Goal: Task Accomplishment & Management: Complete application form

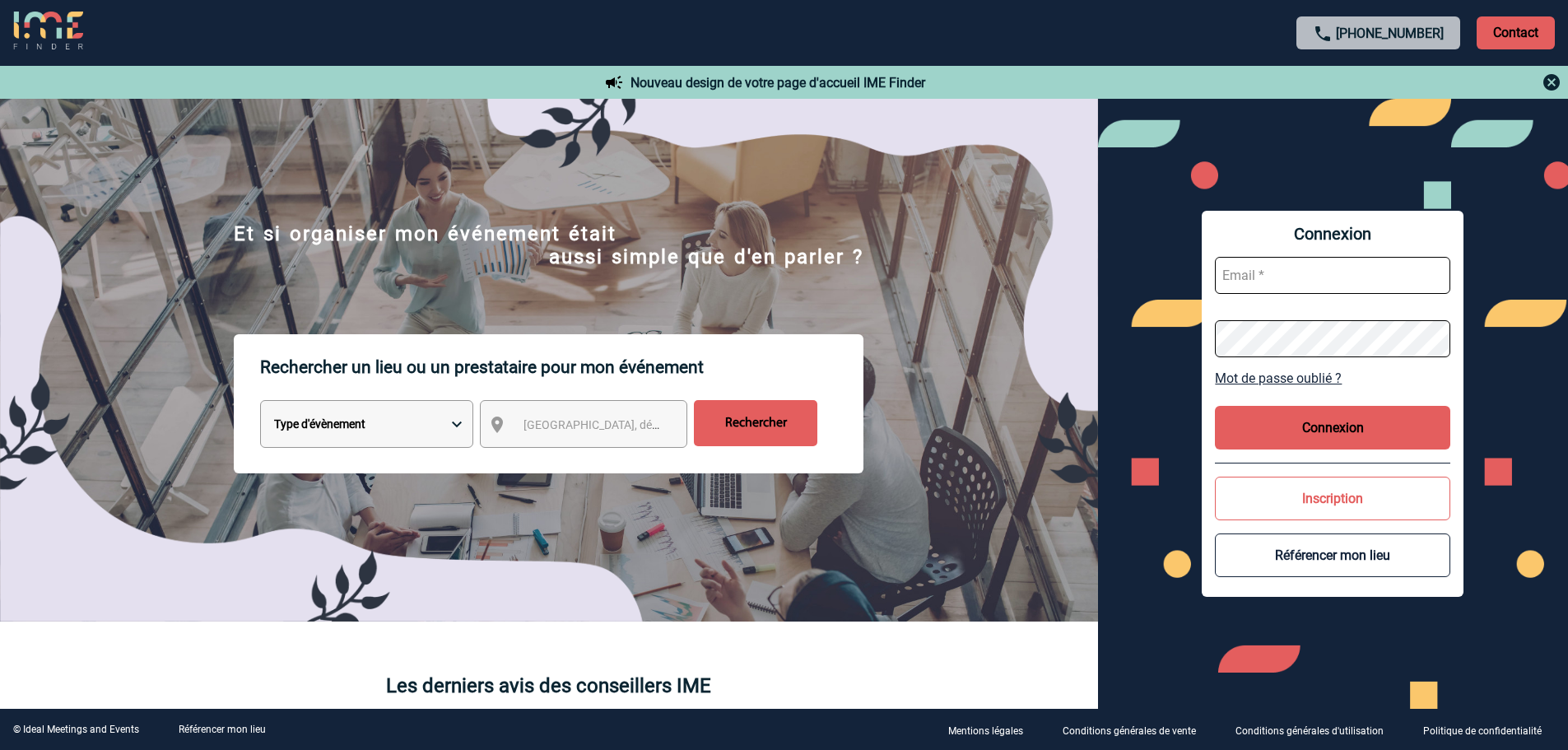
click at [1242, 275] on input "text" at bounding box center [1332, 275] width 235 height 37
type input "[EMAIL_ADDRESS][DOMAIN_NAME]"
click at [1335, 412] on button "Connexion" at bounding box center [1332, 427] width 235 height 43
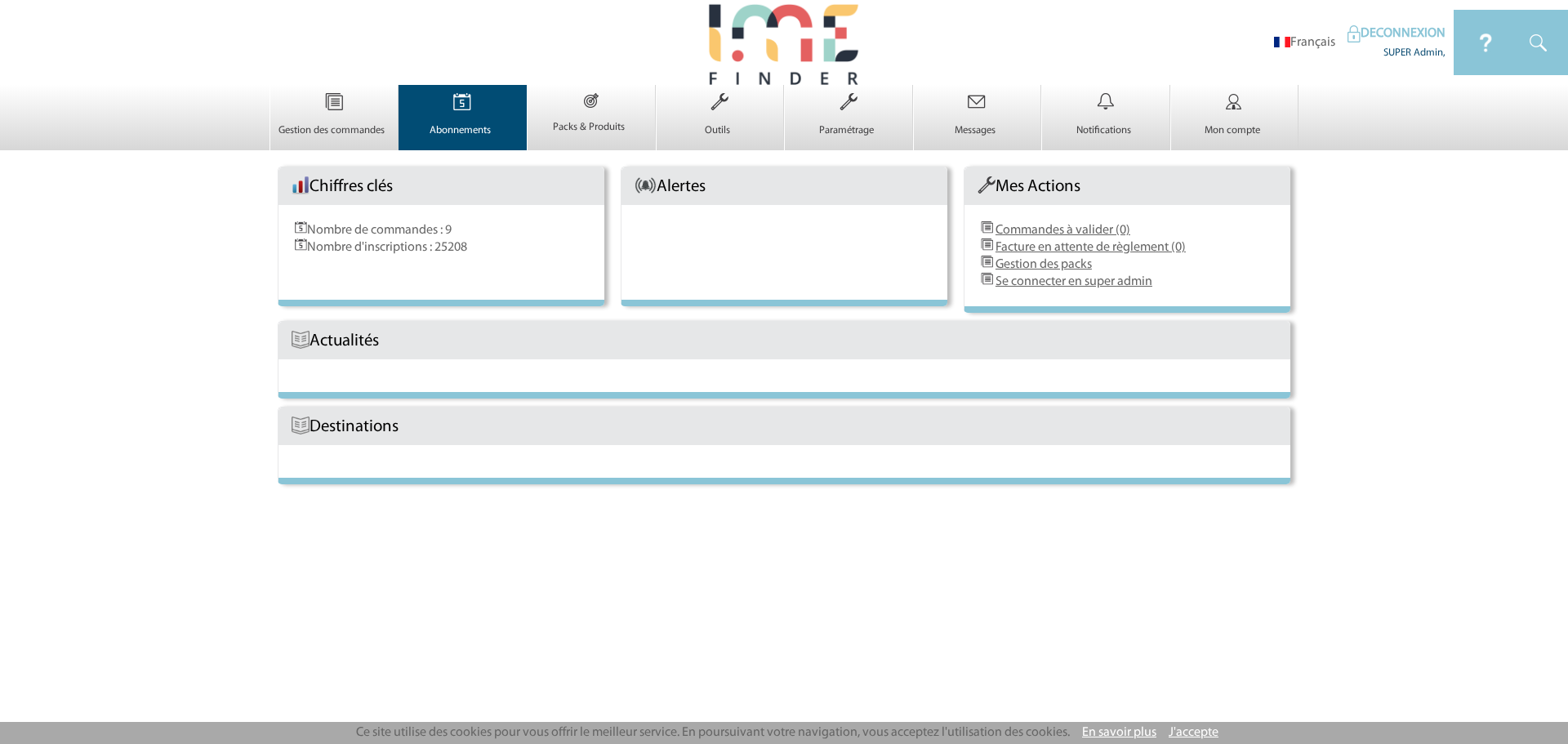
click at [443, 93] on img at bounding box center [463, 102] width 67 height 34
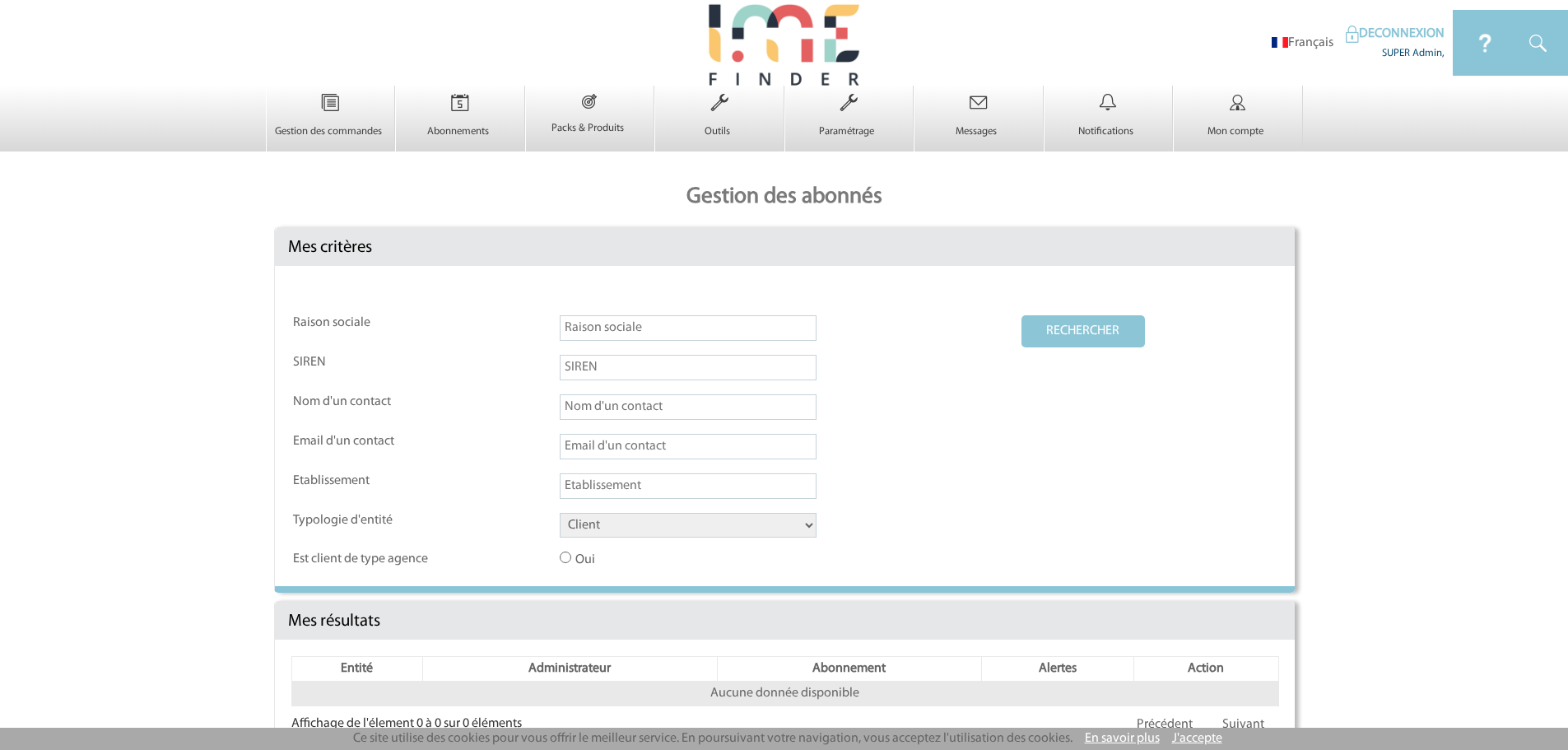
click at [590, 442] on input "text" at bounding box center [688, 446] width 257 height 25
paste input "Ashley.SOLER@3ds.com"
click at [1083, 329] on button "RECHERCHER" at bounding box center [1083, 331] width 123 height 32
drag, startPoint x: 642, startPoint y: 449, endPoint x: 439, endPoint y: 446, distance: 203.0
click at [439, 446] on tr "Email d'un contact Ashley.SOLER@3ds.com" at bounding box center [784, 453] width 984 height 38
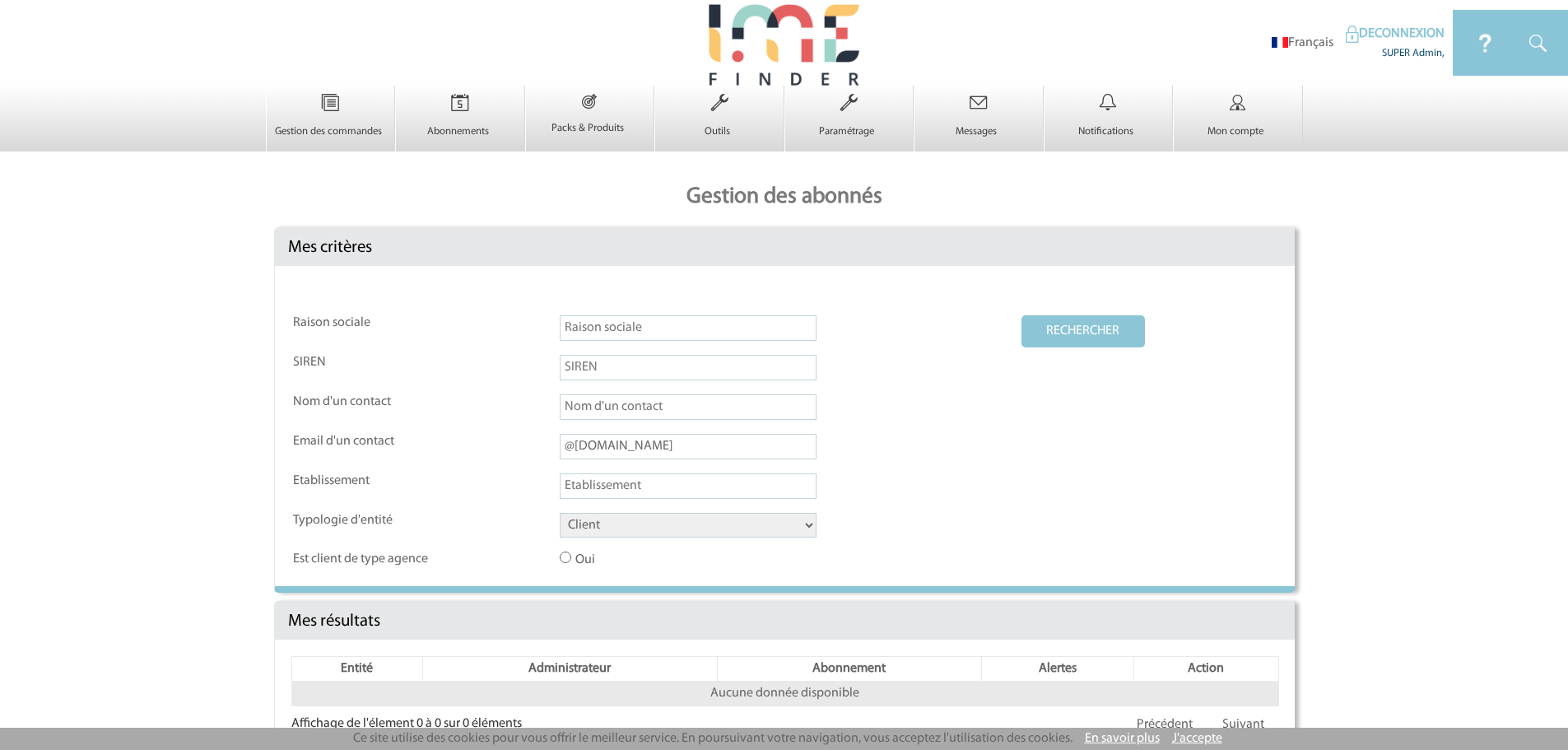
type input "@3ds.com"
click at [1021, 315] on button "RECHERCHER" at bounding box center [1083, 331] width 123 height 32
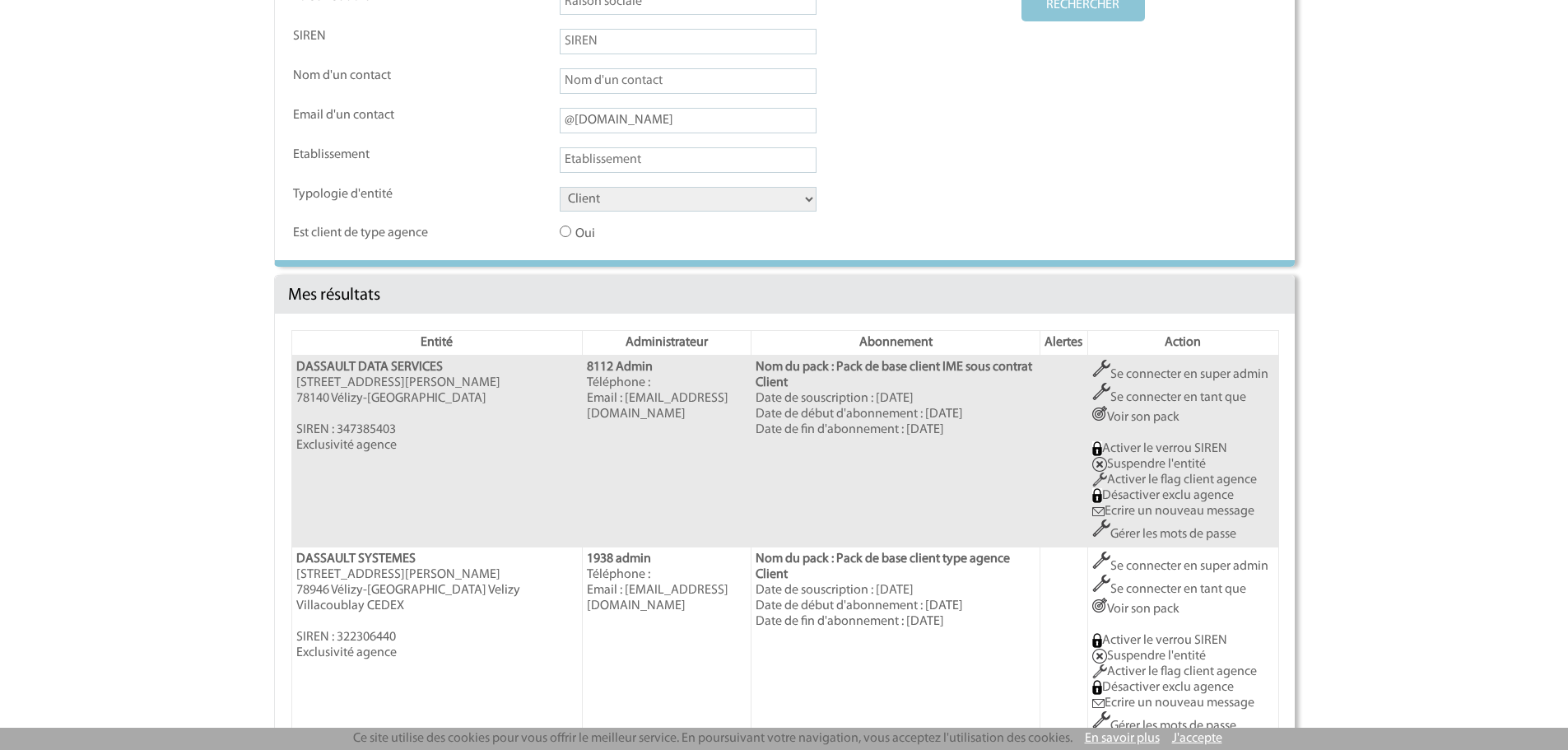
scroll to position [549, 0]
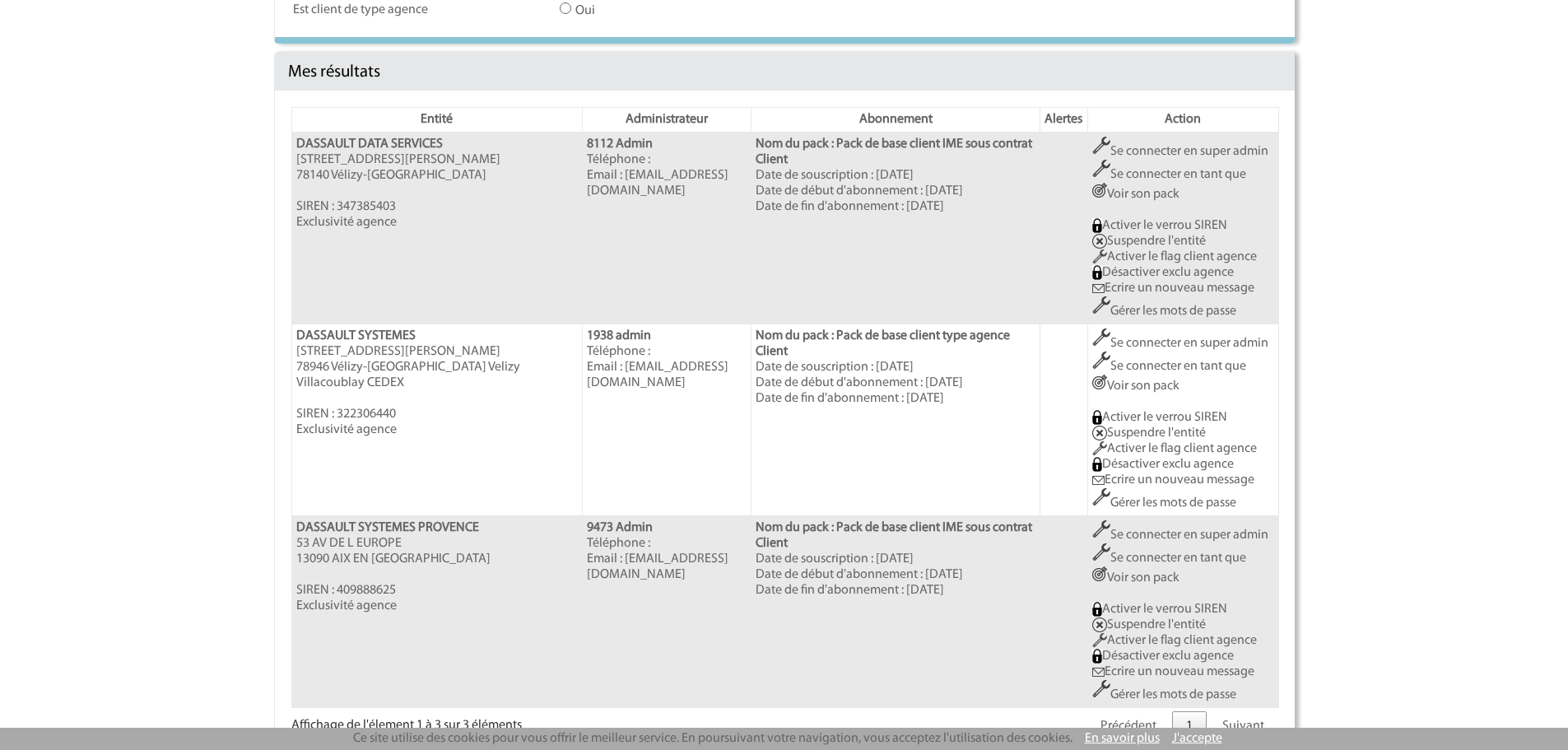
click at [1180, 504] on link "Gérer les mots de passe" at bounding box center [1164, 503] width 144 height 13
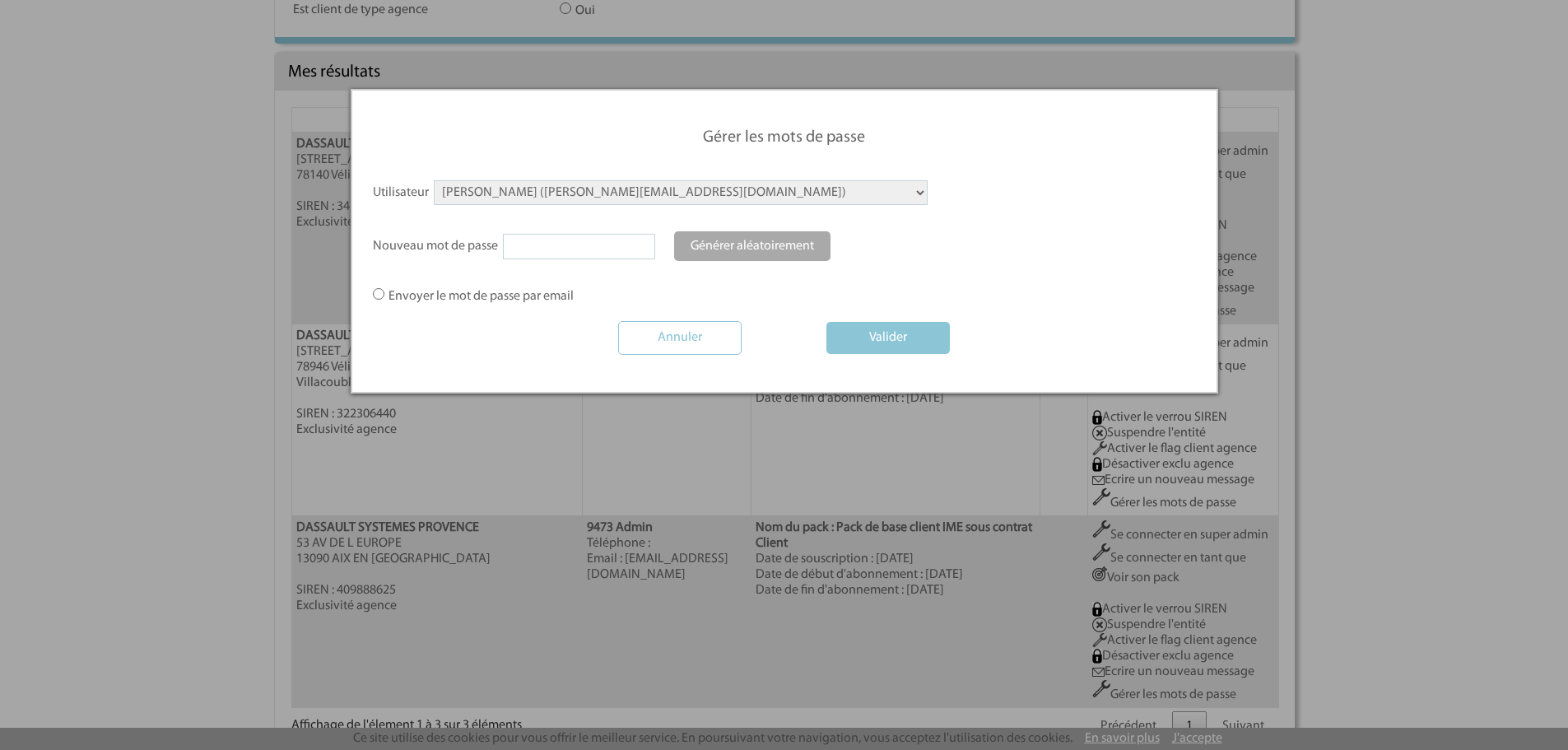
click at [508, 190] on select "ALBOUZE Julie (julie.albouze@3ds.com) AMAR-SUROVETCHI Beatrice (eys@3ds.com) AU…" at bounding box center [681, 193] width 494 height 24
click at [223, 286] on div at bounding box center [784, 375] width 1568 height 750
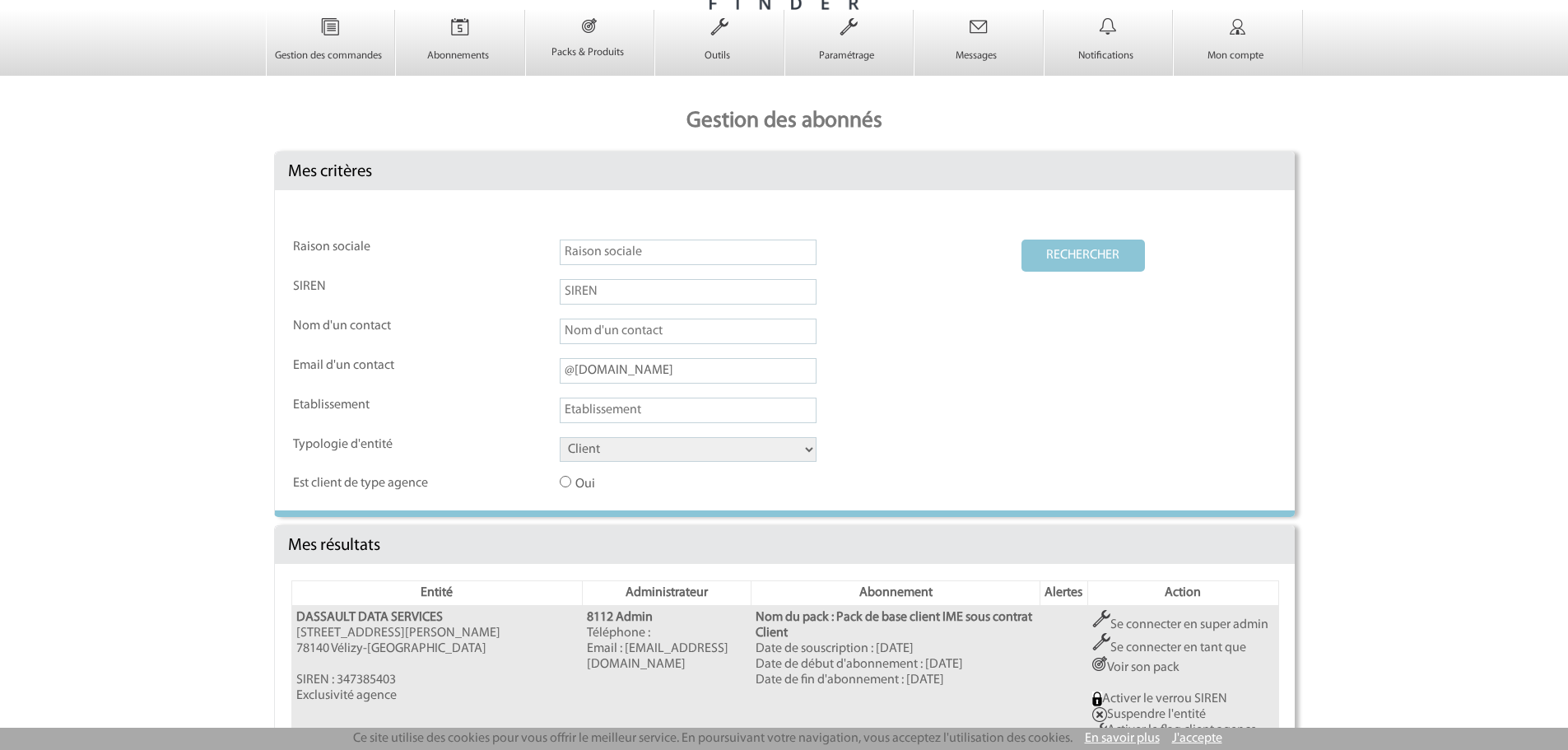
scroll to position [0, 0]
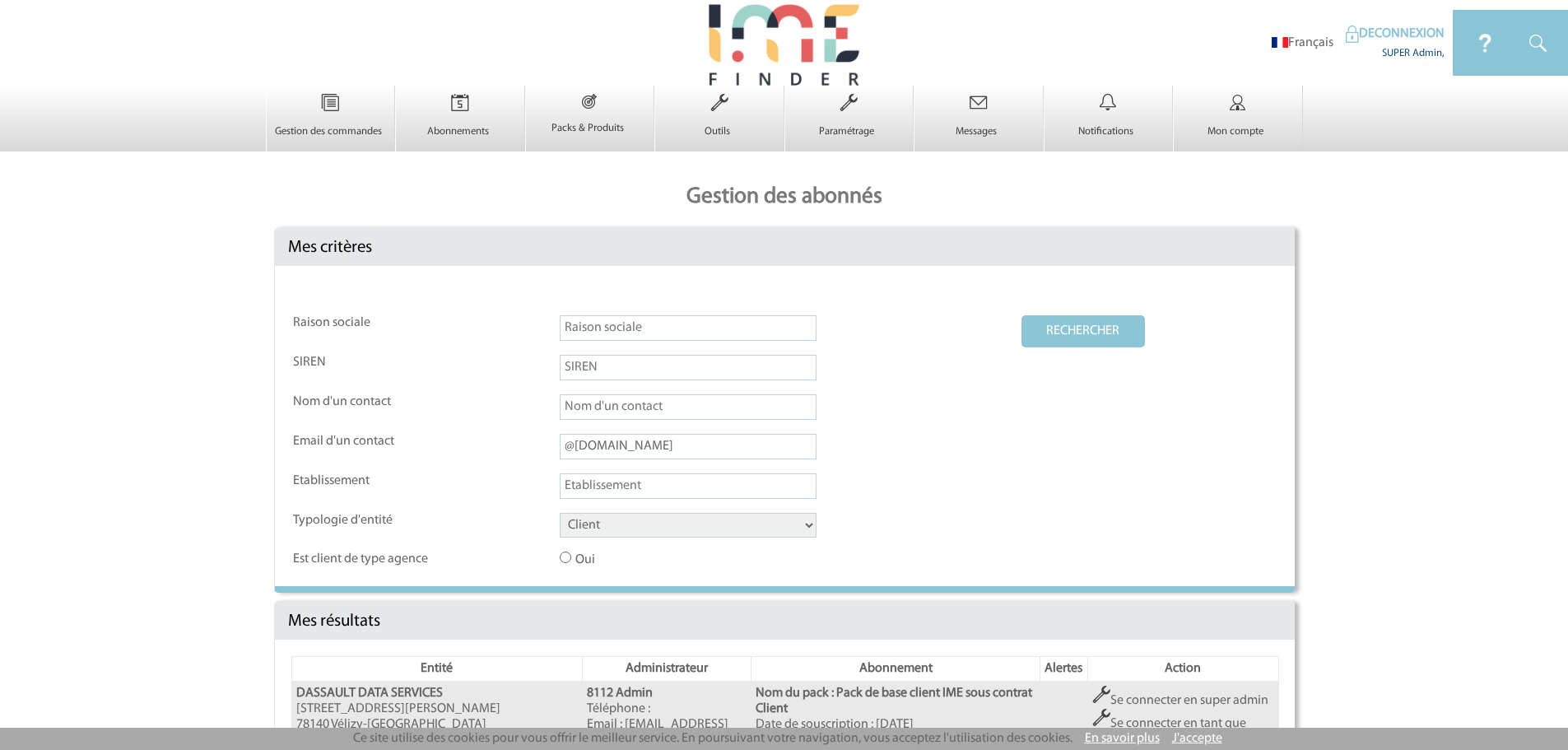
click at [179, 320] on body "Français DECONNEXION SUPER Admin, × 0 0 0" at bounding box center [784, 375] width 1568 height 750
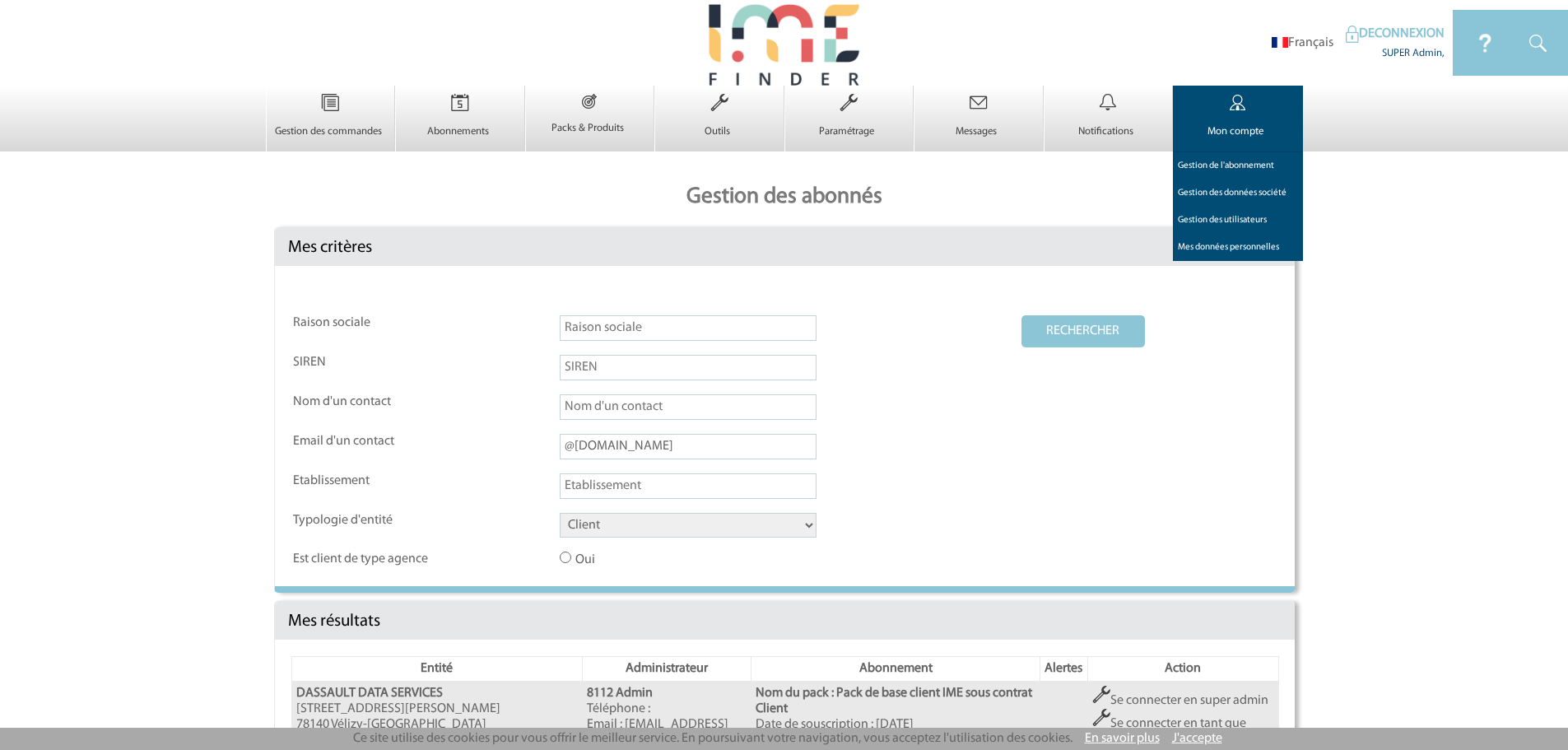
click at [1248, 116] on img at bounding box center [1238, 103] width 68 height 35
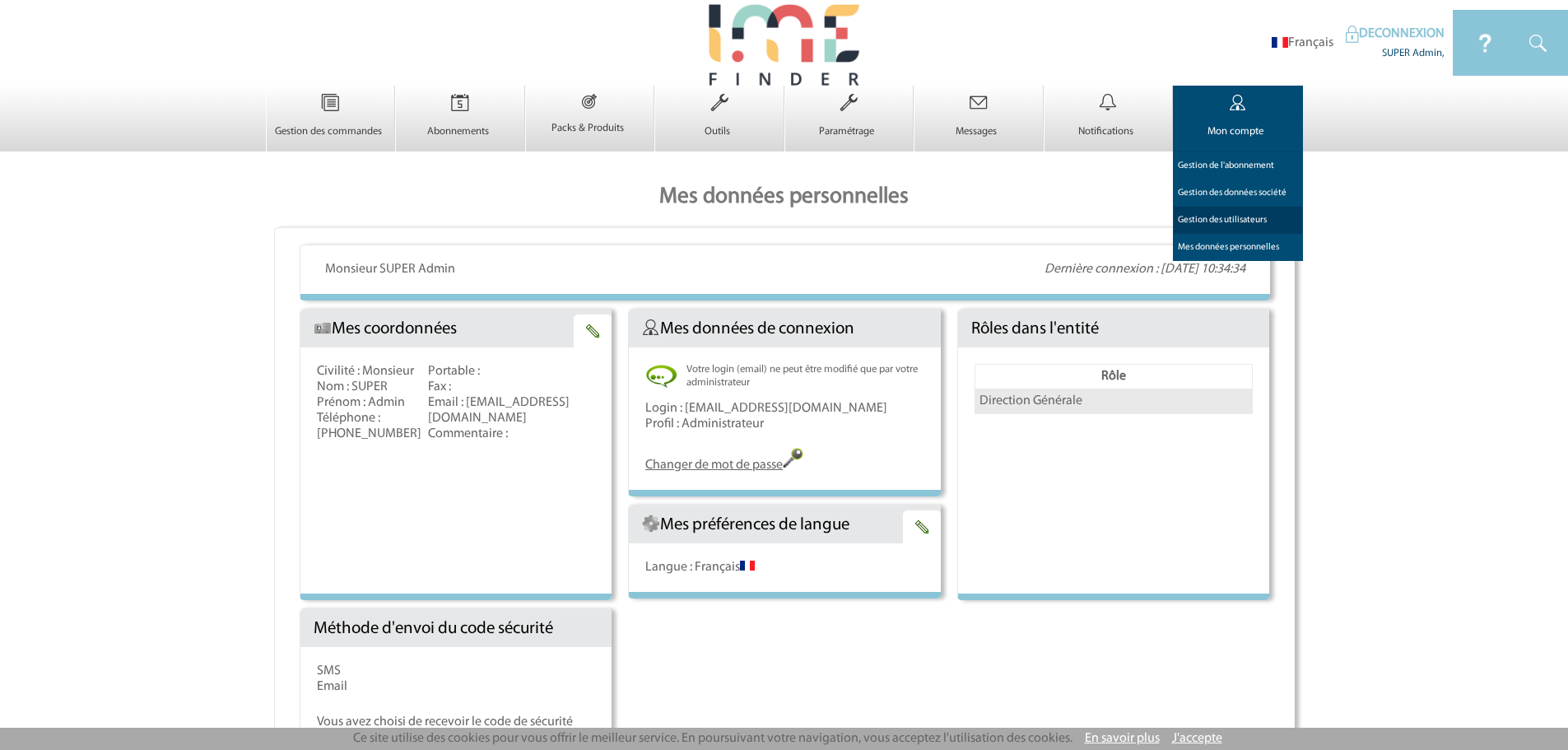
click at [1231, 227] on link "Gestion des utilisateurs 0" at bounding box center [1238, 220] width 130 height 27
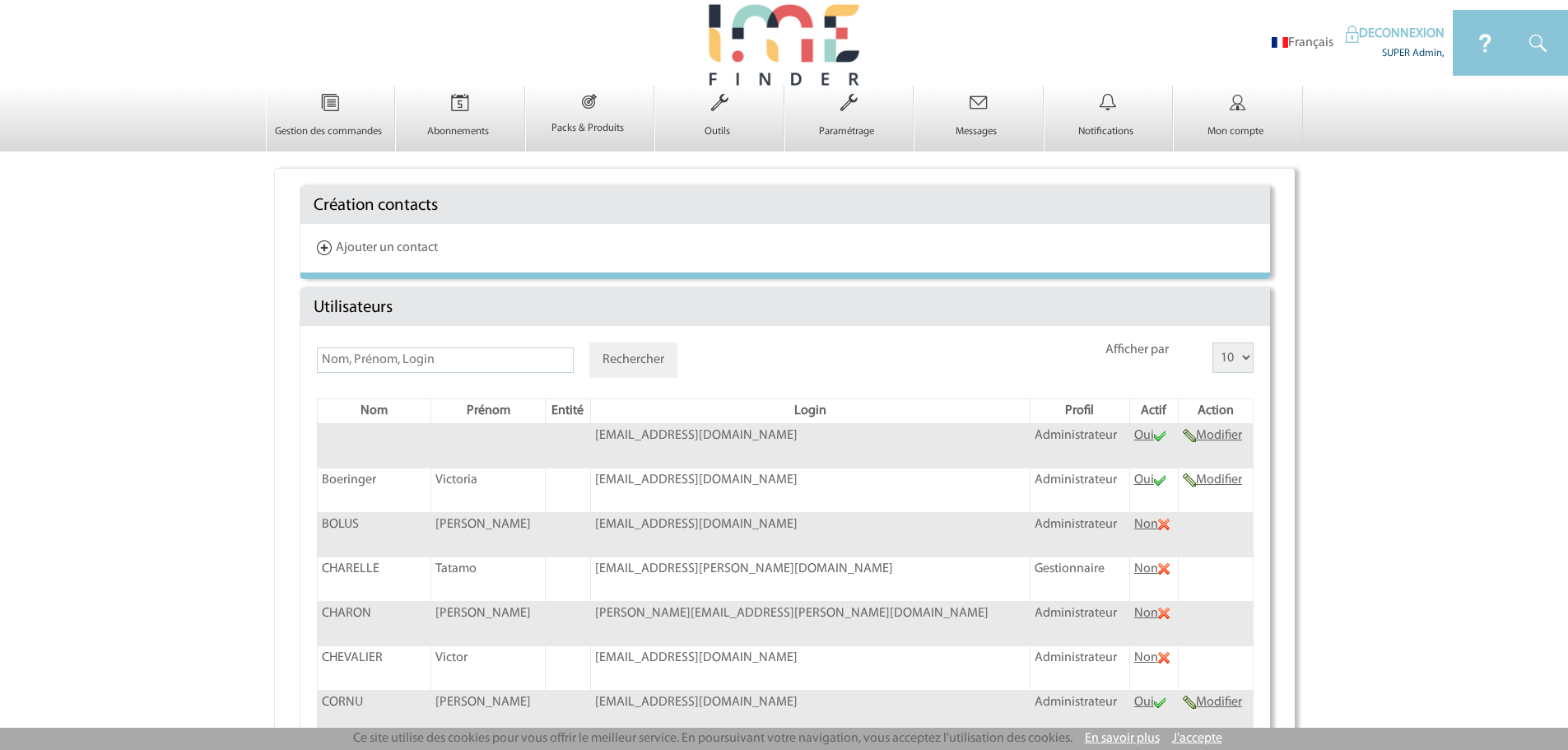
click at [411, 246] on link "Ajouter un contact" at bounding box center [377, 247] width 121 height 13
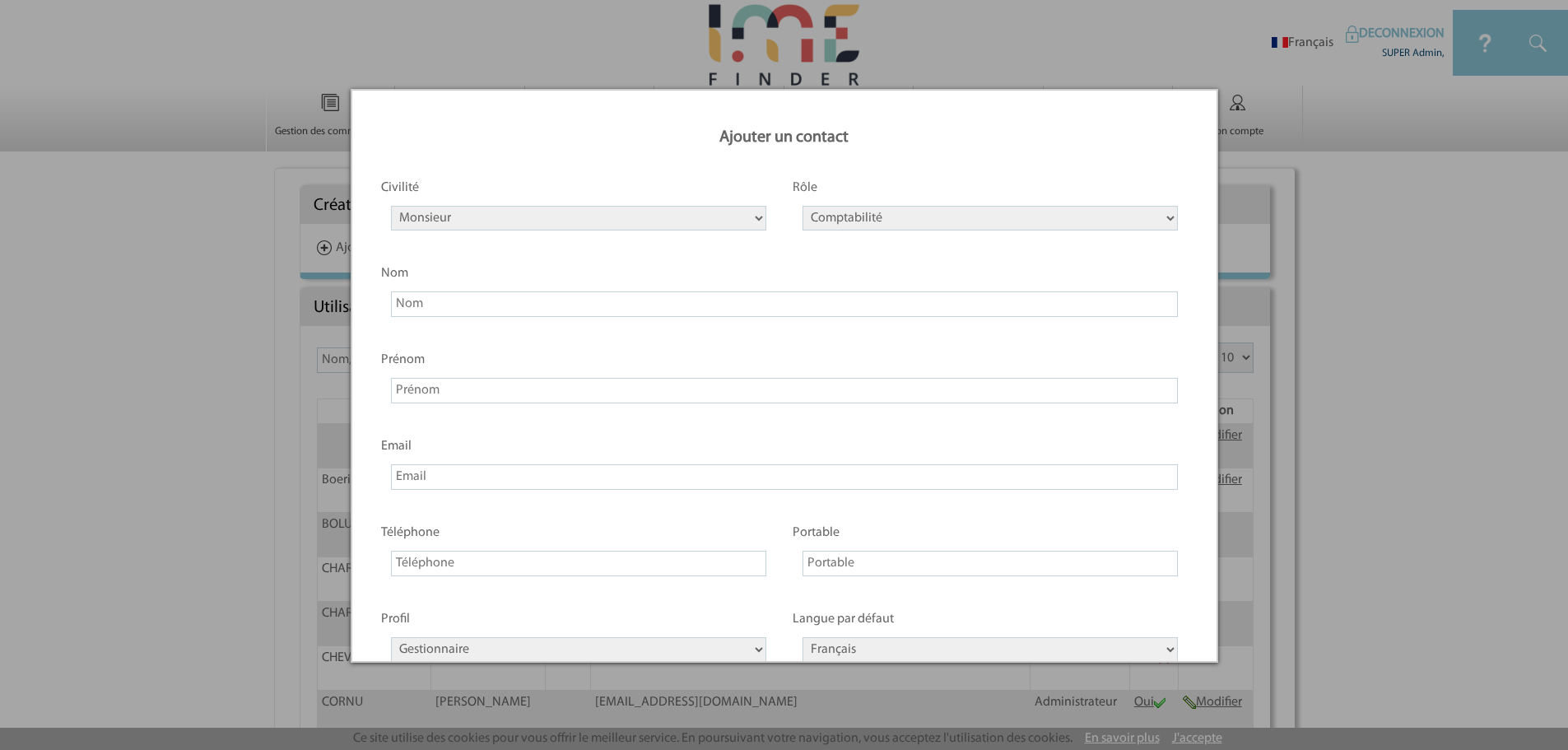
click at [192, 339] on div at bounding box center [784, 375] width 1568 height 750
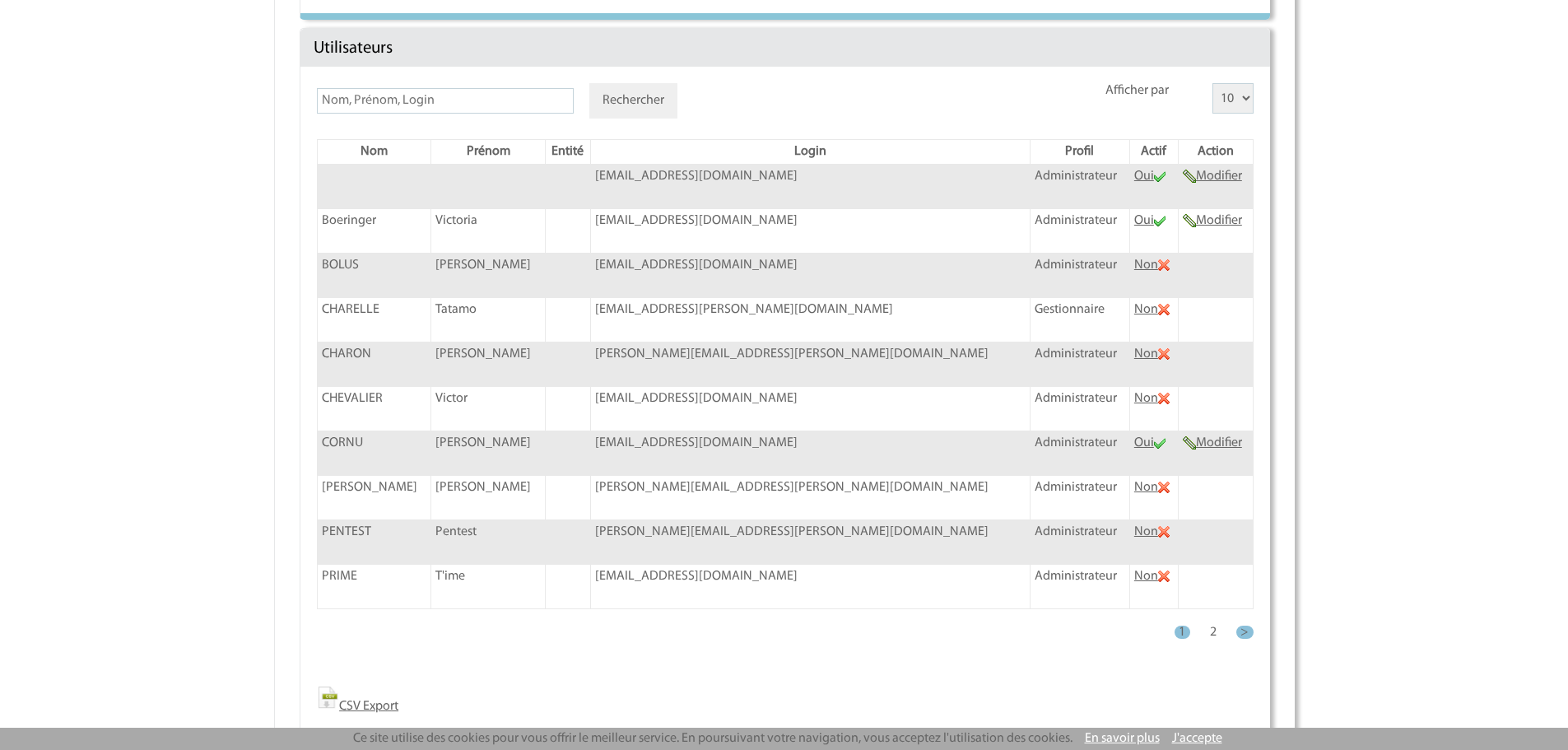
scroll to position [274, 0]
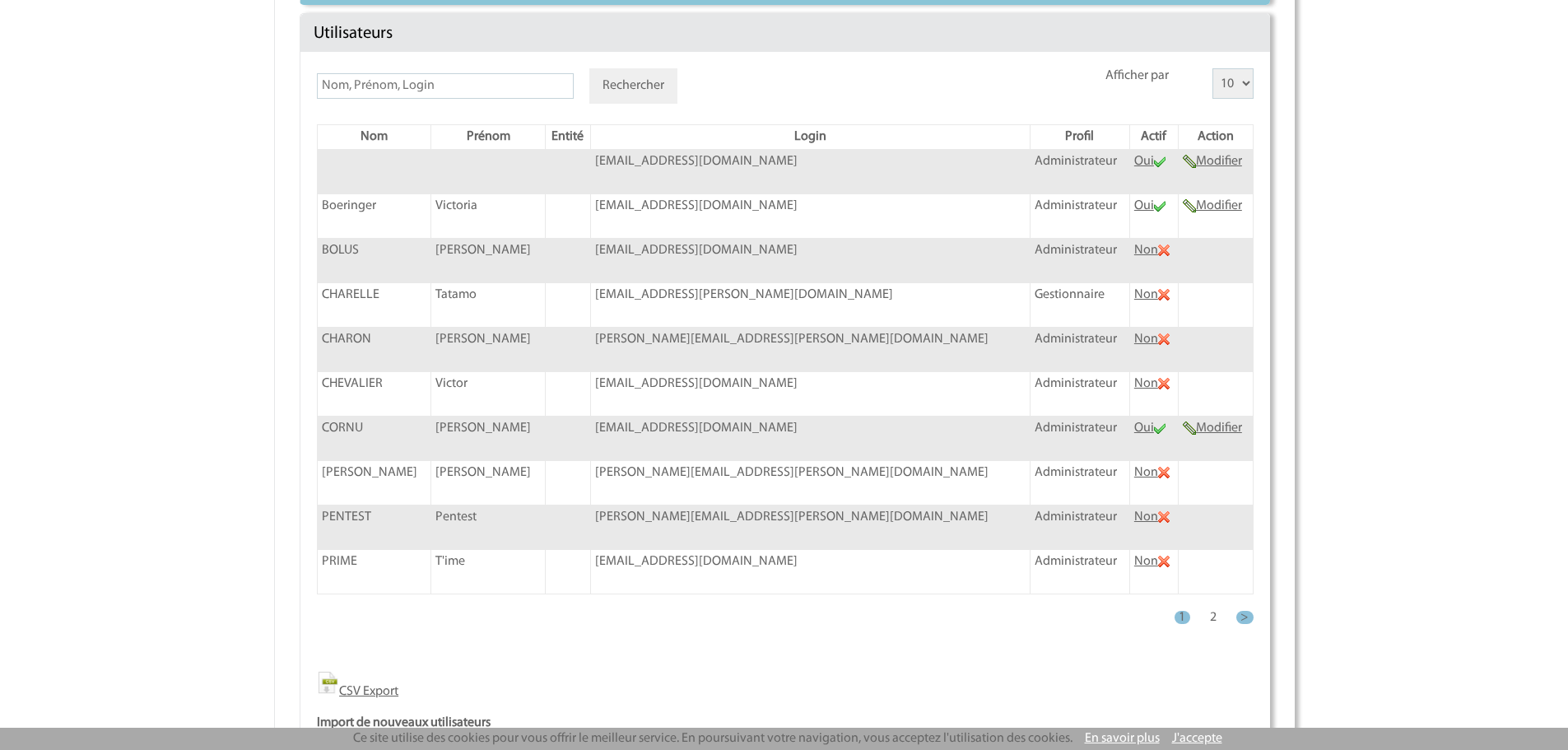
click at [1134, 163] on link "Oui" at bounding box center [1150, 161] width 31 height 13
click at [1210, 620] on link "2" at bounding box center [1213, 616] width 7 height 13
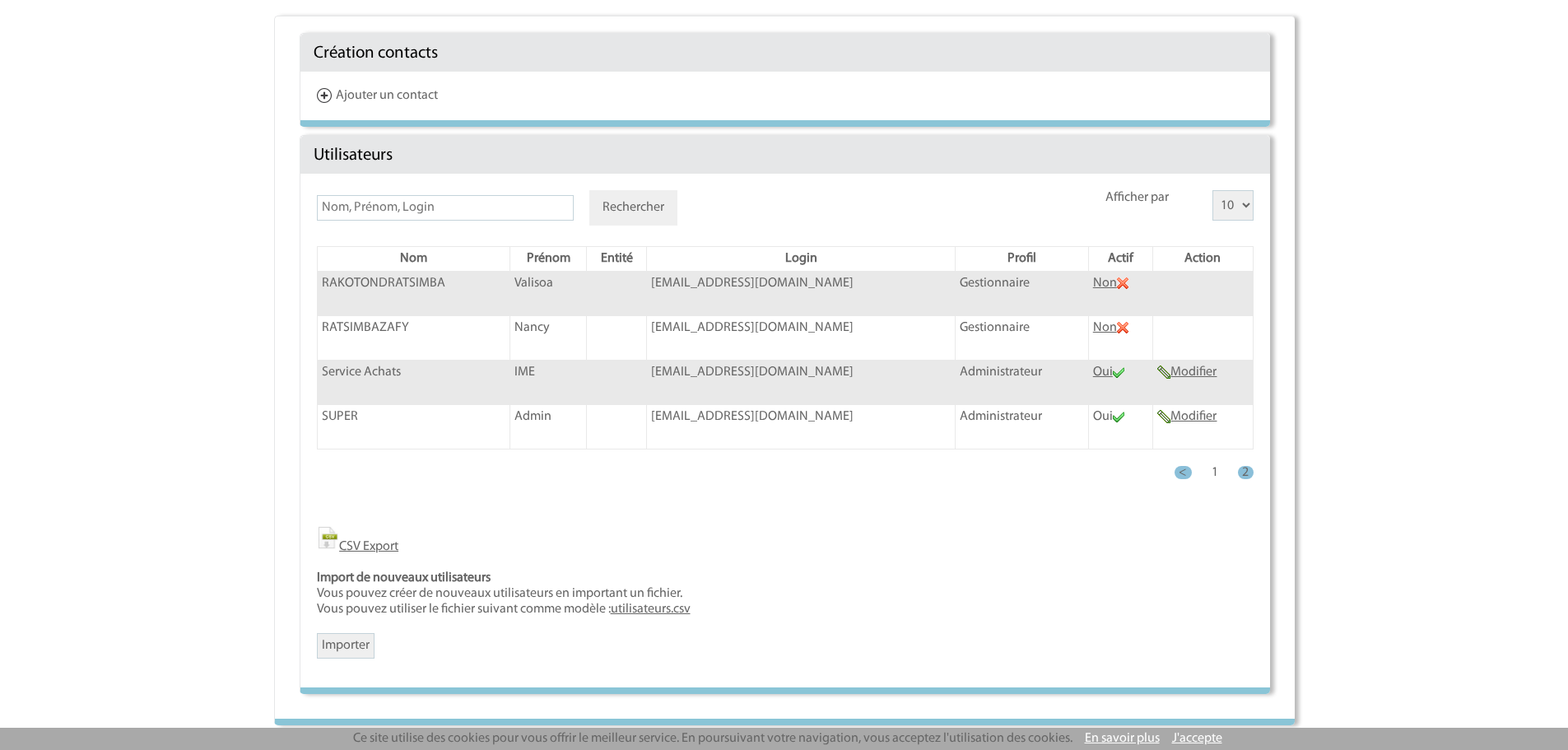
scroll to position [151, 0]
click at [1211, 477] on link "1" at bounding box center [1215, 472] width 7 height 13
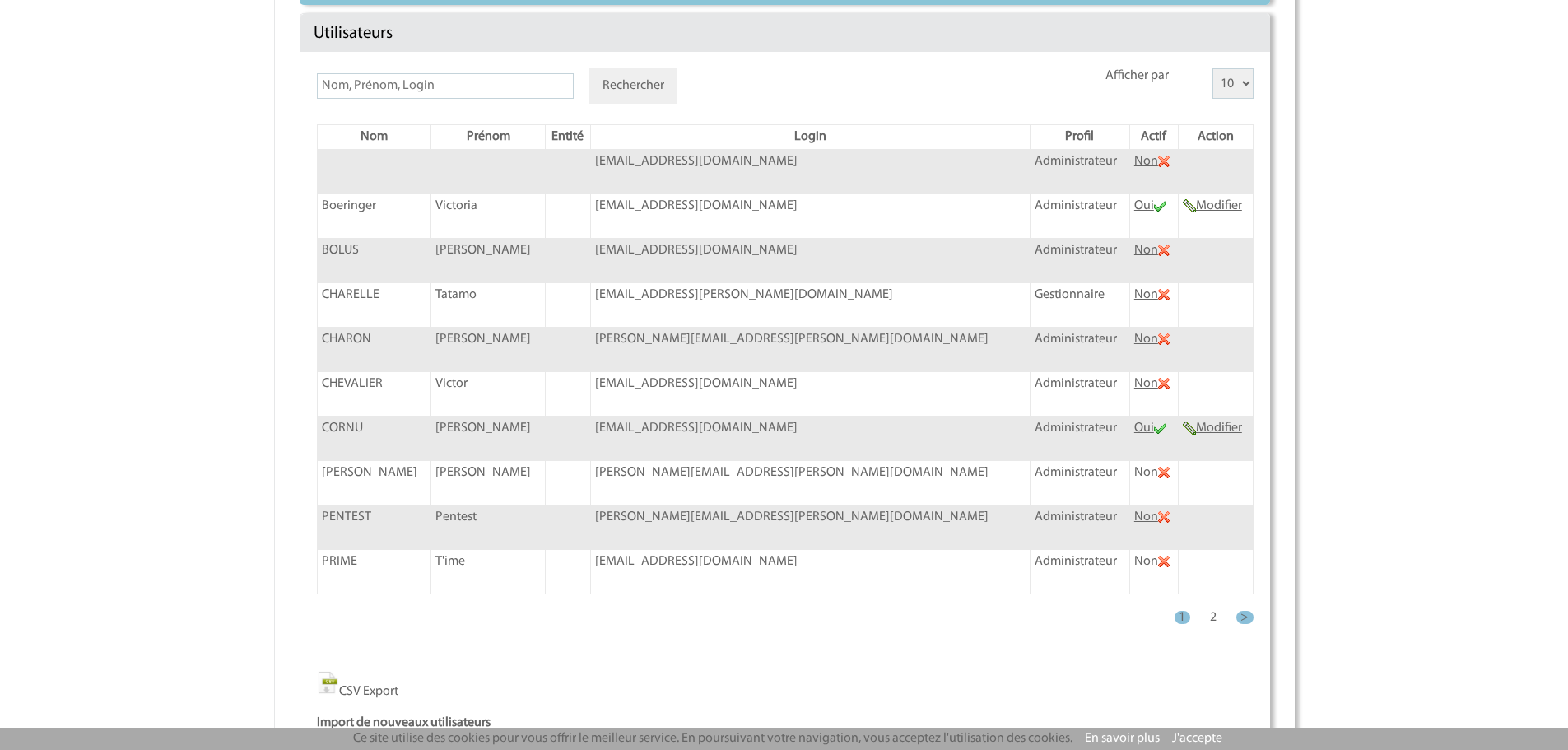
click at [1130, 139] on th "Actif" at bounding box center [1154, 137] width 49 height 24
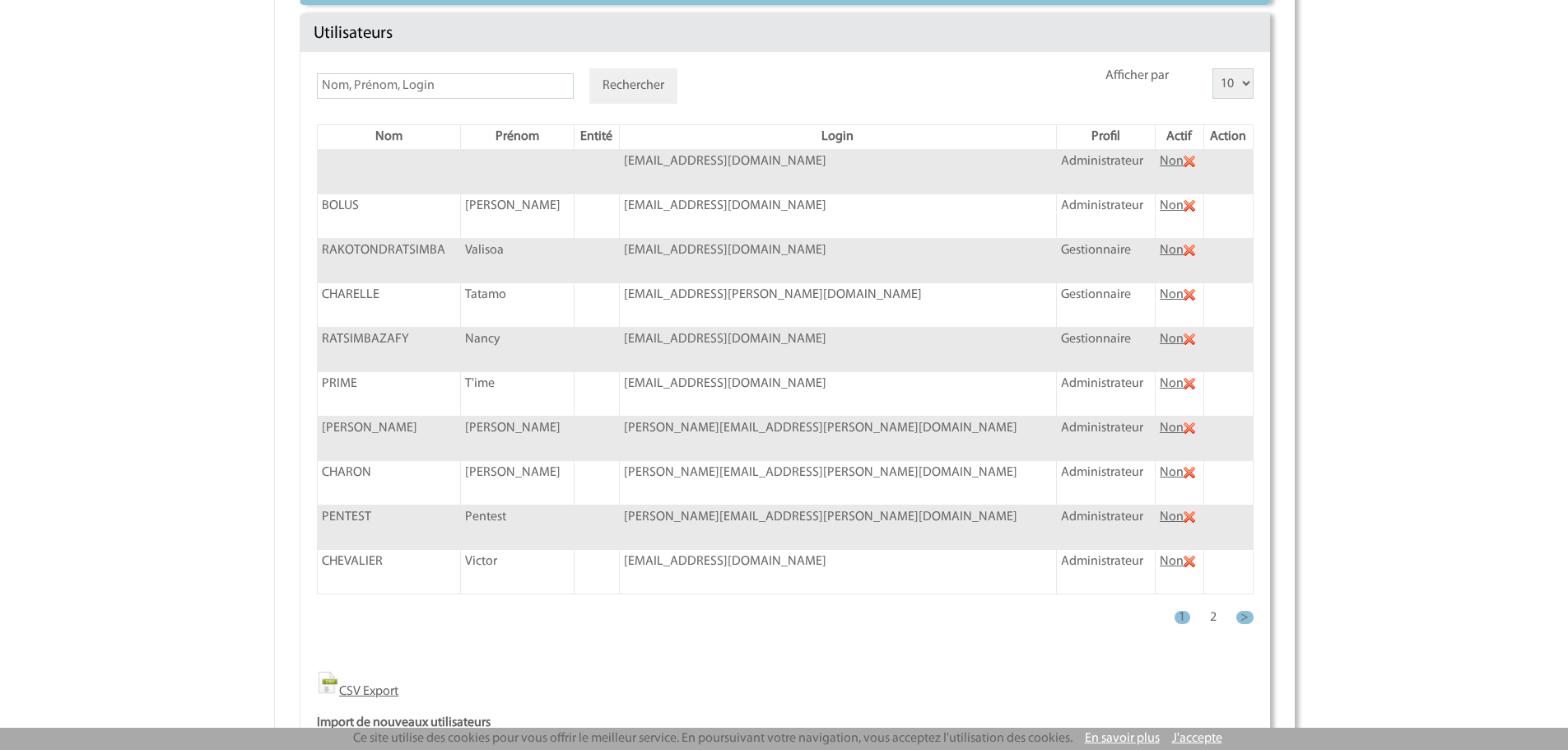
click at [1156, 138] on th "Actif" at bounding box center [1180, 137] width 49 height 24
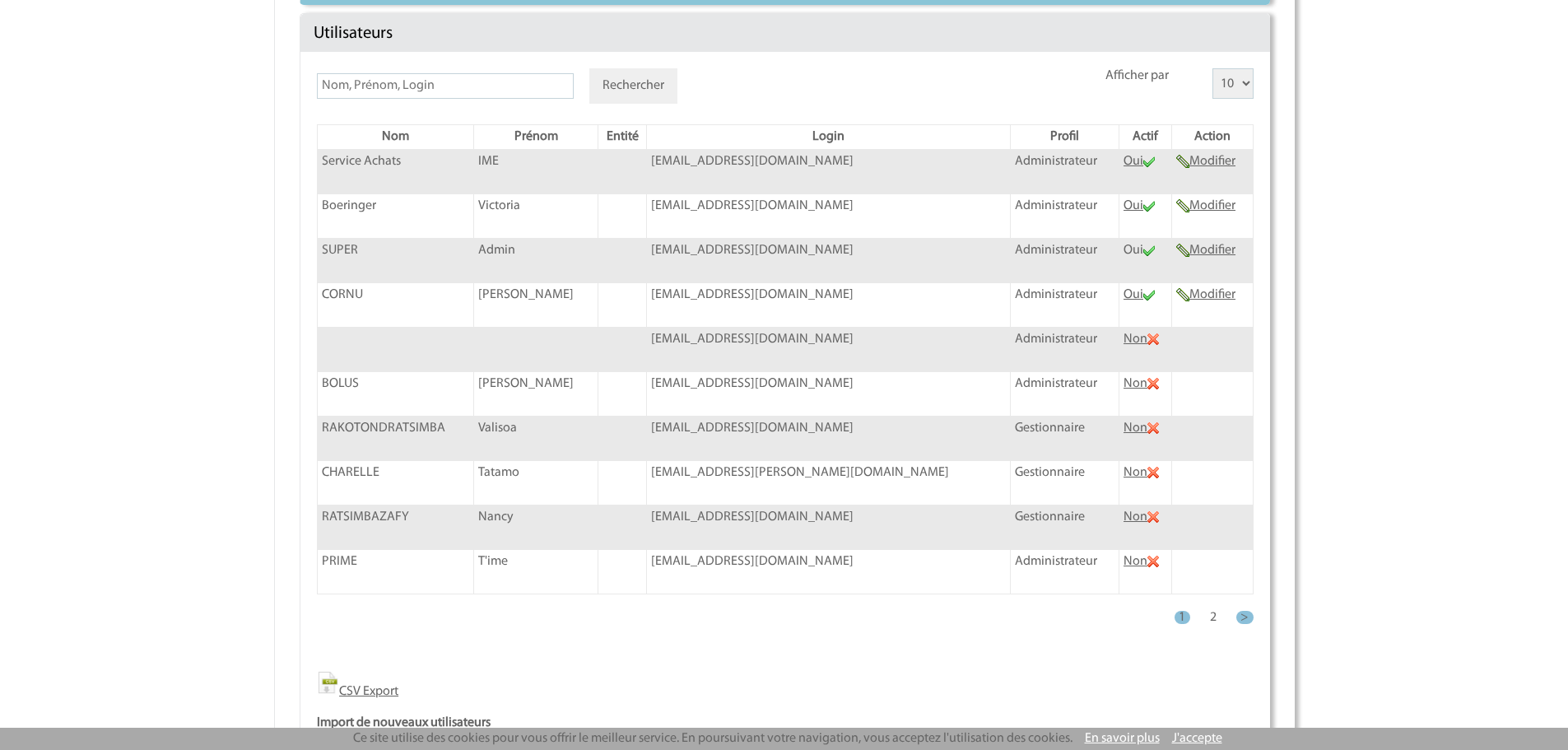
drag, startPoint x: 639, startPoint y: 247, endPoint x: 857, endPoint y: 249, distance: 218.0
click at [857, 249] on td "admin_plateforme@ime-groupe.com" at bounding box center [828, 260] width 364 height 44
copy span "admin_plateforme@ime-groupe.com"
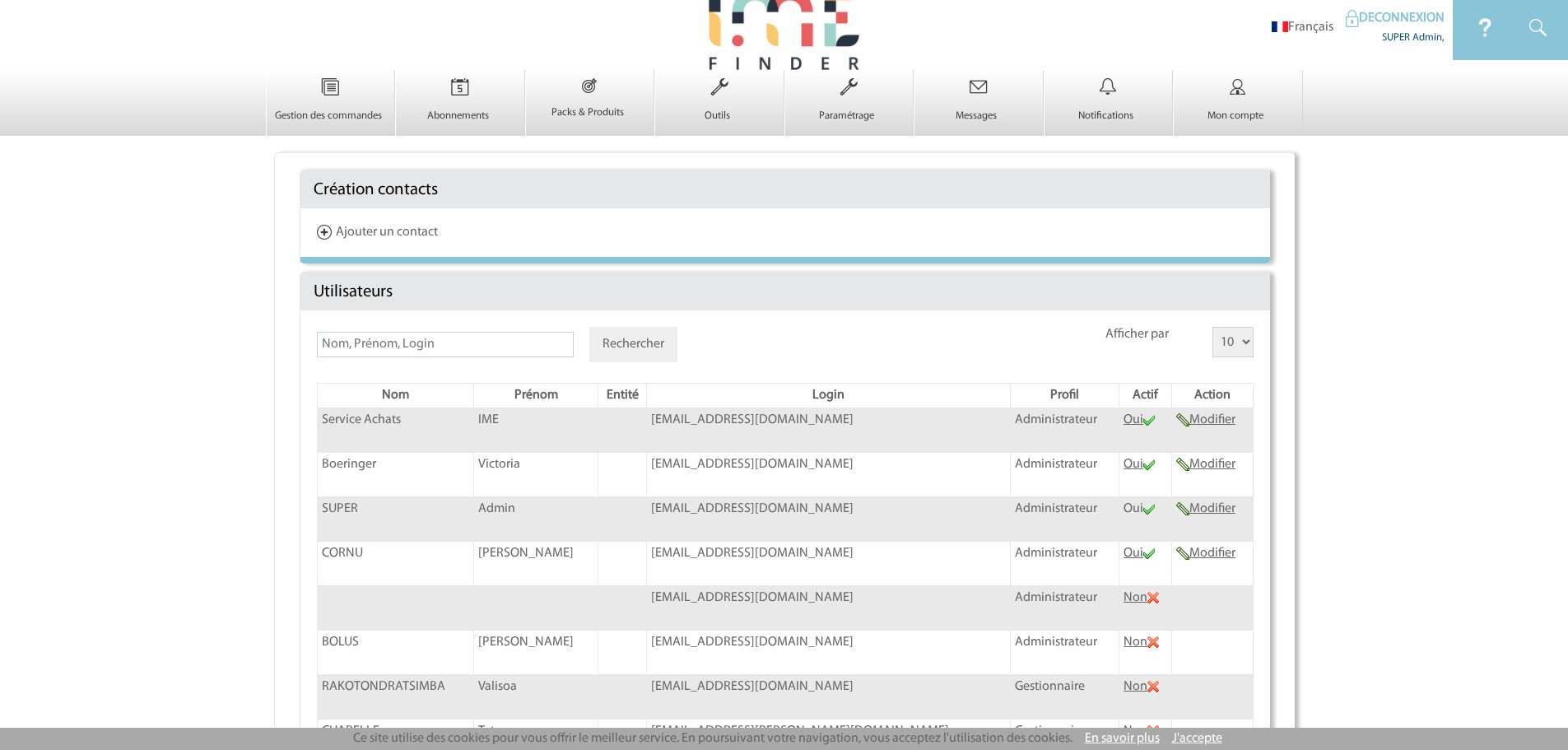
scroll to position [0, 0]
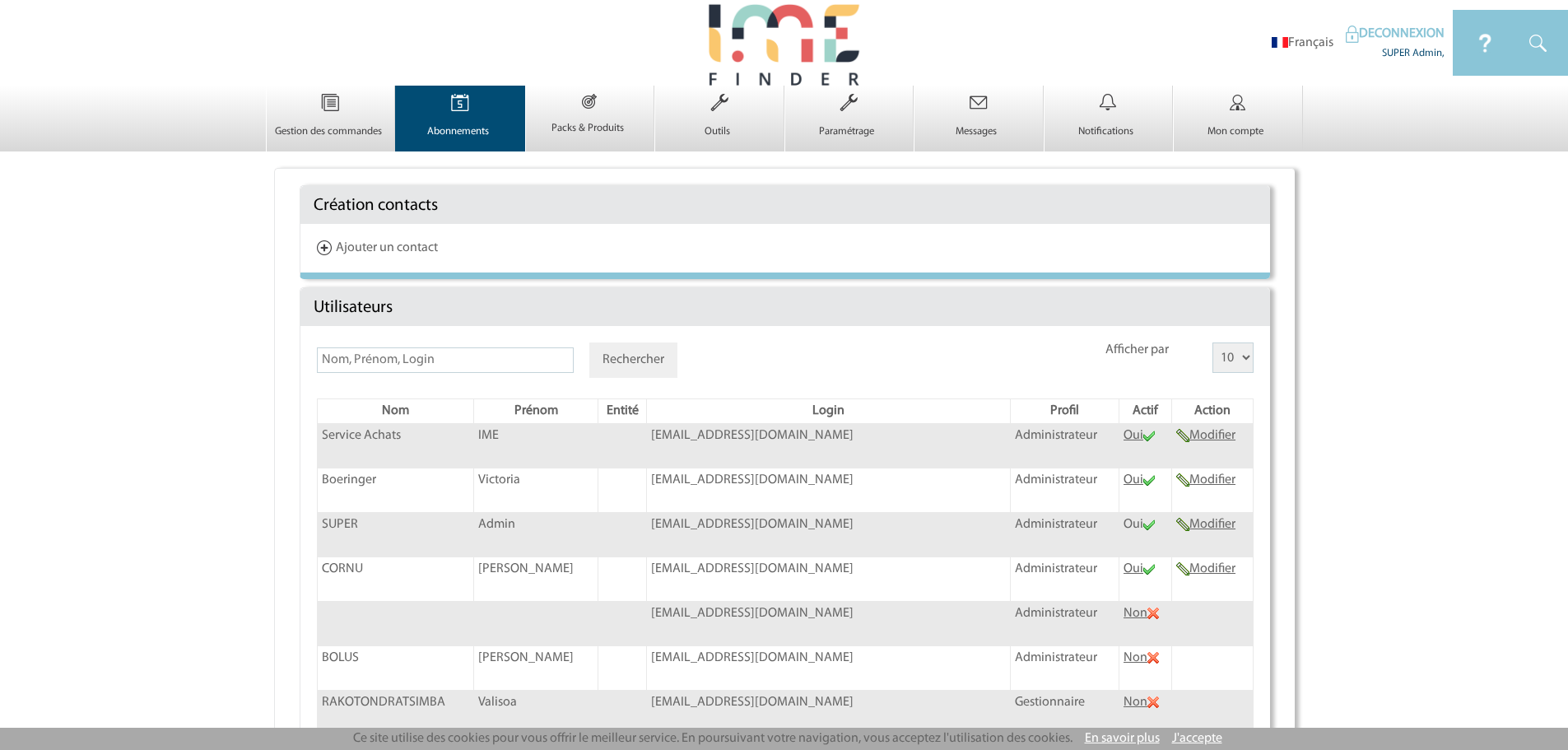
click at [464, 127] on p "Abonnements" at bounding box center [458, 131] width 124 height 13
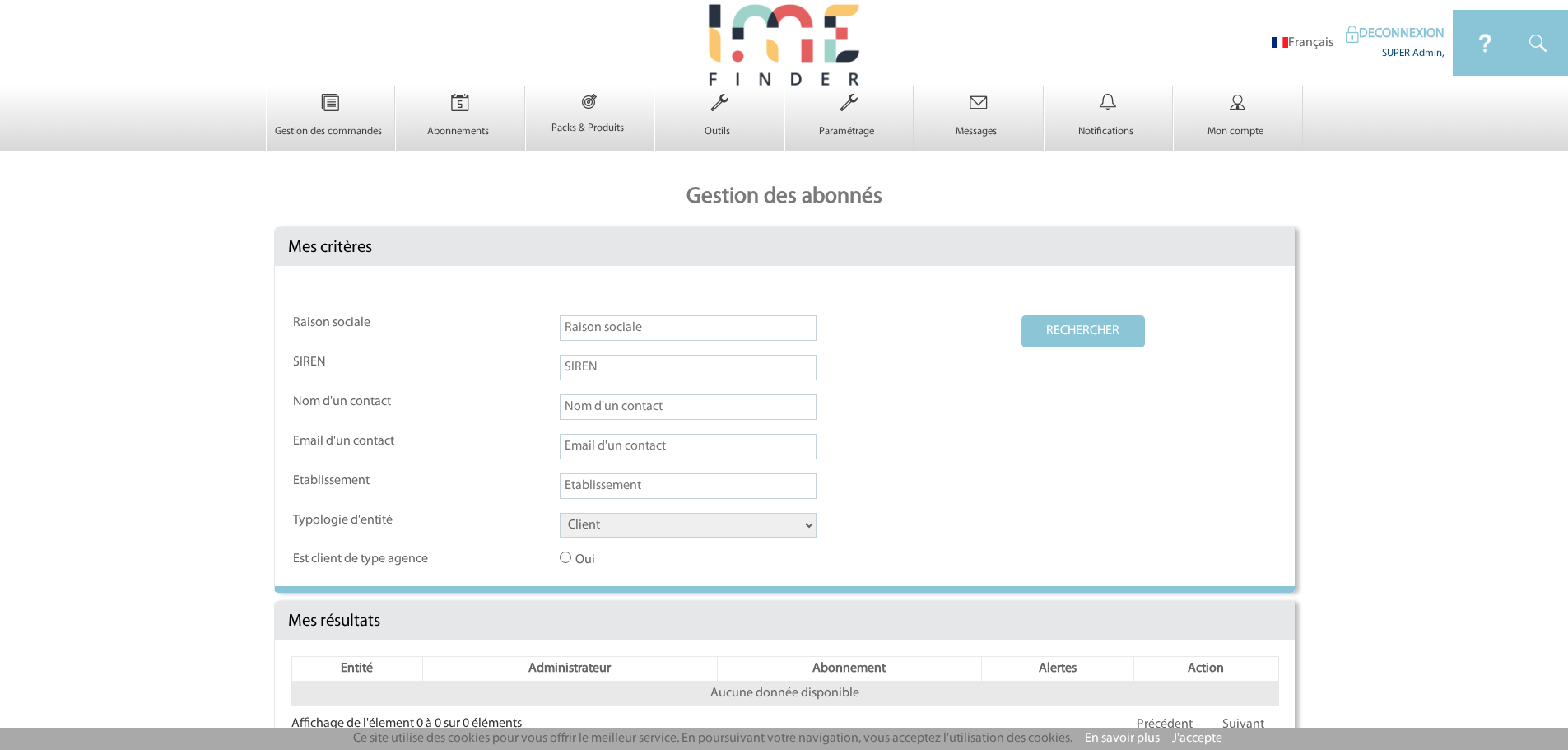
click at [767, 34] on img at bounding box center [784, 43] width 156 height 86
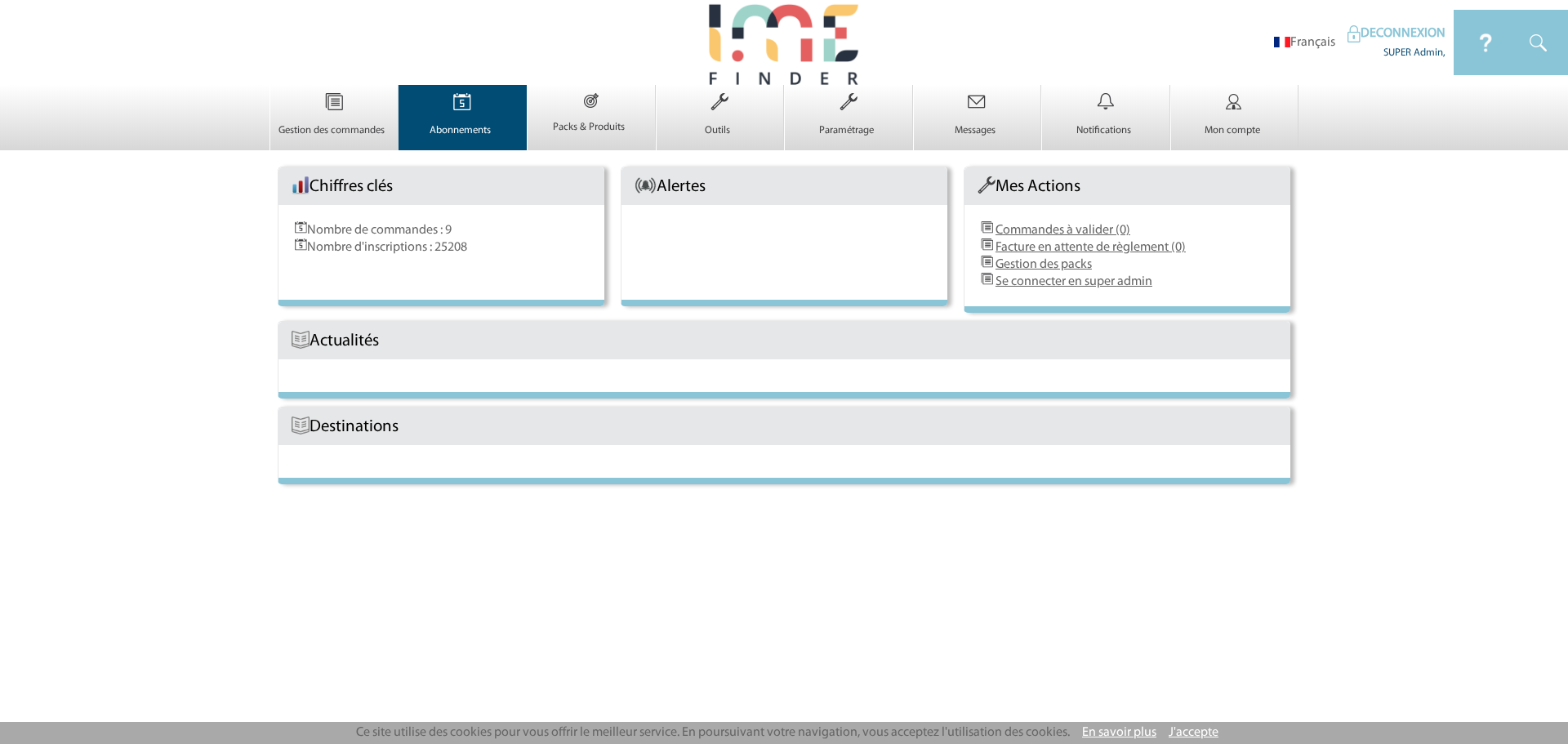
click at [452, 119] on img at bounding box center [463, 102] width 67 height 34
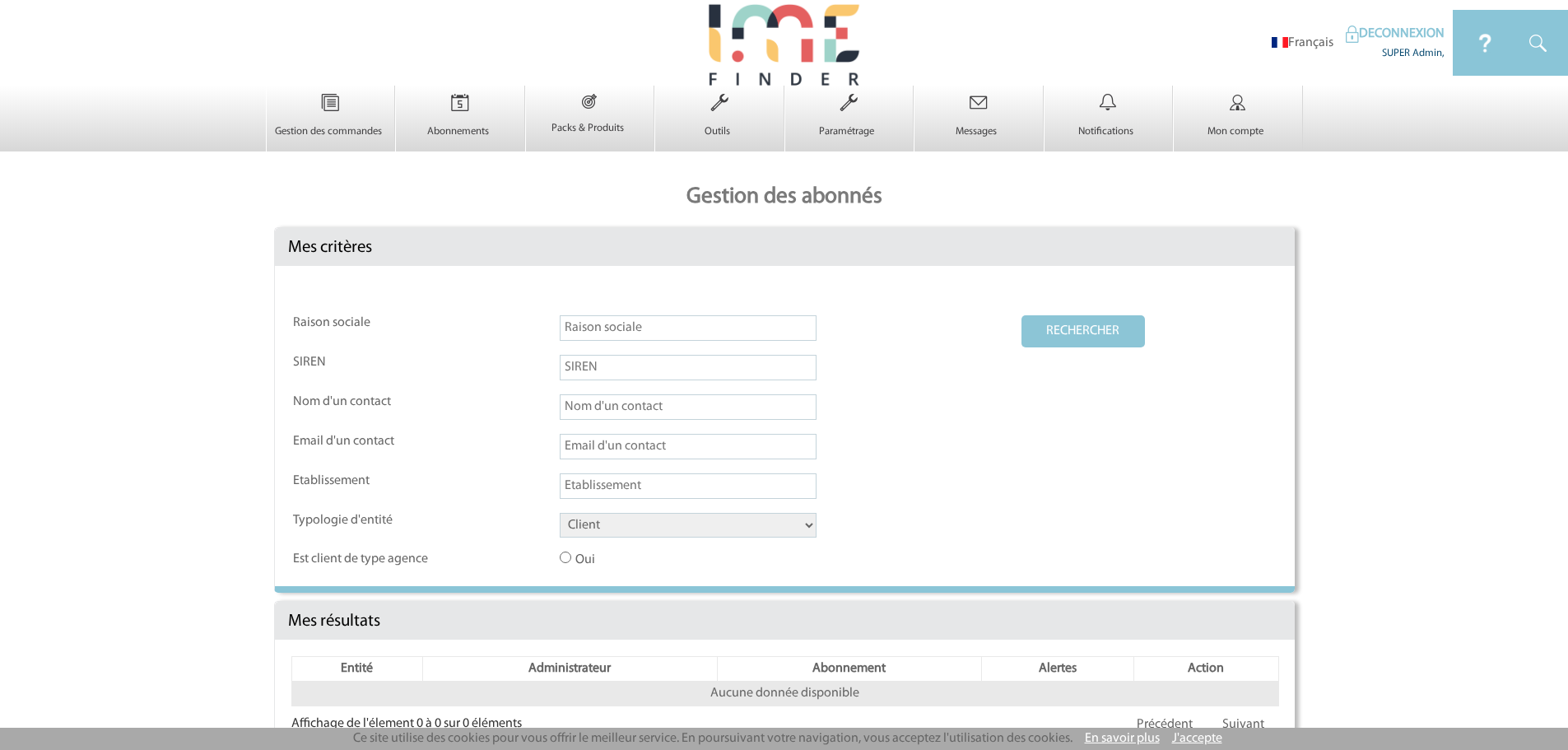
click at [594, 441] on input "text" at bounding box center [688, 446] width 257 height 25
paste input "Ashley.SOLER@3ds.com"
drag, startPoint x: 1100, startPoint y: 336, endPoint x: 1024, endPoint y: 374, distance: 85.0
click at [1099, 336] on button "RECHERCHER" at bounding box center [1083, 331] width 123 height 32
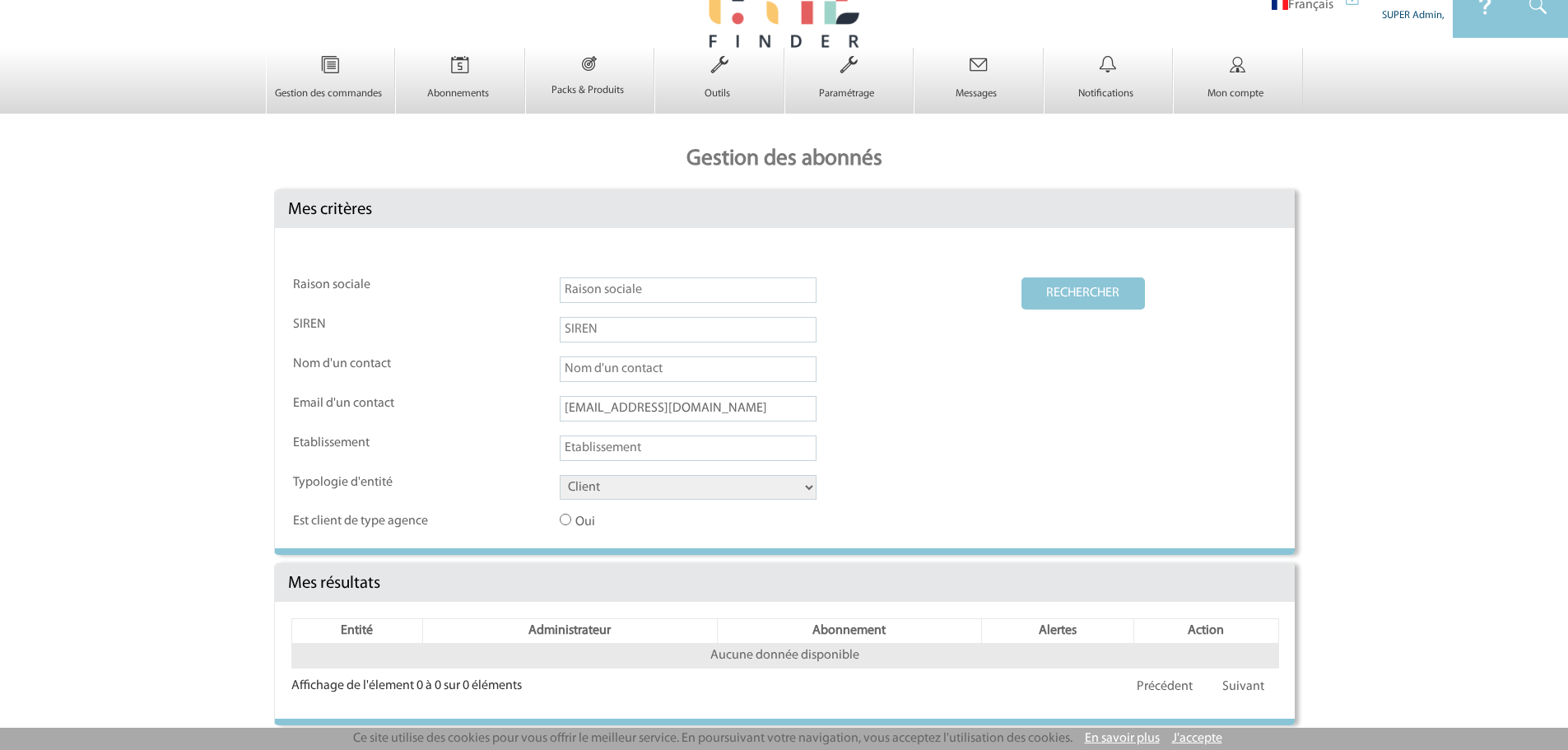
drag, startPoint x: 639, startPoint y: 404, endPoint x: 432, endPoint y: 406, distance: 207.0
click at [432, 406] on tr "Email d'un contact Ashley.SOLER@3ds.com" at bounding box center [784, 415] width 984 height 38
click at [654, 405] on input "@3ds.com" at bounding box center [688, 408] width 257 height 25
click at [1021, 277] on button "RECHERCHER" at bounding box center [1083, 293] width 123 height 32
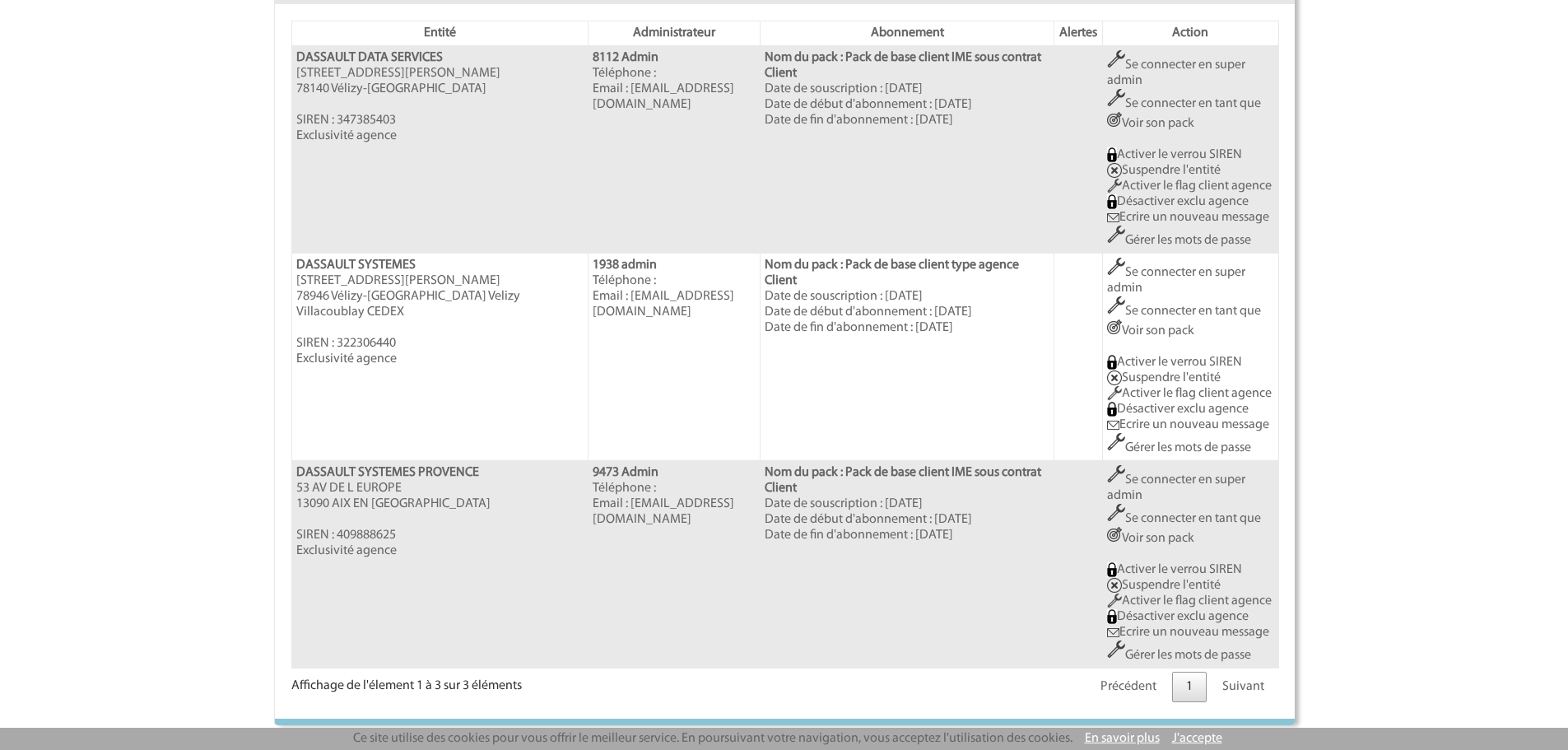
scroll to position [0, 0]
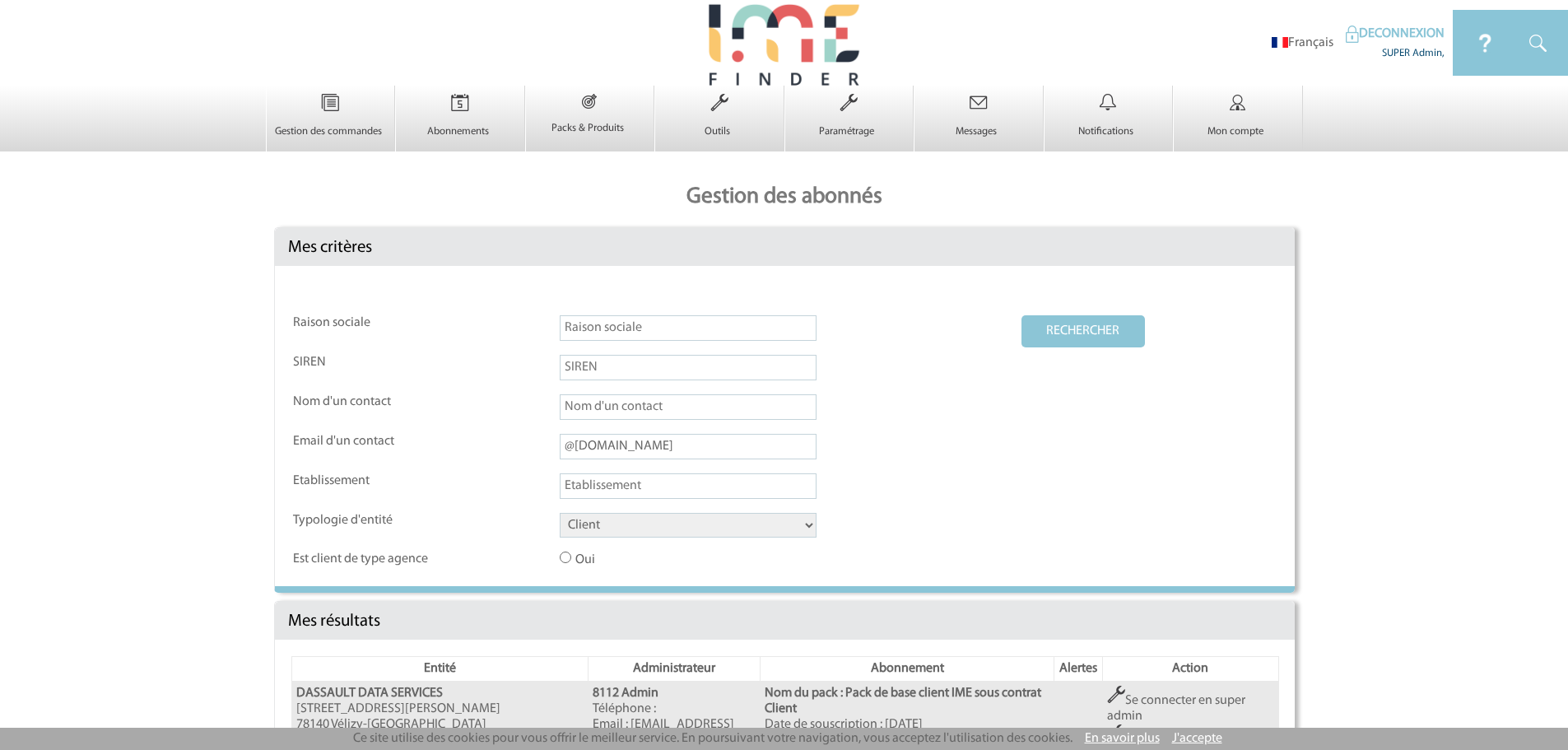
paste input "Ashley.SOLER"
drag, startPoint x: 719, startPoint y: 446, endPoint x: 458, endPoint y: 438, distance: 261.1
click at [458, 438] on tr "Email d'un contact Ashley.SOLER@3ds.com" at bounding box center [784, 453] width 984 height 38
type input "[EMAIL_ADDRESS][DOMAIN_NAME]"
click at [906, 421] on td at bounding box center [790, 413] width 460 height 38
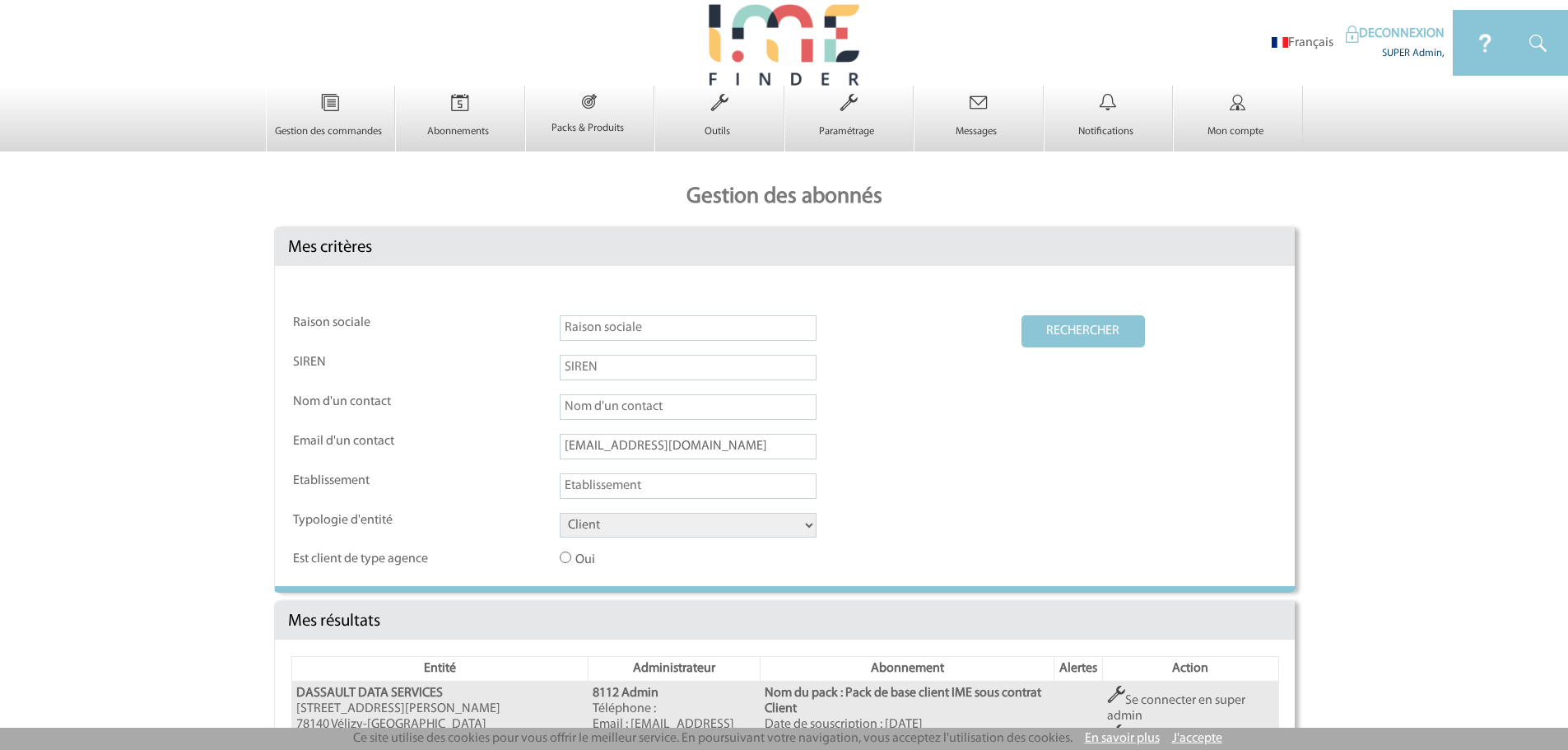
click at [1036, 341] on button "RECHERCHER" at bounding box center [1083, 331] width 123 height 32
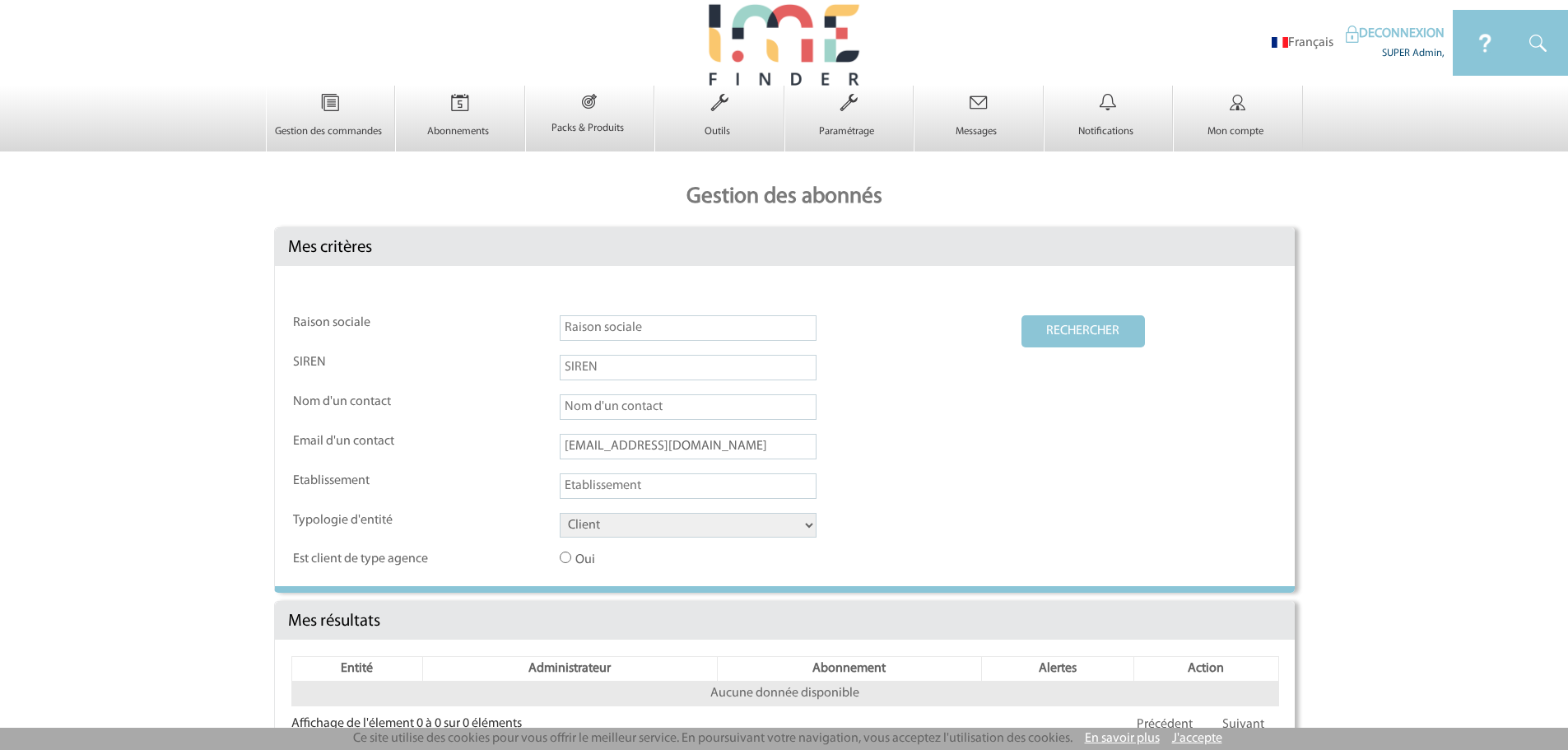
scroll to position [40, 0]
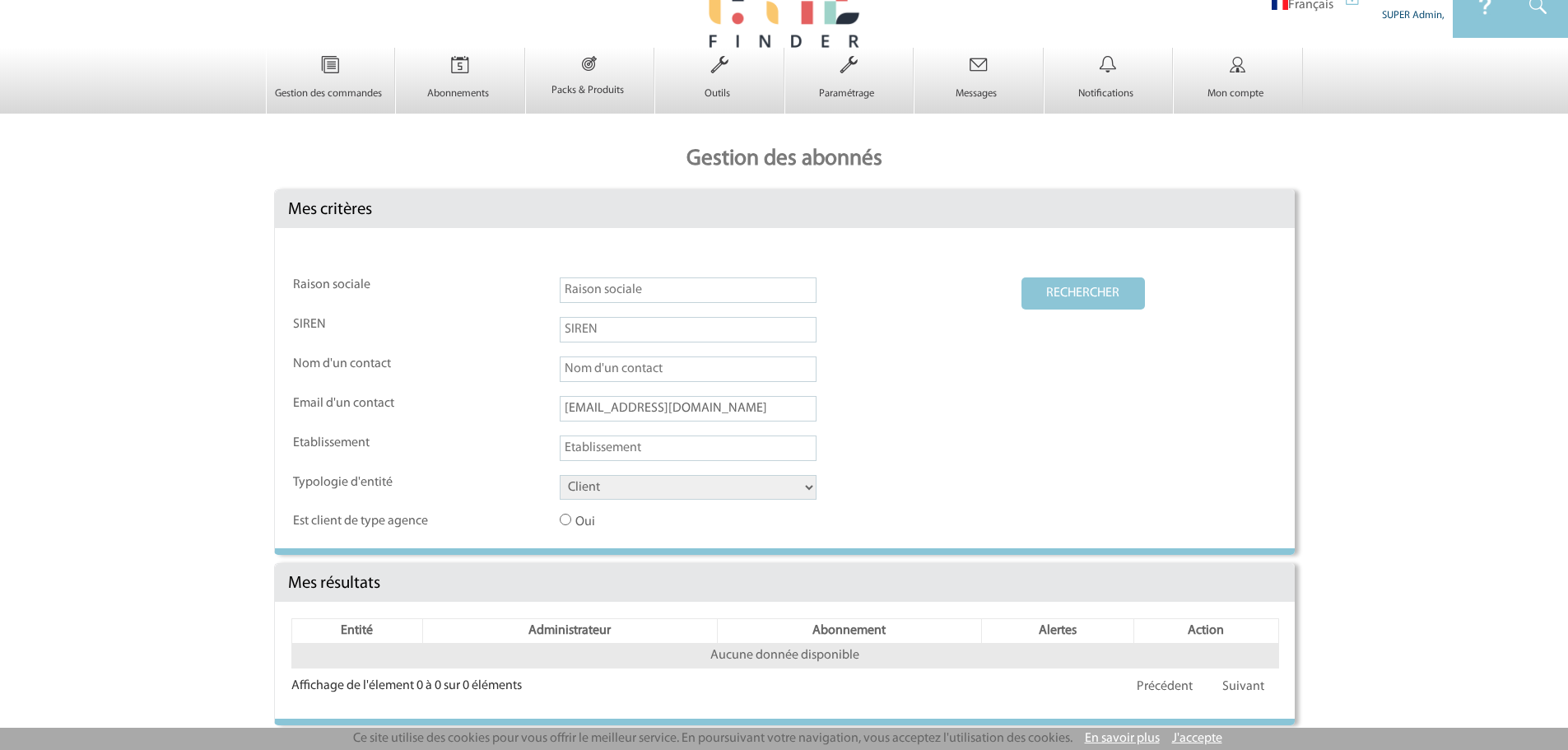
click at [1350, 490] on body "Français DECONNEXION SUPER Admin, × 0 0 0" at bounding box center [784, 337] width 1568 height 750
click at [1209, 453] on table "Raison sociale RECHERCHER SIREN Nom d'un contact Email d'un contact Ashley.SOLE…" at bounding box center [785, 404] width 987 height 256
click at [1061, 291] on button "RECHERCHER" at bounding box center [1083, 293] width 123 height 32
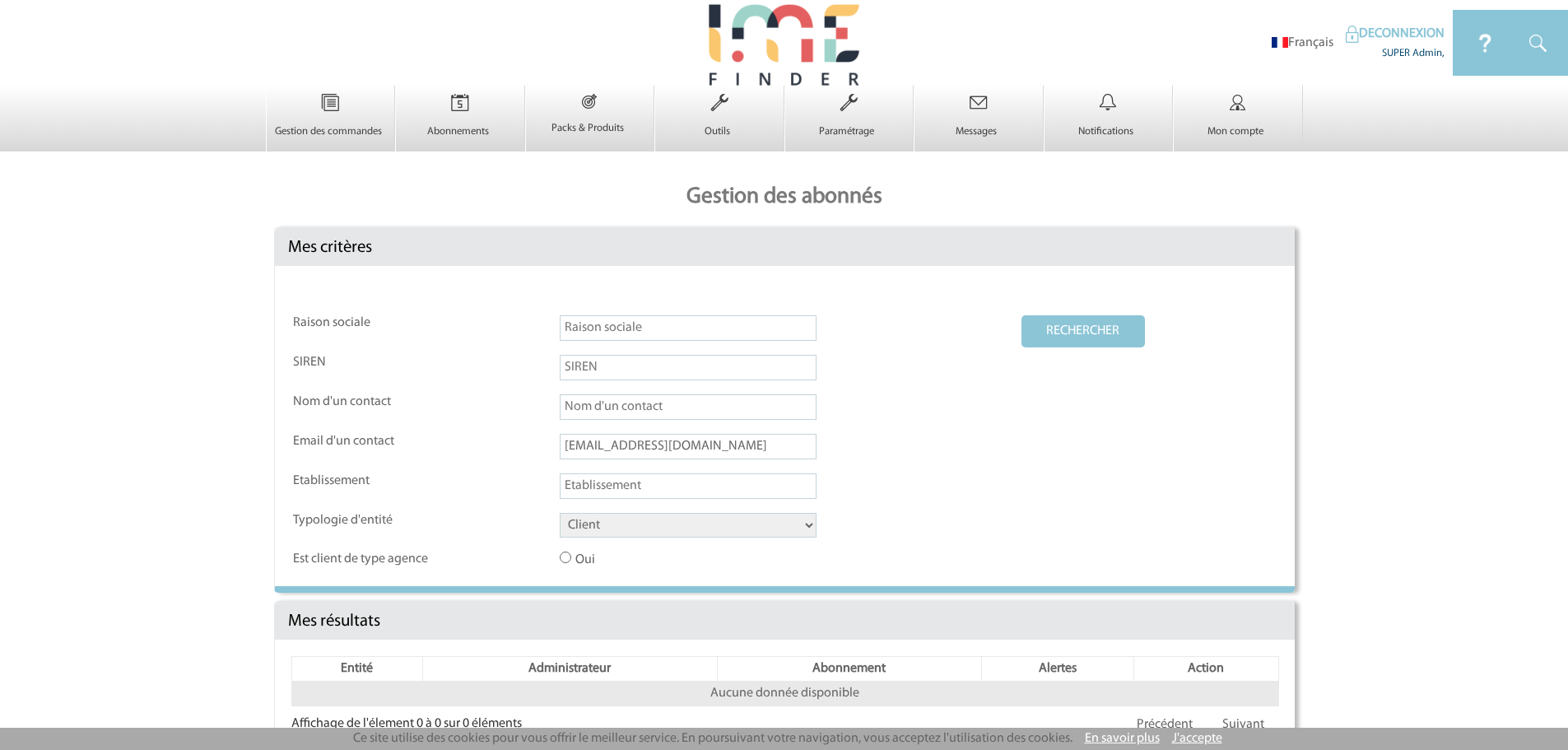
click at [1084, 332] on button "RECHERCHER" at bounding box center [1083, 331] width 123 height 32
click at [1070, 322] on button "RECHERCHER" at bounding box center [1083, 331] width 123 height 32
click at [1113, 324] on button "RECHERCHER" at bounding box center [1083, 331] width 123 height 32
click at [466, 115] on img at bounding box center [460, 103] width 68 height 35
click at [597, 448] on input "text" at bounding box center [688, 446] width 257 height 25
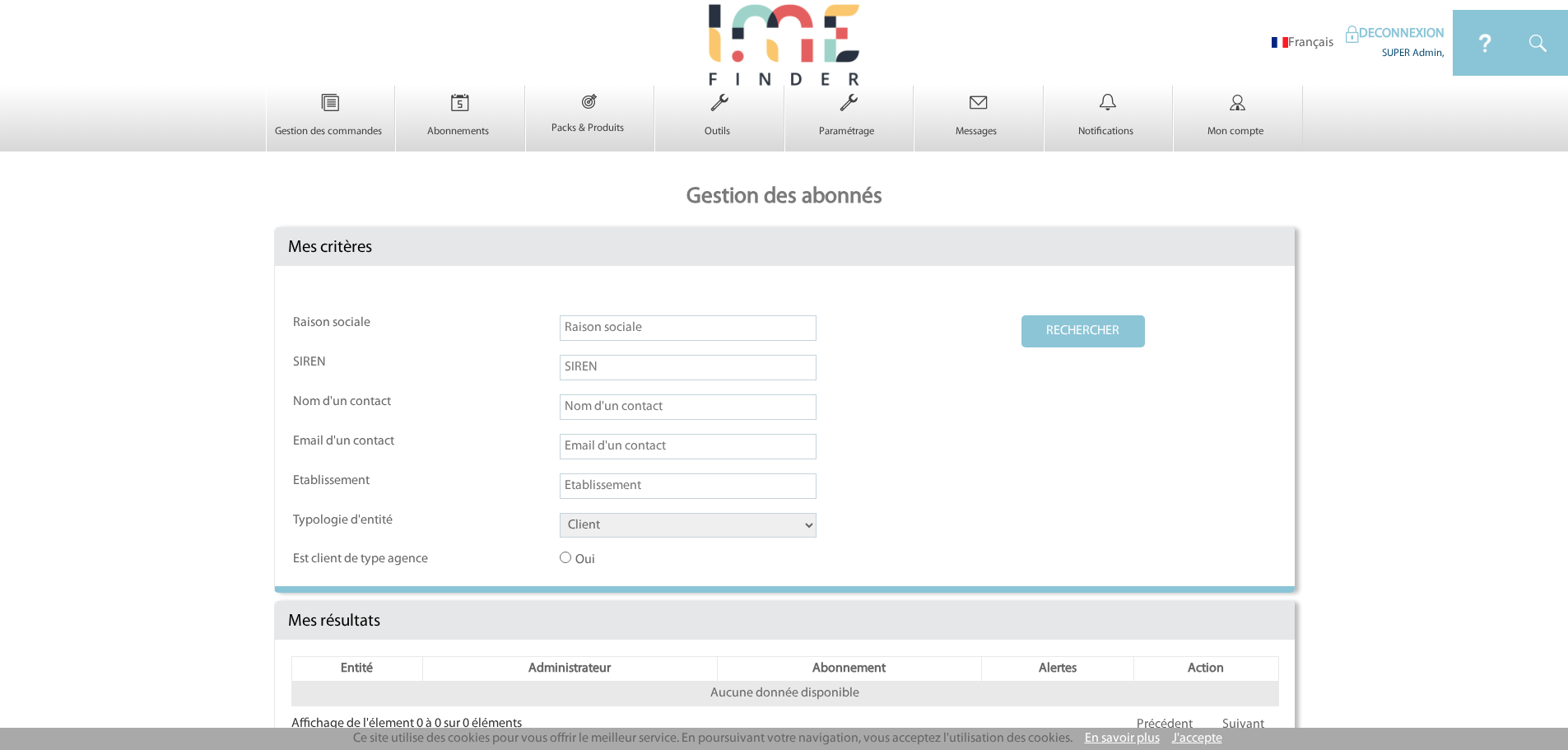
paste input "[EMAIL_ADDRESS][PERSON_NAME][DOMAIN_NAME]"
type input "[EMAIL_ADDRESS][PERSON_NAME][DOMAIN_NAME]"
click at [1045, 338] on button "RECHERCHER" at bounding box center [1083, 331] width 123 height 32
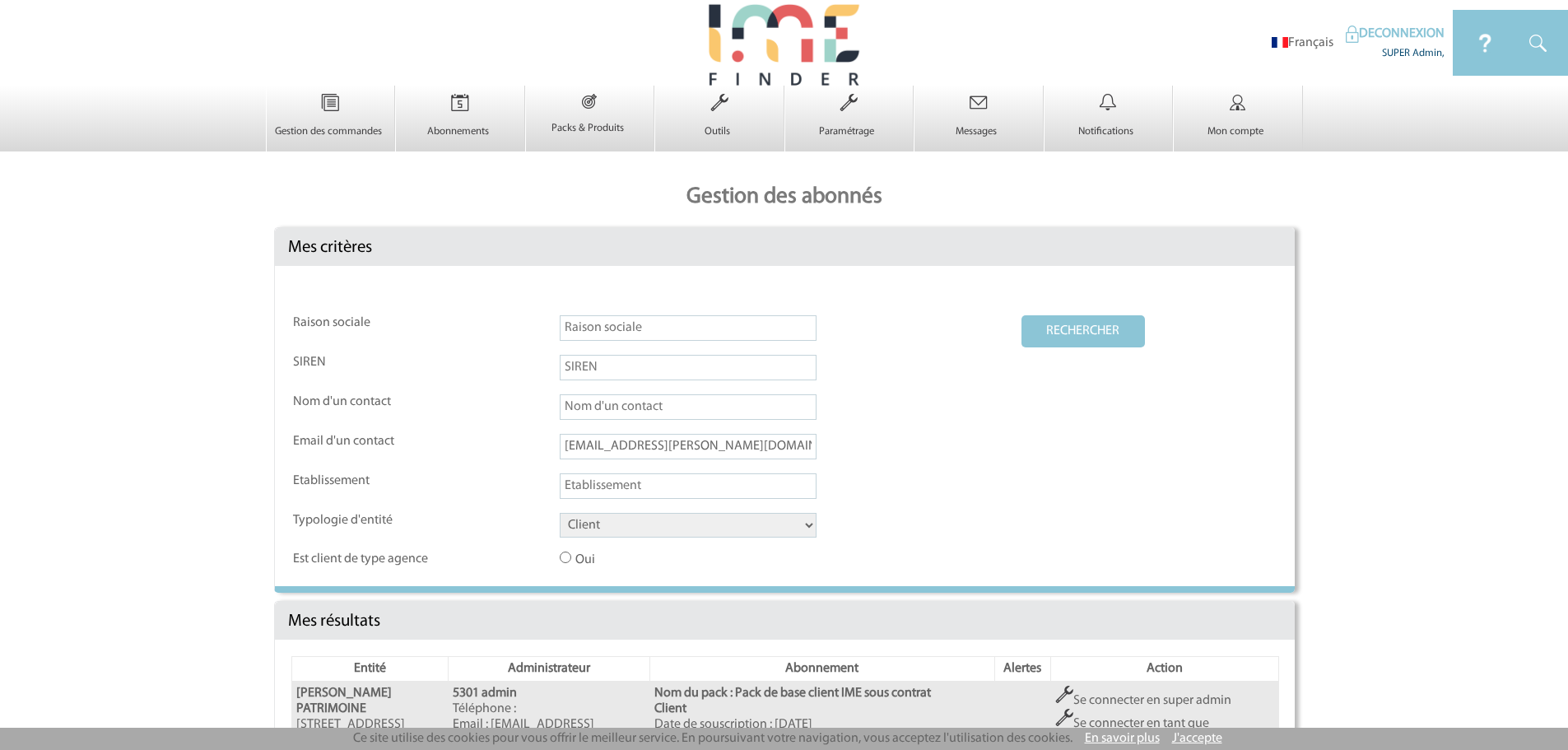
scroll to position [205, 0]
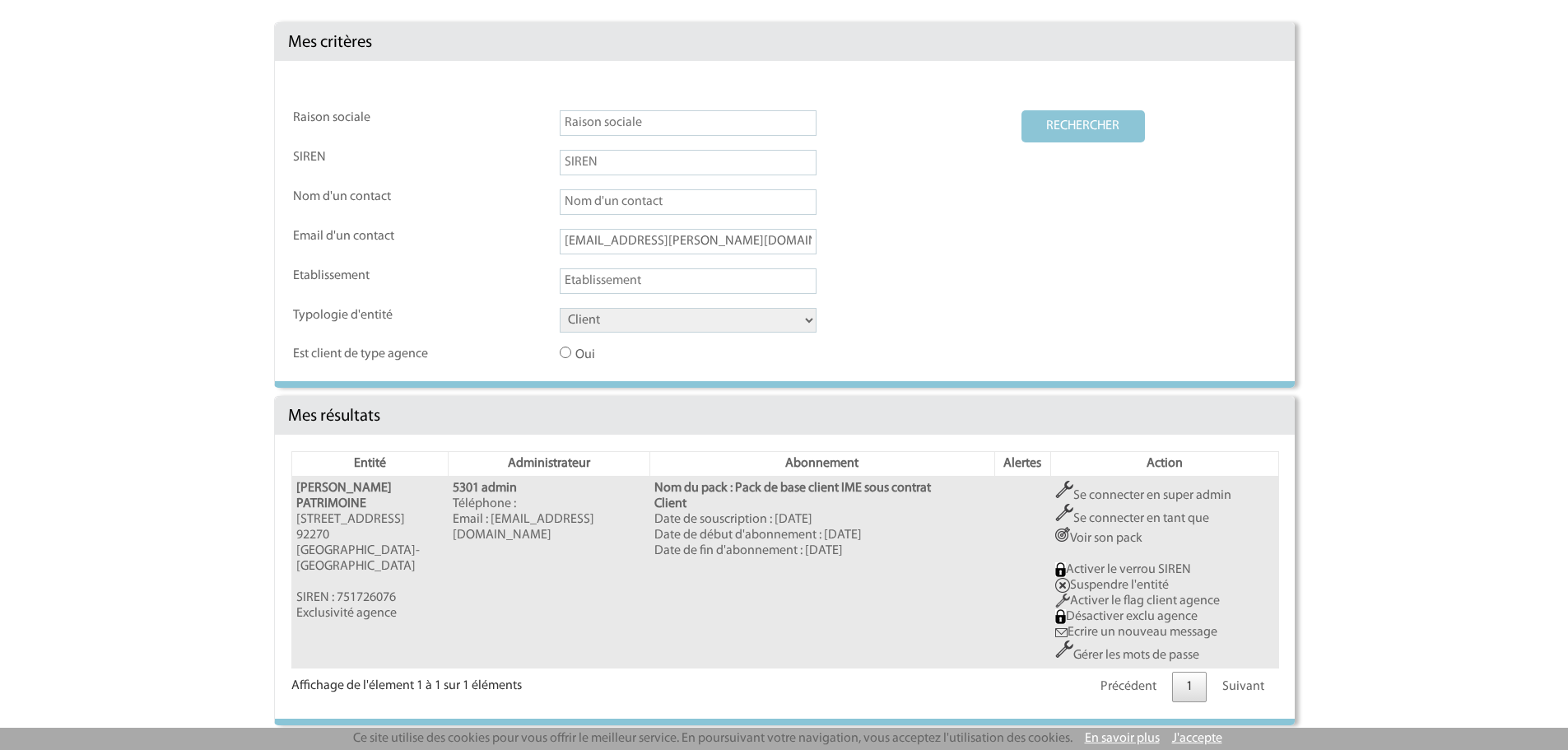
click at [1096, 494] on link "Se connecter en super admin" at bounding box center [1143, 495] width 176 height 13
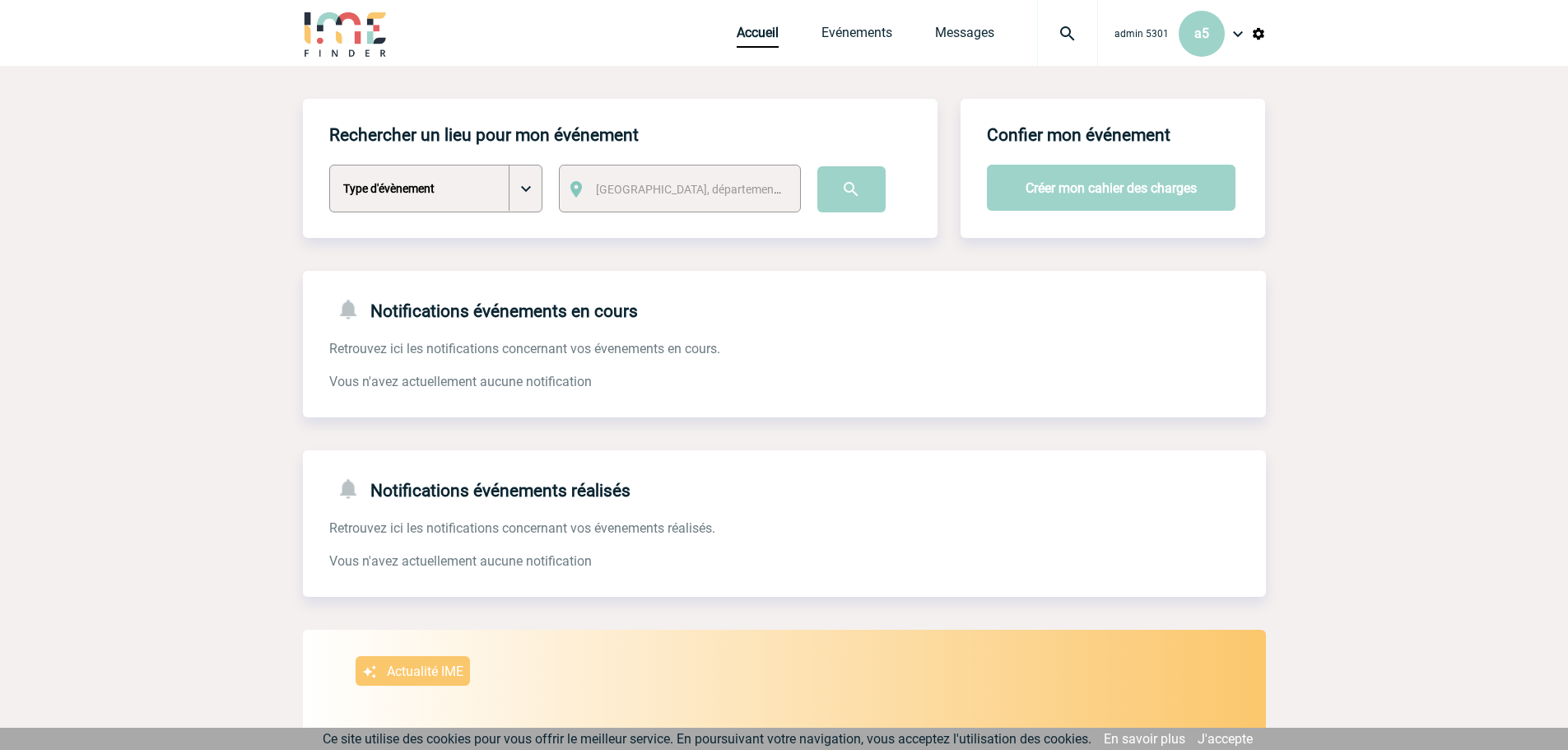
click at [1251, 40] on img at bounding box center [1258, 33] width 15 height 15
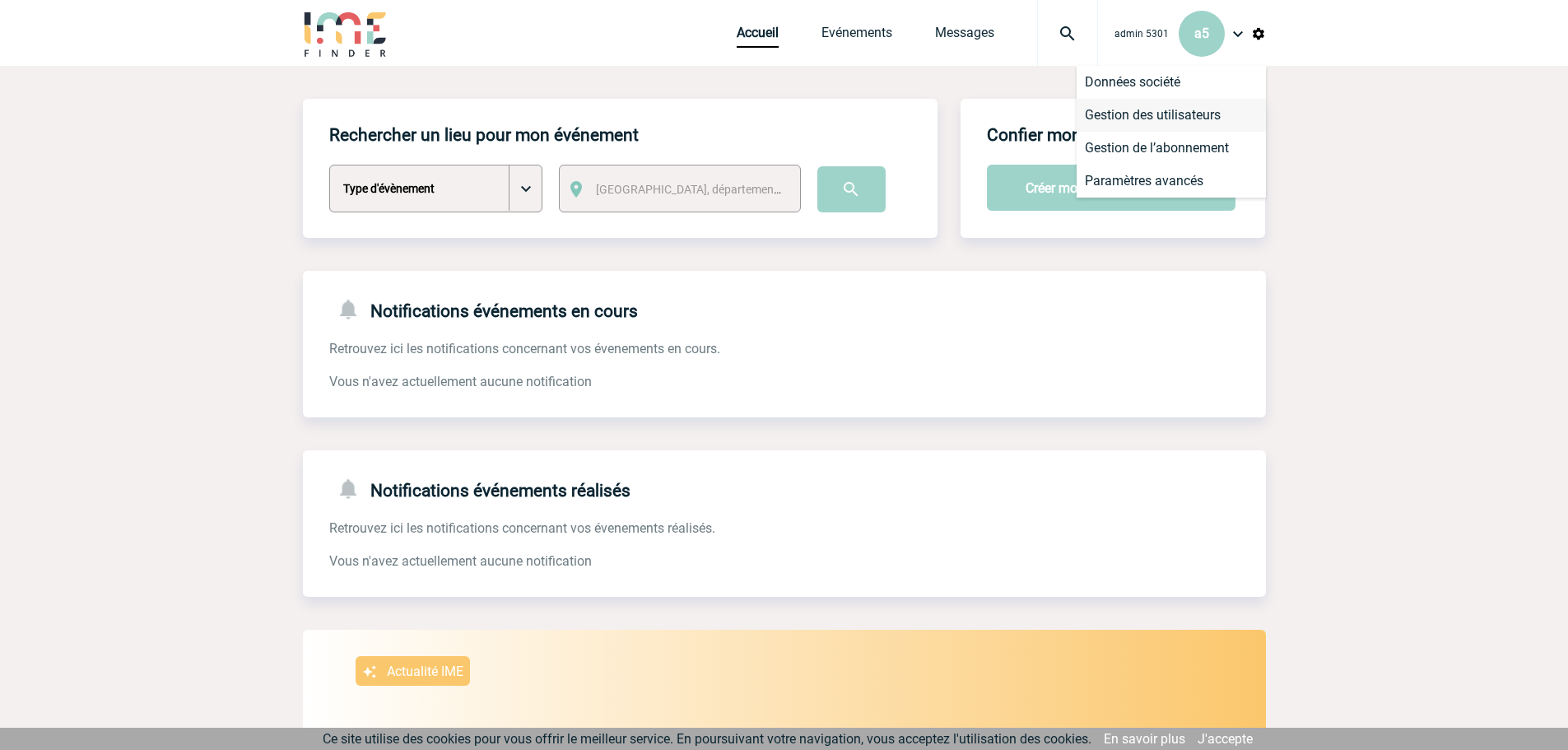
click at [1199, 114] on li "Gestion des utilisateurs" at bounding box center [1171, 115] width 189 height 33
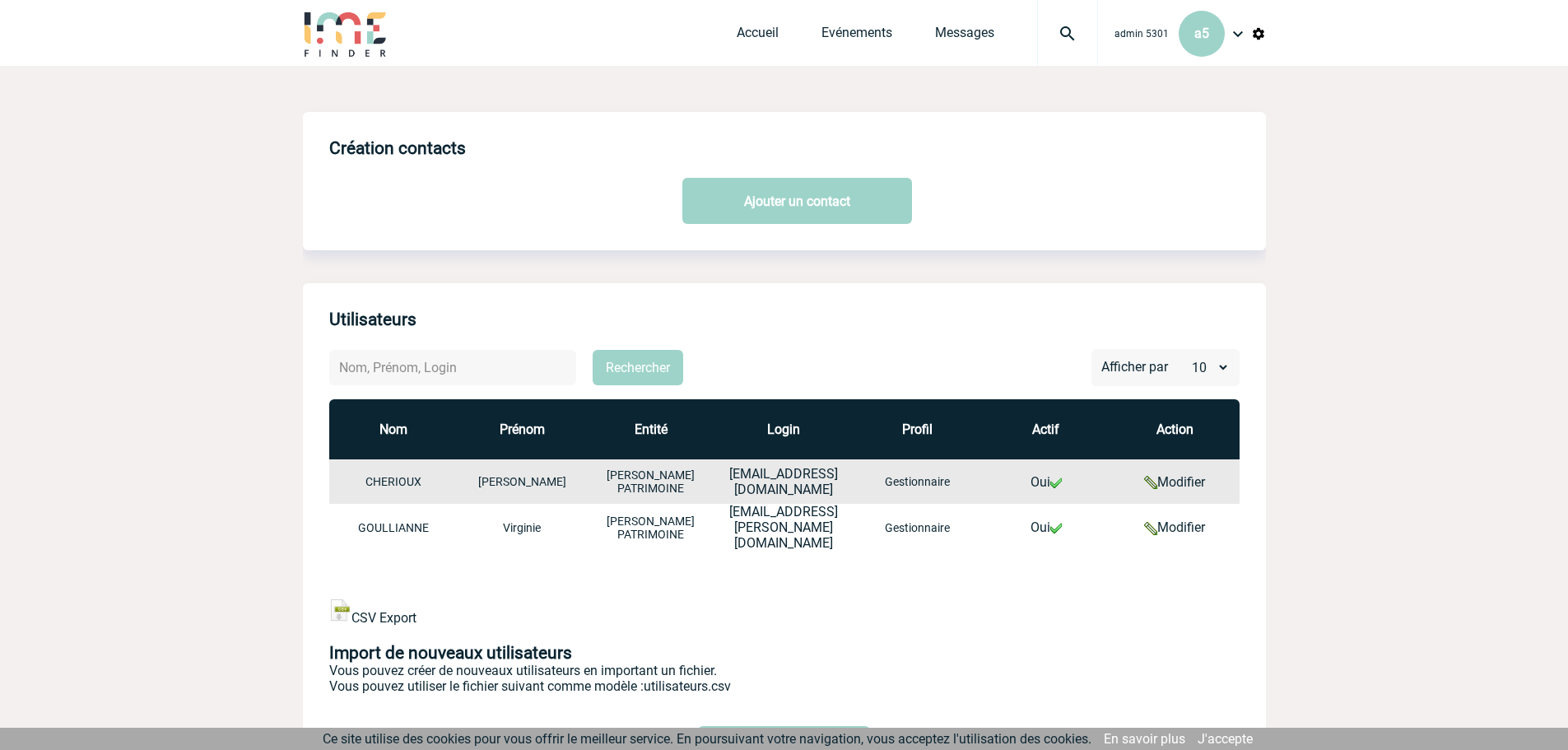
drag, startPoint x: 1240, startPoint y: 31, endPoint x: 1231, endPoint y: 97, distance: 66.6
click at [1240, 31] on img at bounding box center [1237, 33] width 20 height 20
click at [1179, 207] on li "Déconnexion" at bounding box center [1171, 214] width 189 height 33
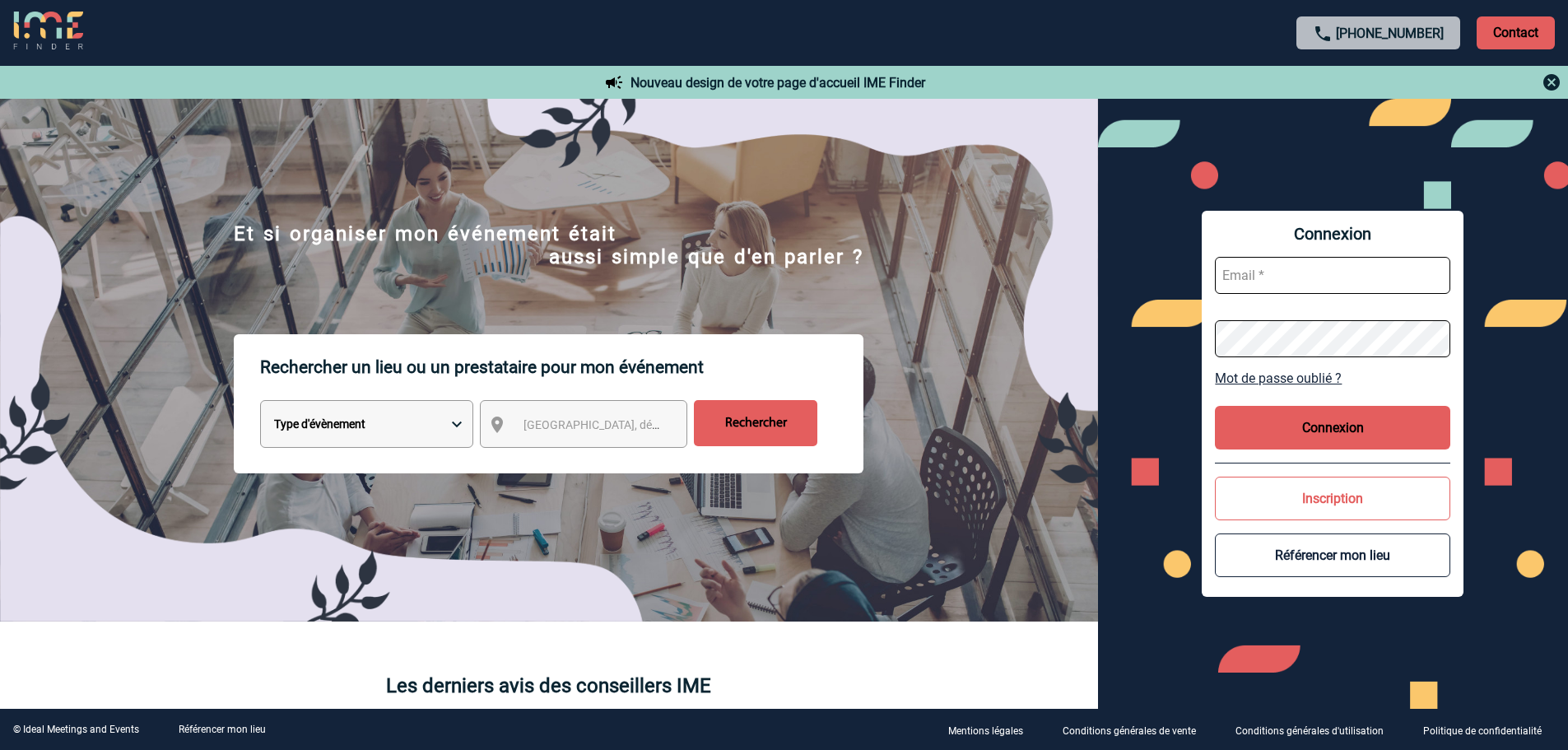
click at [1267, 275] on input "text" at bounding box center [1332, 275] width 235 height 37
type input "admin_plateforme@ime-groupe.com"
click at [1367, 421] on button "Connexion" at bounding box center [1332, 427] width 235 height 43
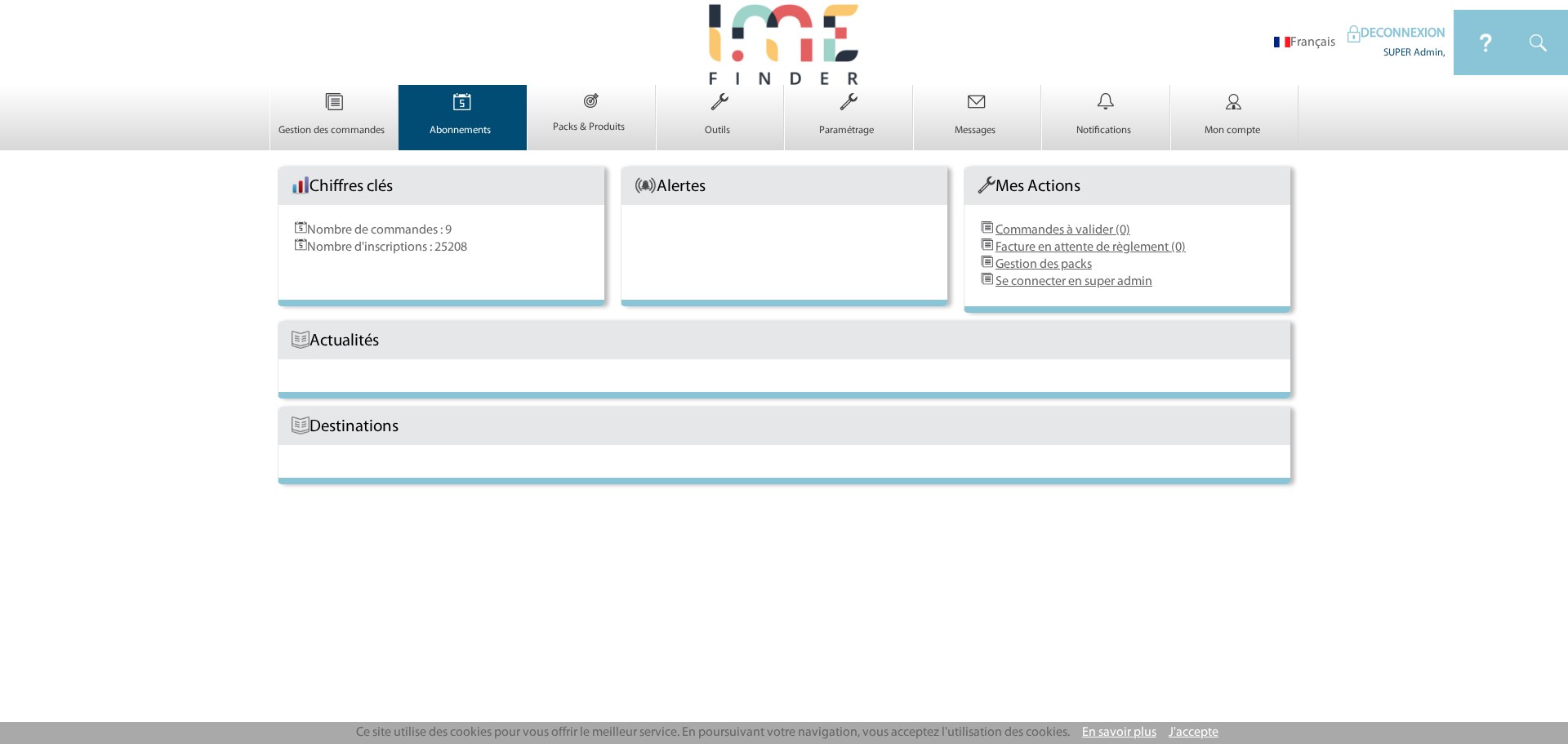
click at [464, 129] on p "Abonnements" at bounding box center [461, 130] width 123 height 13
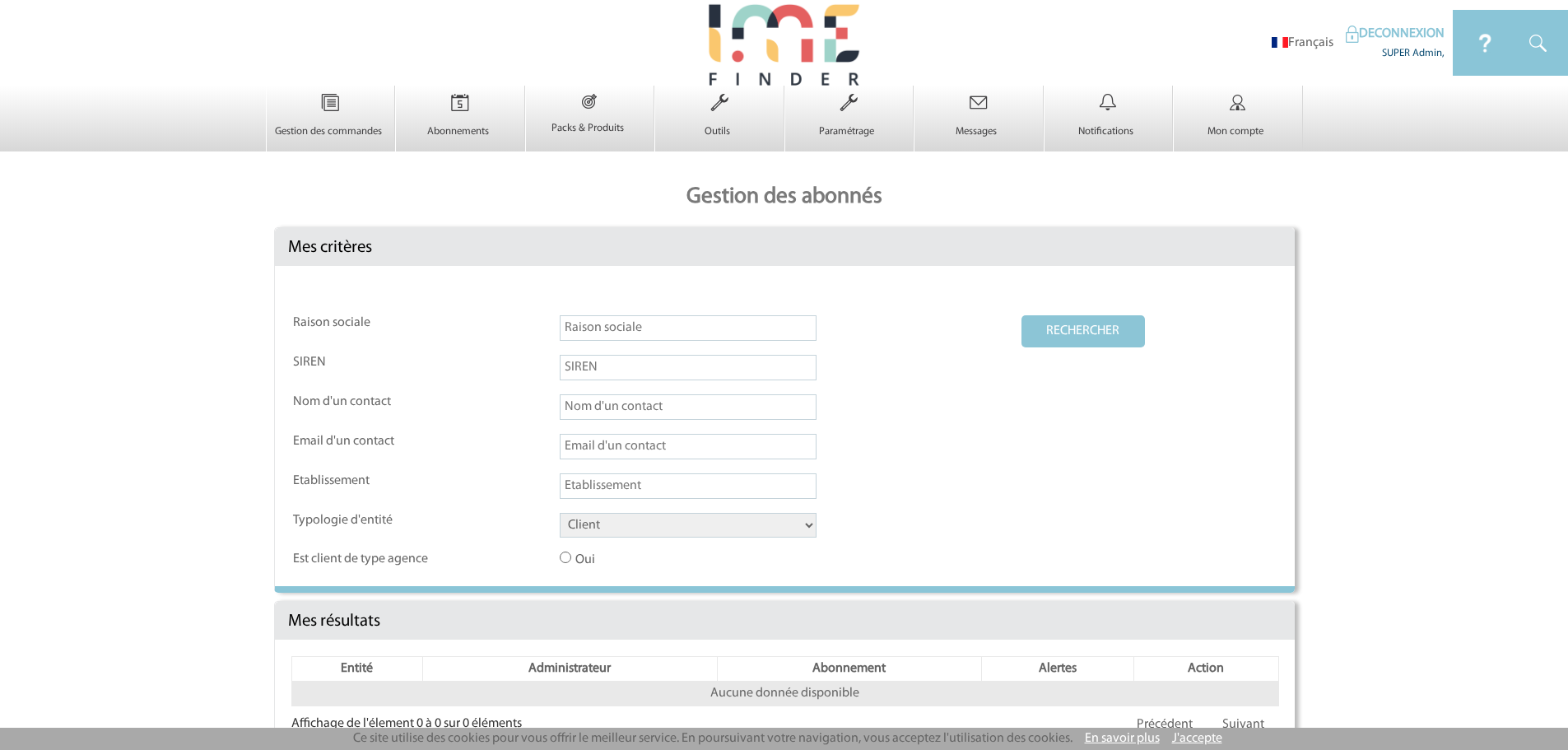
click at [593, 449] on input "text" at bounding box center [688, 446] width 257 height 25
paste input "Ashley.SOLER@3ds.com"
type input "Ashley.SOLER@3ds.com"
click at [1097, 326] on button "RECHERCHER" at bounding box center [1083, 331] width 123 height 32
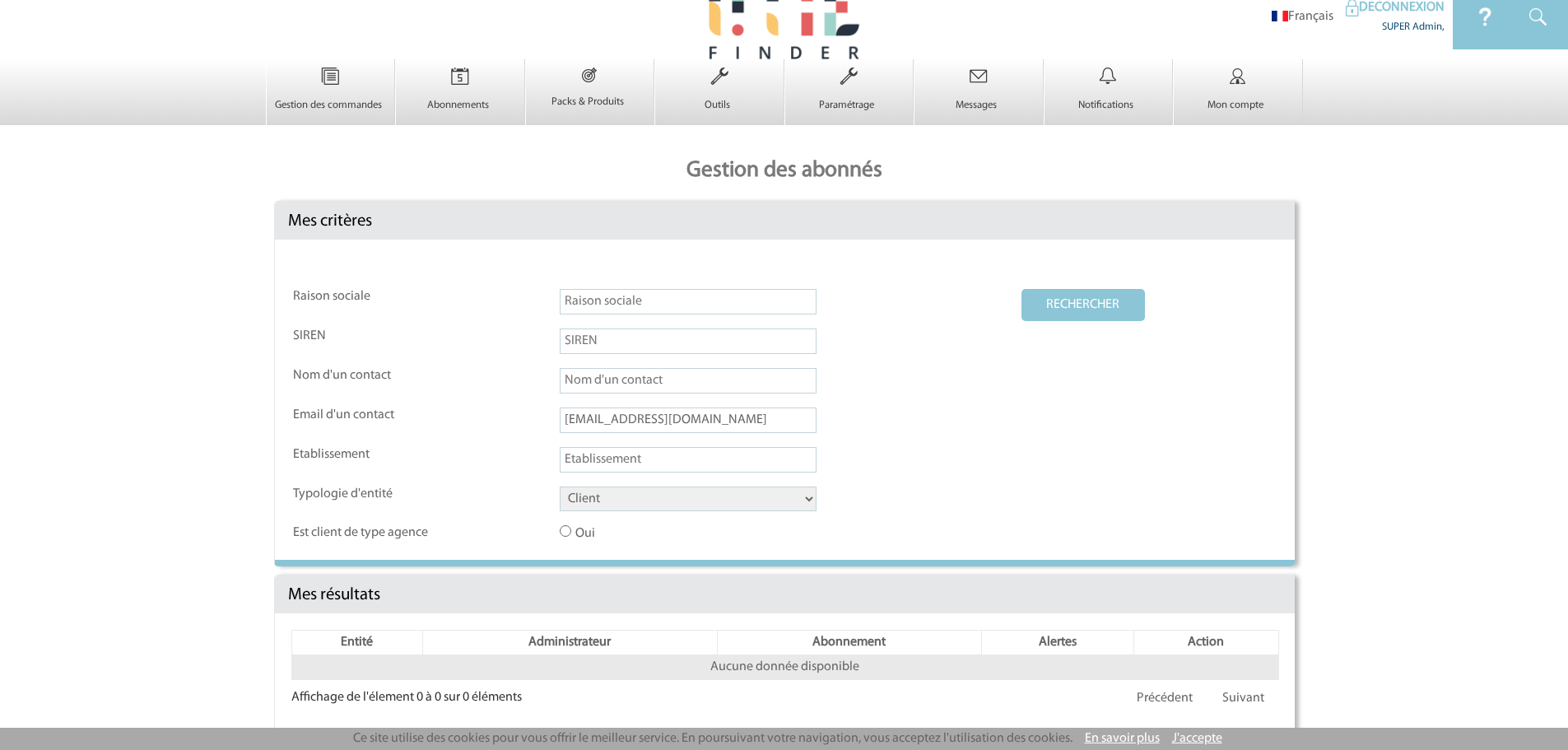
scroll to position [40, 0]
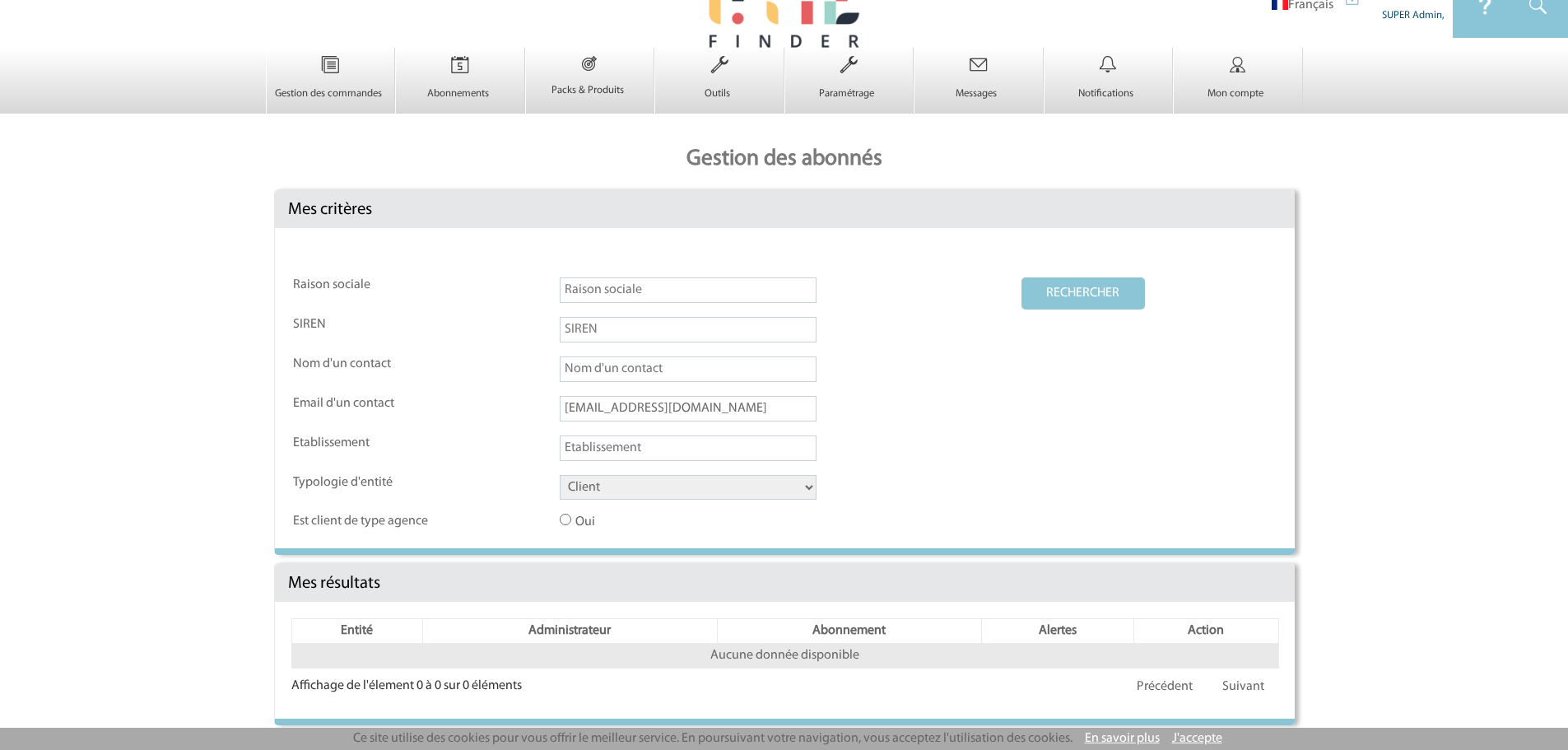
click at [1078, 308] on td "RECHERCHER" at bounding box center [1149, 296] width 255 height 38
click at [1074, 294] on button "RECHERCHER" at bounding box center [1083, 293] width 123 height 32
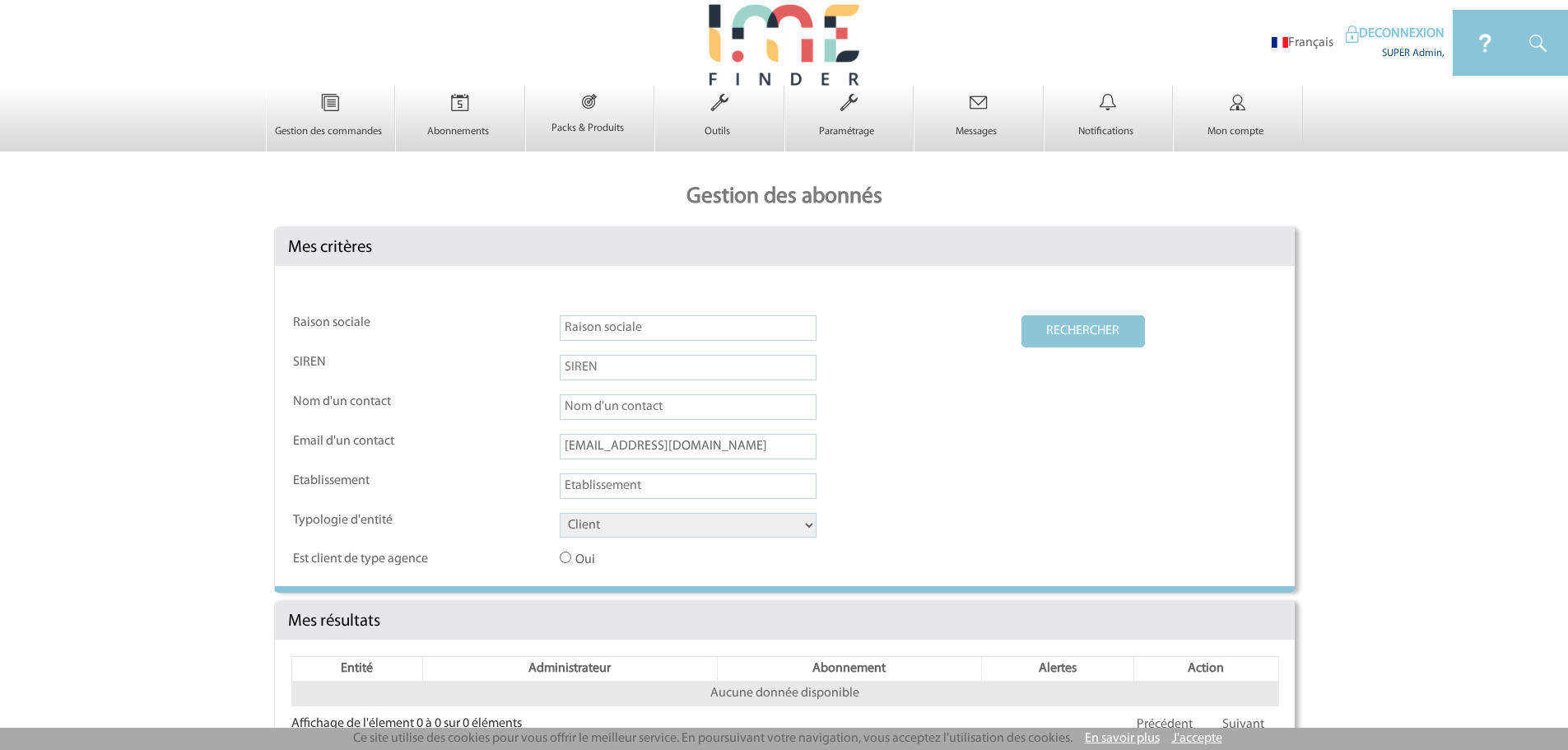
click at [1088, 329] on button "RECHERCHER" at bounding box center [1083, 331] width 123 height 32
drag, startPoint x: 583, startPoint y: 447, endPoint x: 322, endPoint y: 447, distance: 261.0
click at [322, 447] on tr "Email d'un contact Ashley.SOLER@3ds.com" at bounding box center [784, 453] width 984 height 38
type input "@3ds.com"
click at [1051, 339] on button "RECHERCHER" at bounding box center [1083, 331] width 123 height 32
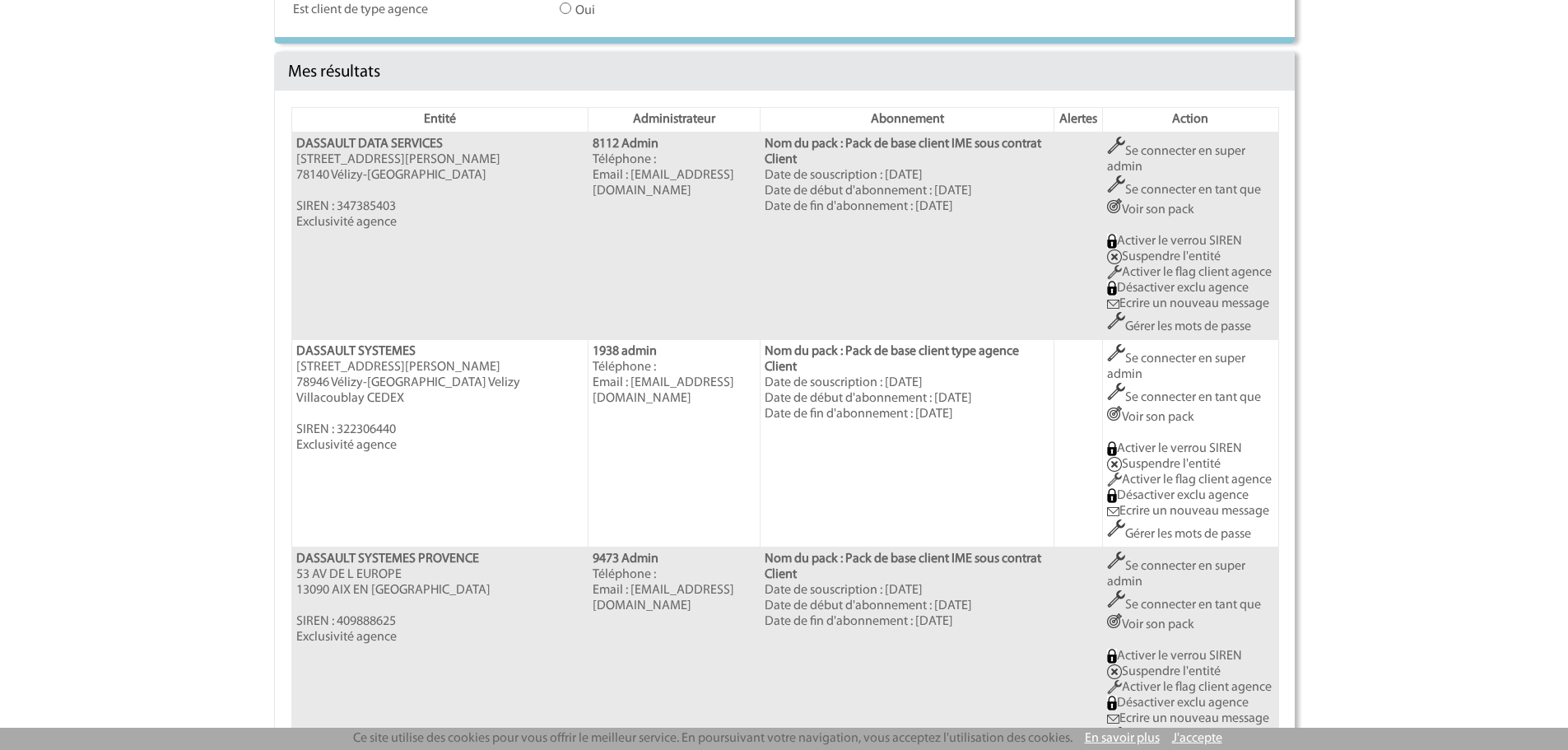
scroll to position [676, 0]
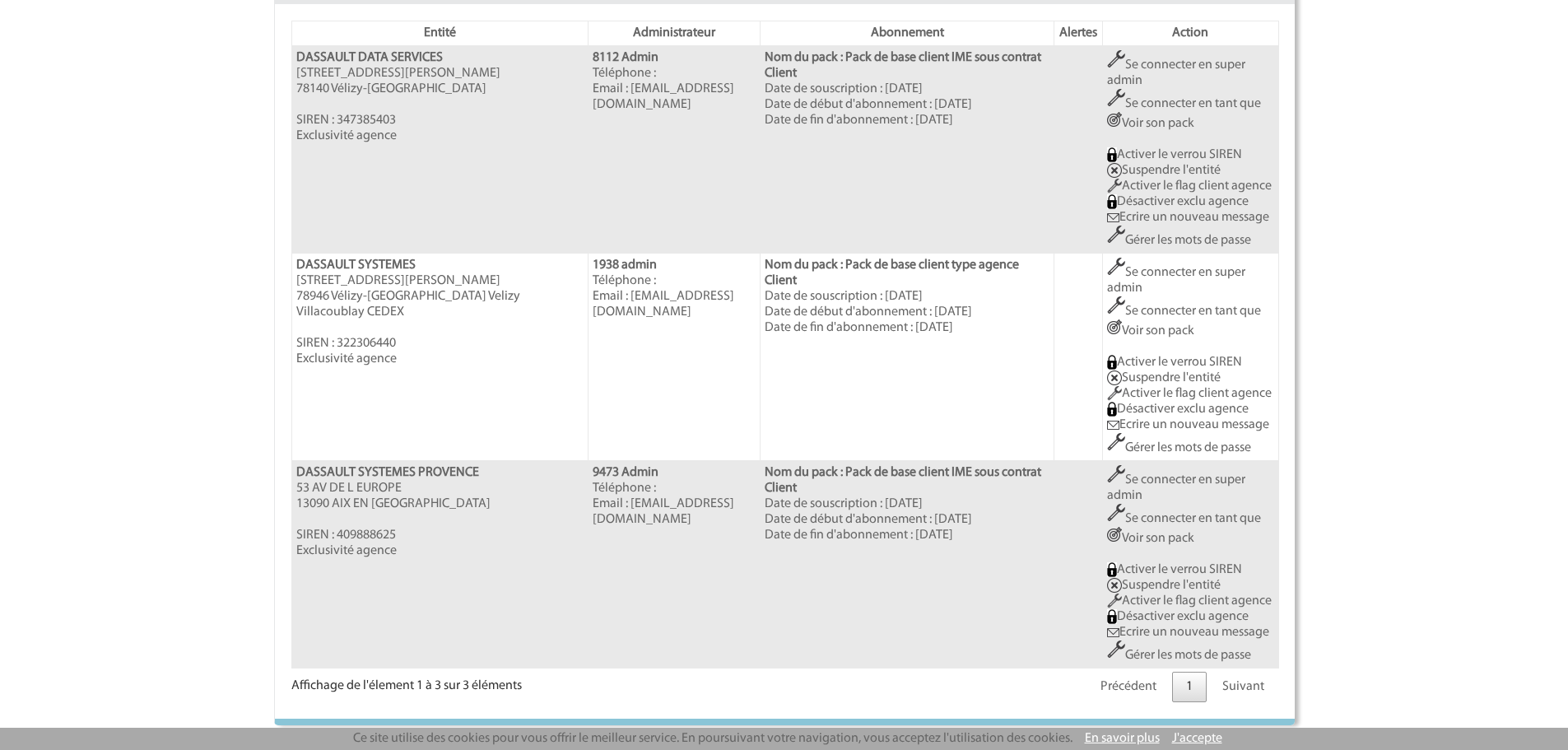
click at [1130, 266] on link "Se connecter en super admin" at bounding box center [1176, 280] width 138 height 29
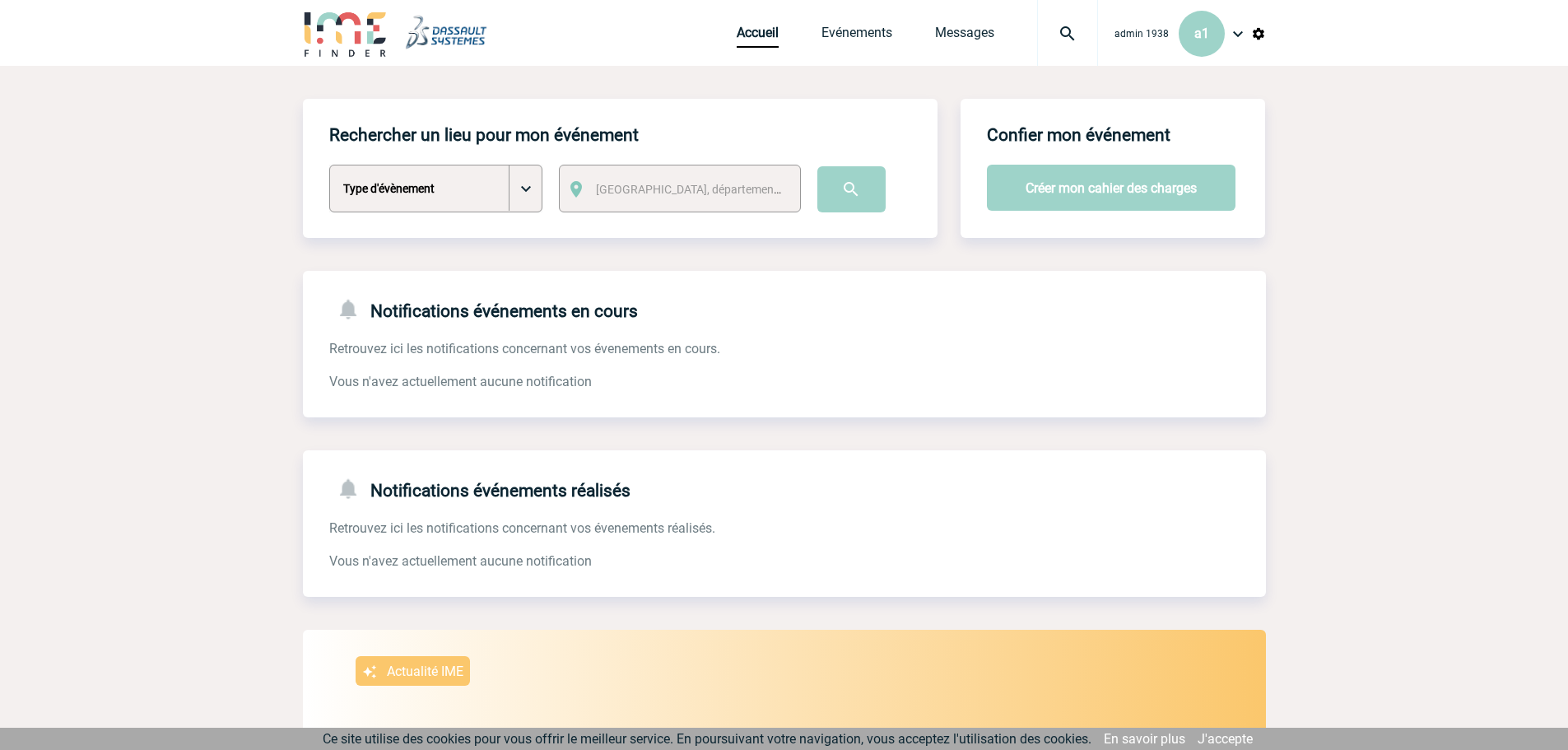
click at [1256, 34] on img at bounding box center [1258, 33] width 15 height 15
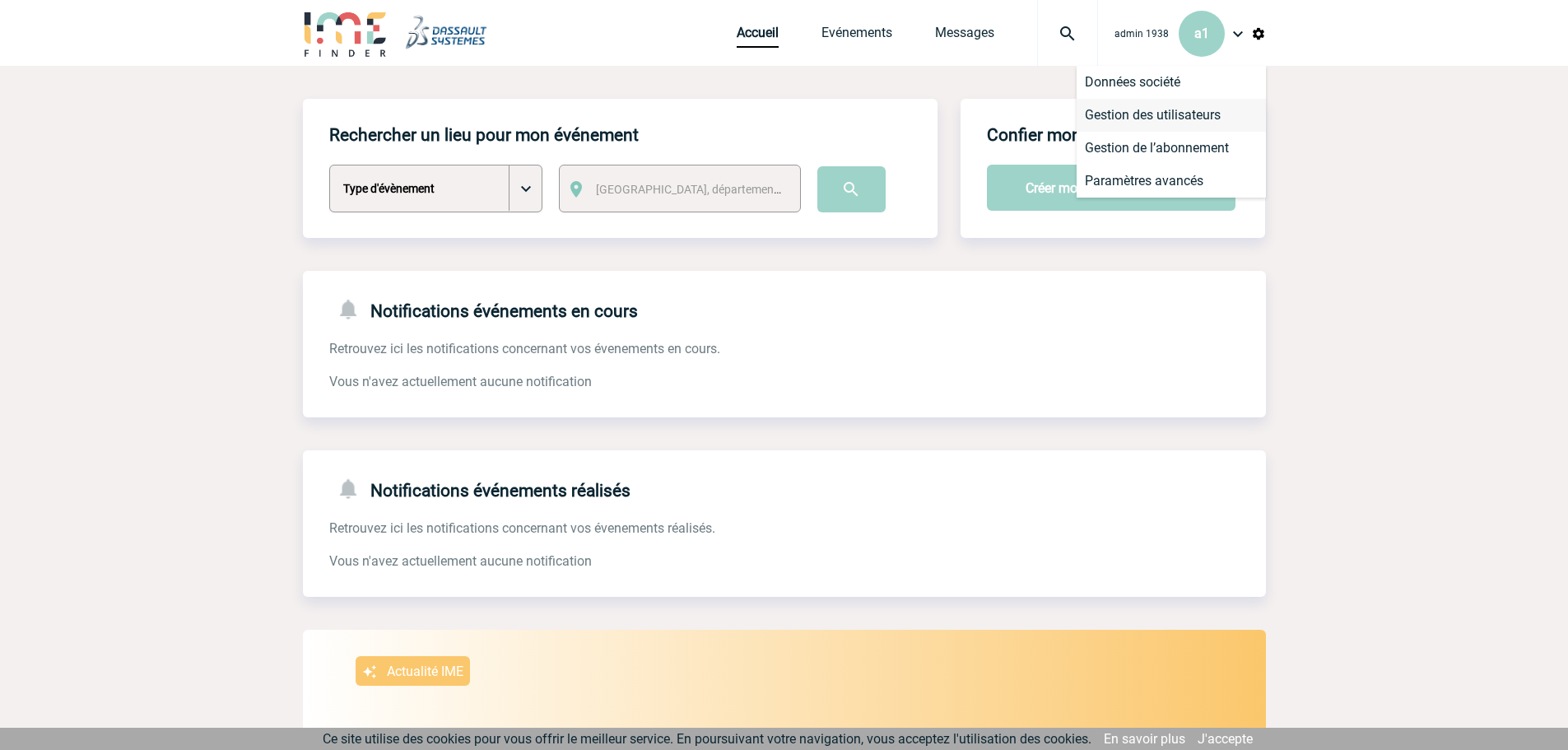
click at [1147, 122] on li "Gestion des utilisateurs" at bounding box center [1171, 115] width 189 height 33
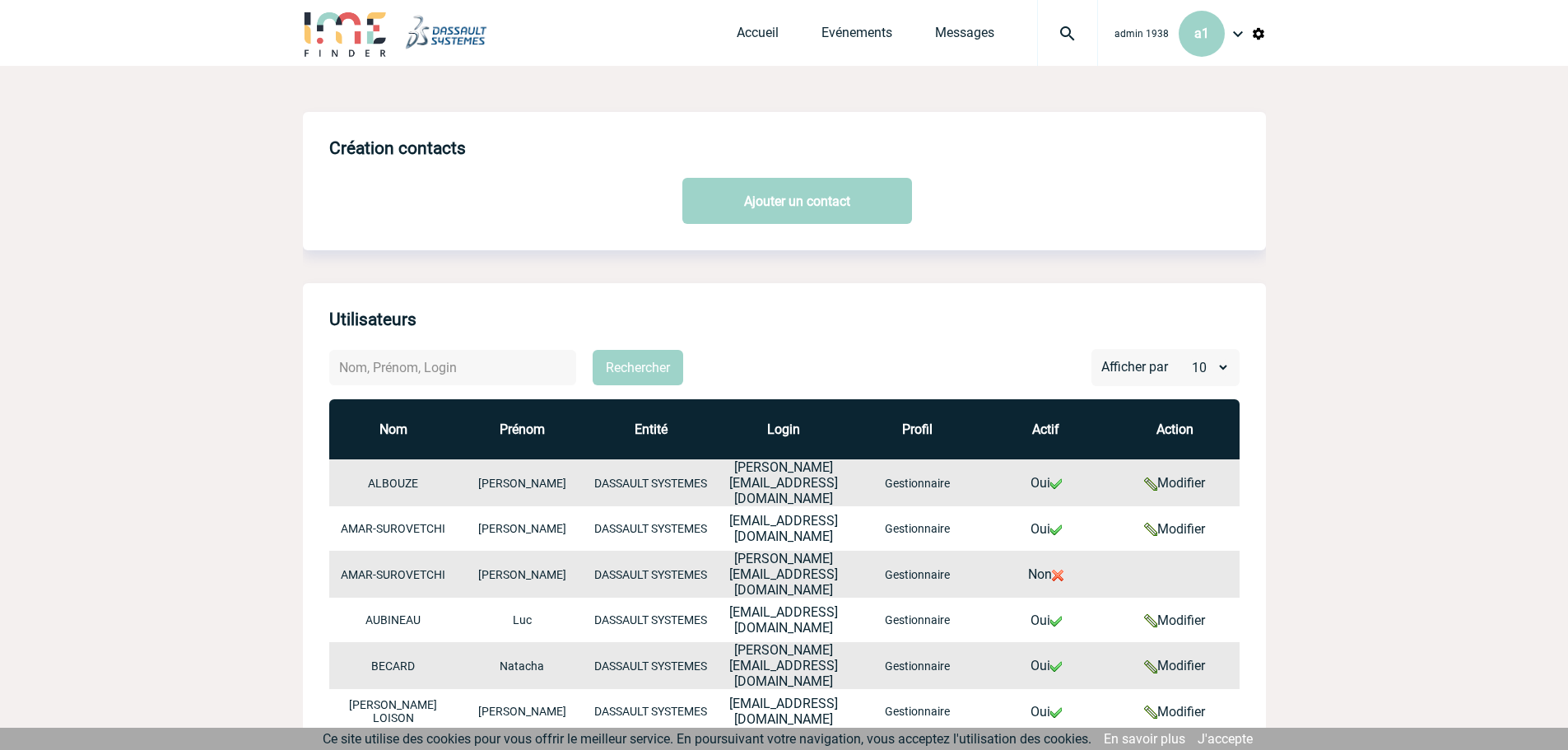
click at [453, 372] on input "text" at bounding box center [452, 367] width 247 height 36
paste input "Ashley.SOLER@3ds.com"
type input "Ashley.SOLER@3ds.com"
click at [618, 376] on button "Rechercher" at bounding box center [638, 367] width 90 height 36
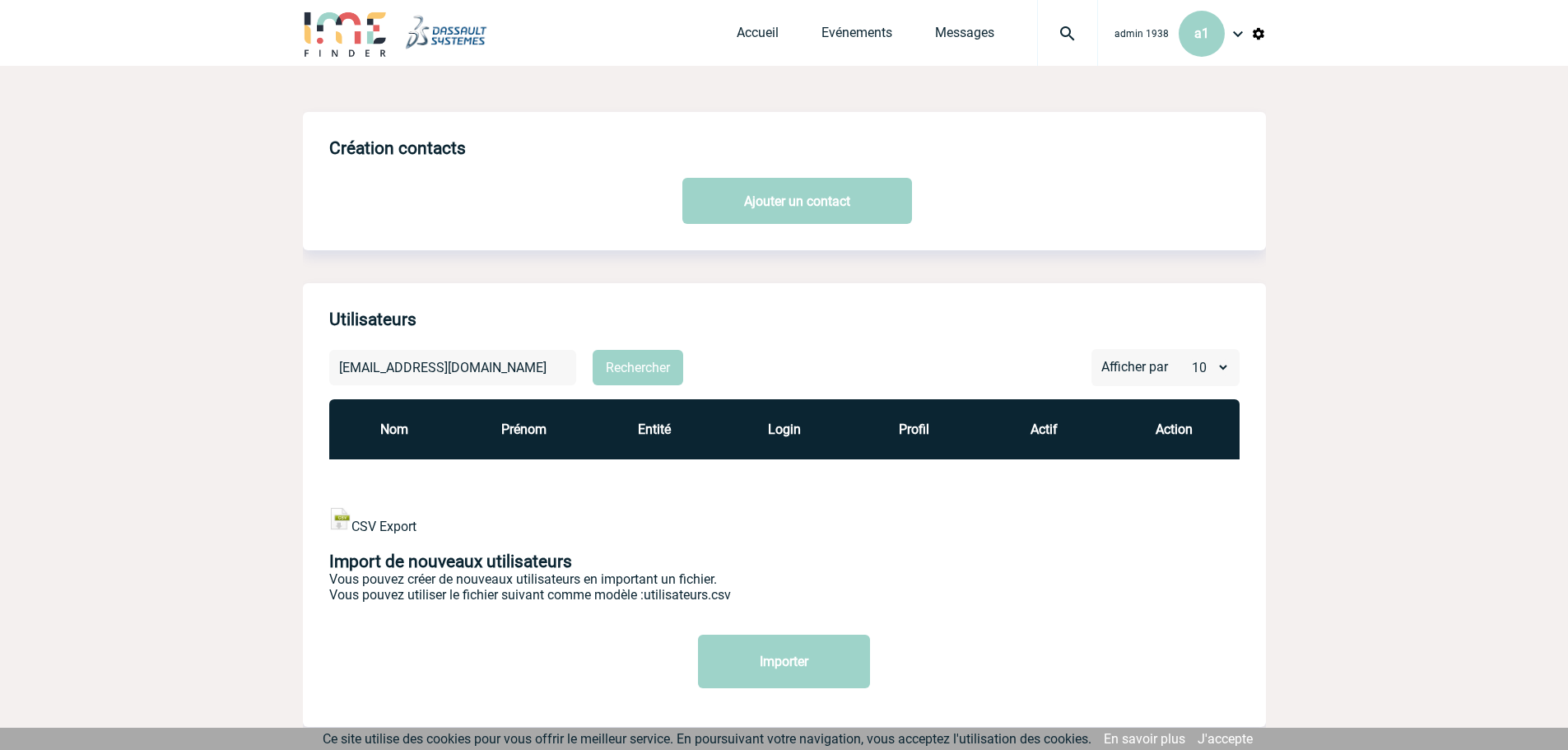
drag, startPoint x: 516, startPoint y: 372, endPoint x: 134, endPoint y: 355, distance: 382.4
click at [134, 355] on body "admin 1938 a1 Accueil Evénements" at bounding box center [784, 396] width 1568 height 793
type input "soler"
click at [593, 350] on button "Rechercher" at bounding box center [638, 367] width 90 height 36
drag, startPoint x: 394, startPoint y: 378, endPoint x: 321, endPoint y: 375, distance: 73.1
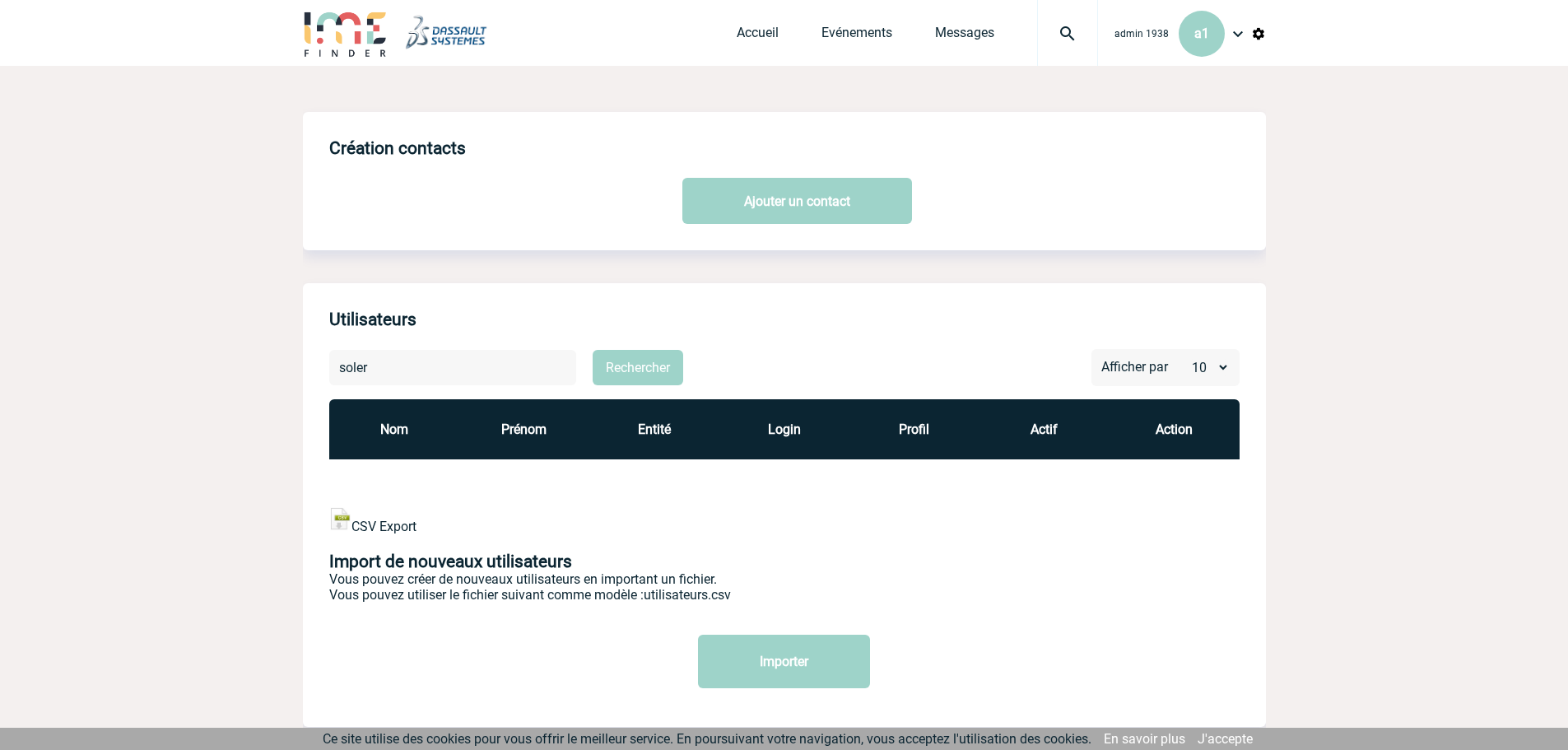
click at [321, 375] on div "soler Rechercher Afficher par 10 20 50 Nom Prénom Entité Login Profil Actif Act…" at bounding box center [784, 524] width 963 height 352
click at [642, 365] on button "Rechercher" at bounding box center [638, 367] width 90 height 36
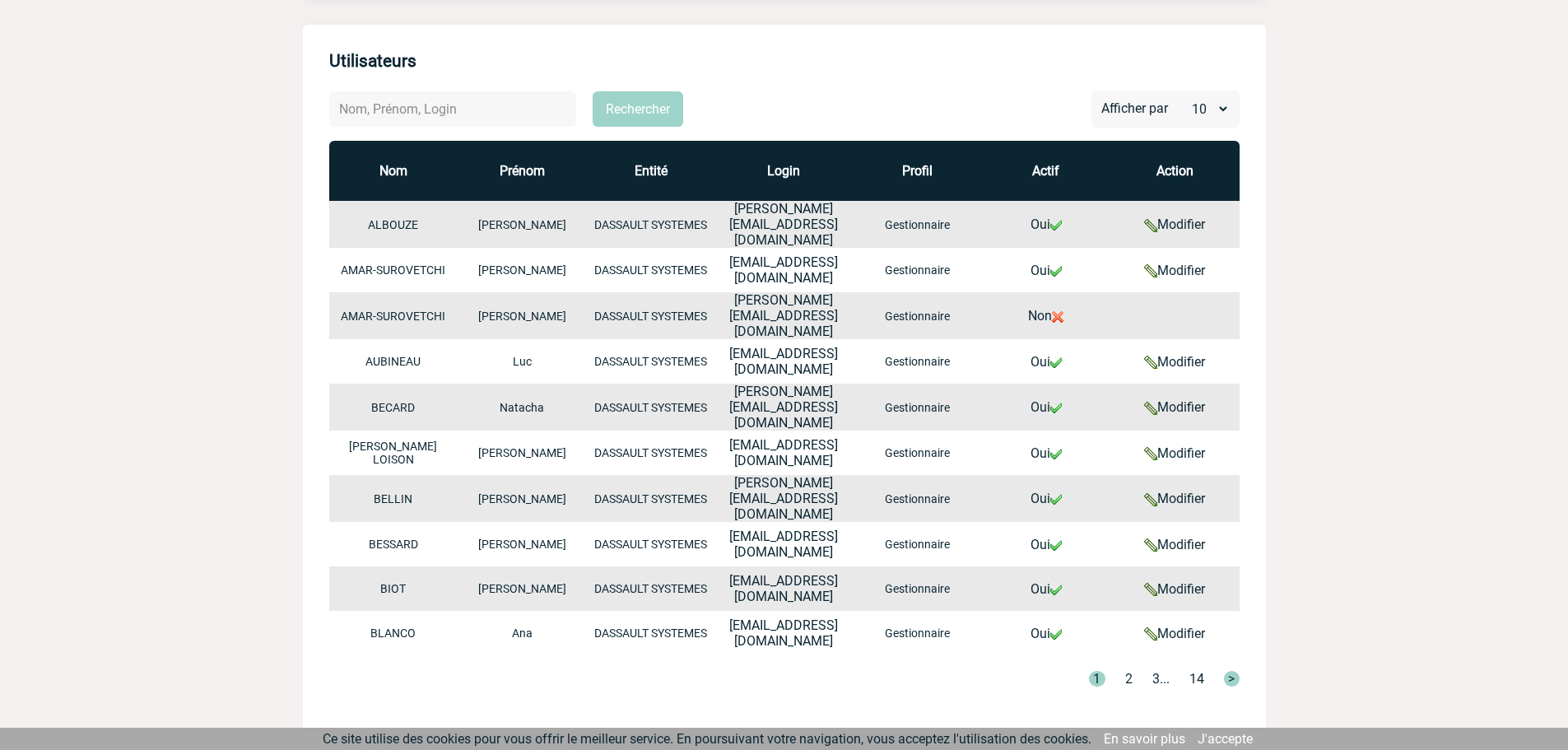
scroll to position [274, 0]
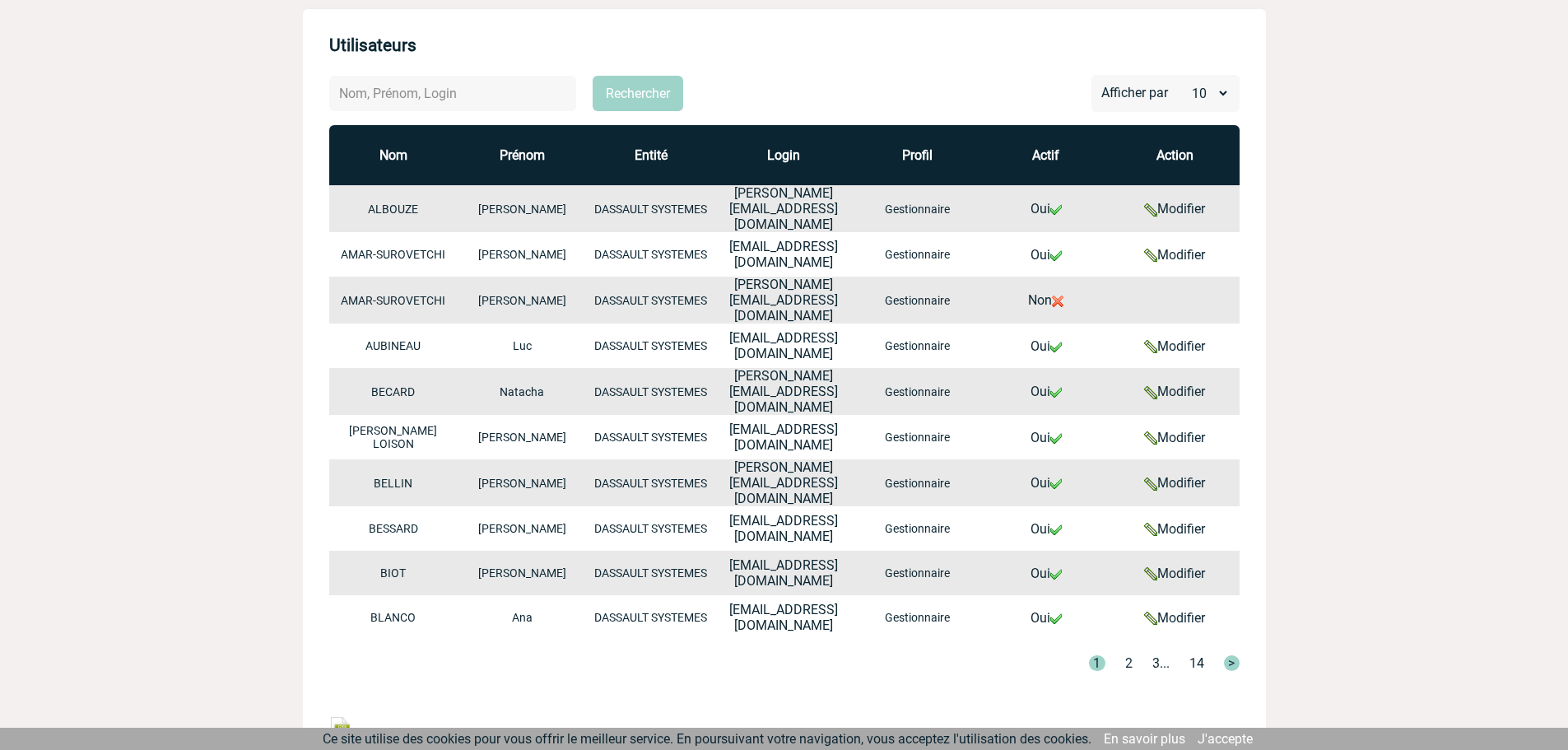
click at [1446, 613] on body "admin 1938 a1 Accueil Evénements" at bounding box center [784, 363] width 1568 height 1275
click at [1383, 270] on body "admin 1938 a1 Accueil Evénements" at bounding box center [784, 363] width 1568 height 1275
click at [447, 94] on input "text" at bounding box center [452, 93] width 247 height 36
paste input "Ashley.SOLER@3ds.com"
type input "Ashley.SOLER@3ds.com"
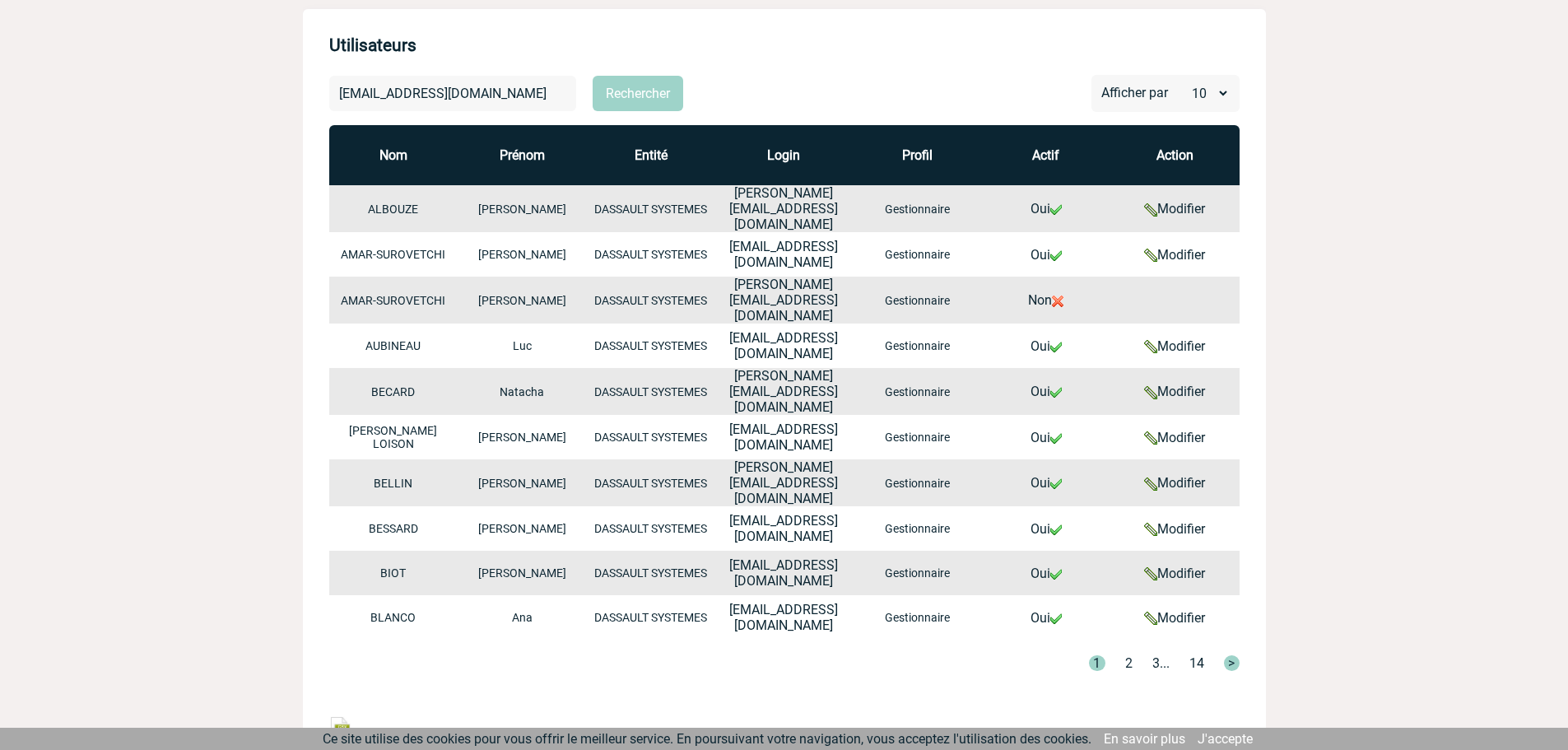
click at [623, 96] on button "Rechercher" at bounding box center [638, 93] width 90 height 36
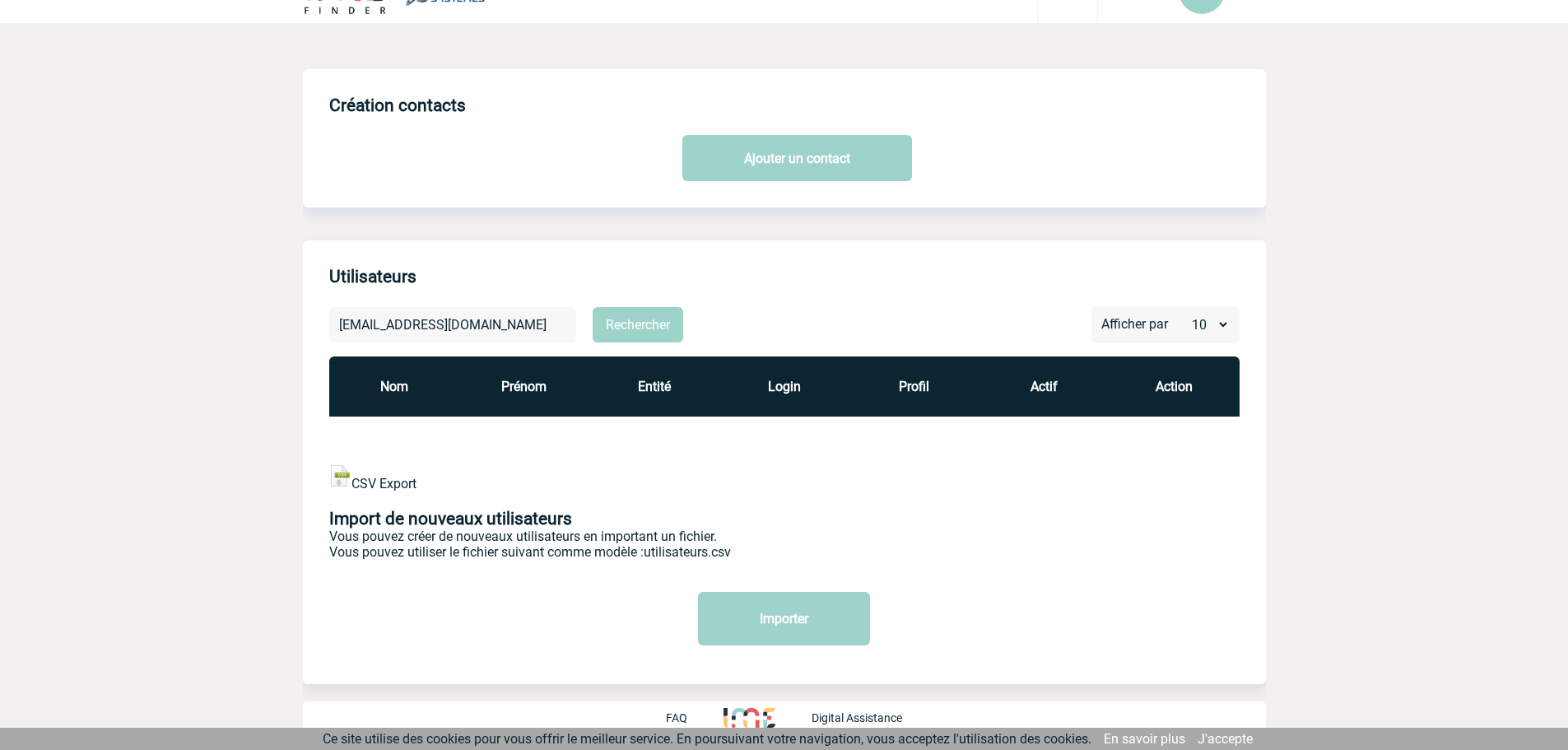
drag, startPoint x: 491, startPoint y: 326, endPoint x: 209, endPoint y: 324, distance: 282.0
click at [209, 324] on body "admin 1938 a1 Accueil Evénements" at bounding box center [784, 353] width 1568 height 793
click at [593, 307] on button "Rechercher" at bounding box center [638, 325] width 90 height 36
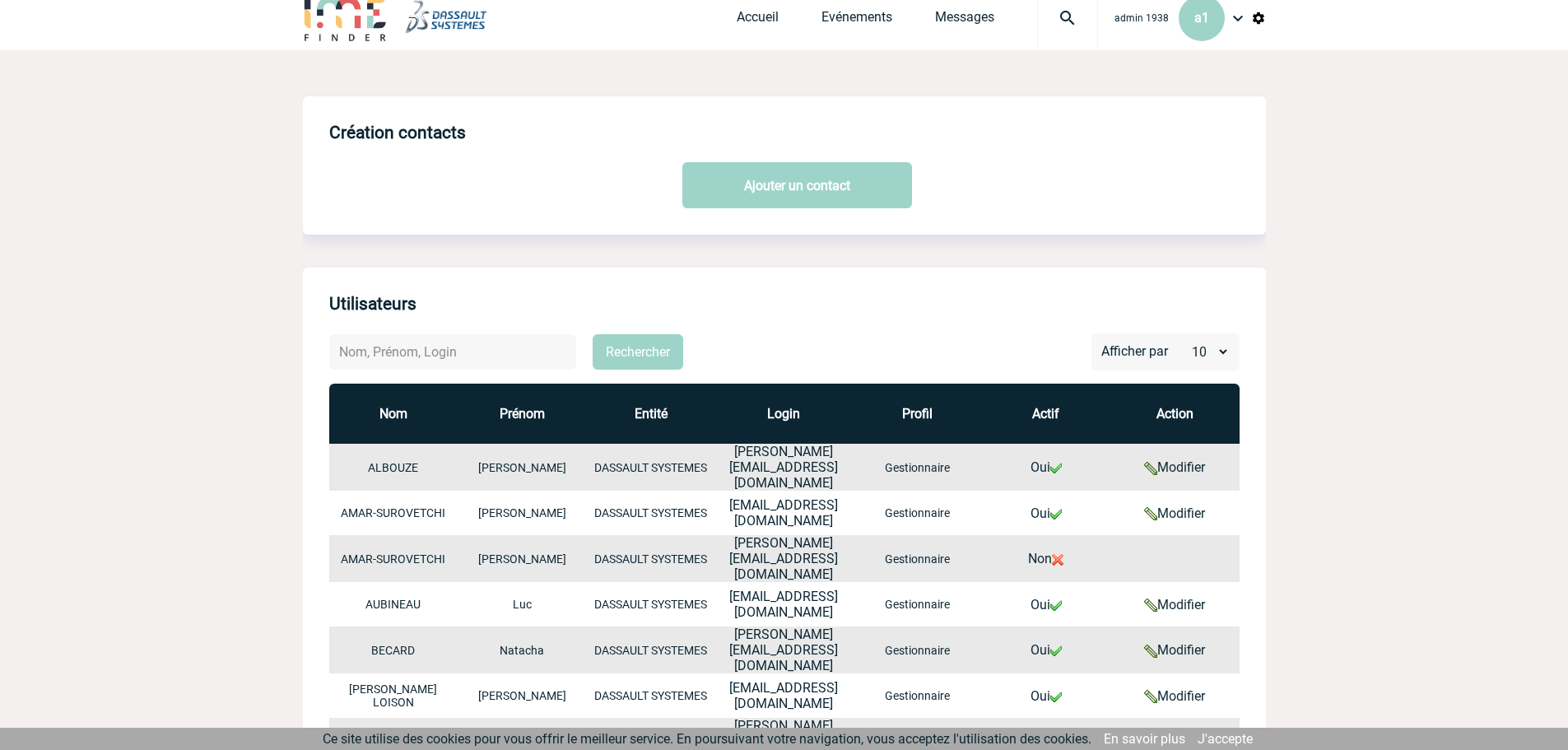
scroll to position [0, 0]
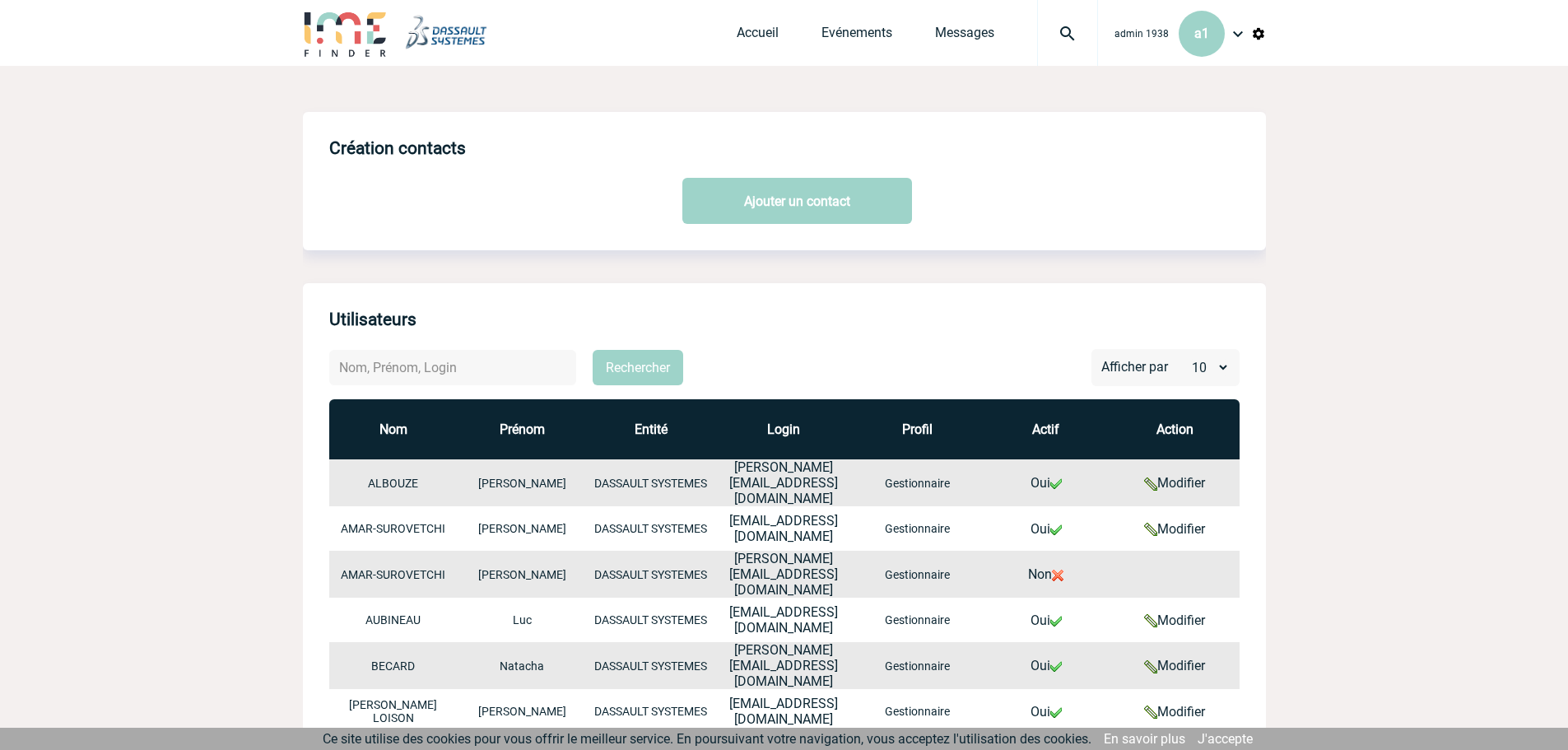
click at [1241, 32] on img at bounding box center [1237, 33] width 20 height 20
click at [1181, 208] on li "Déconnexion" at bounding box center [1171, 214] width 189 height 33
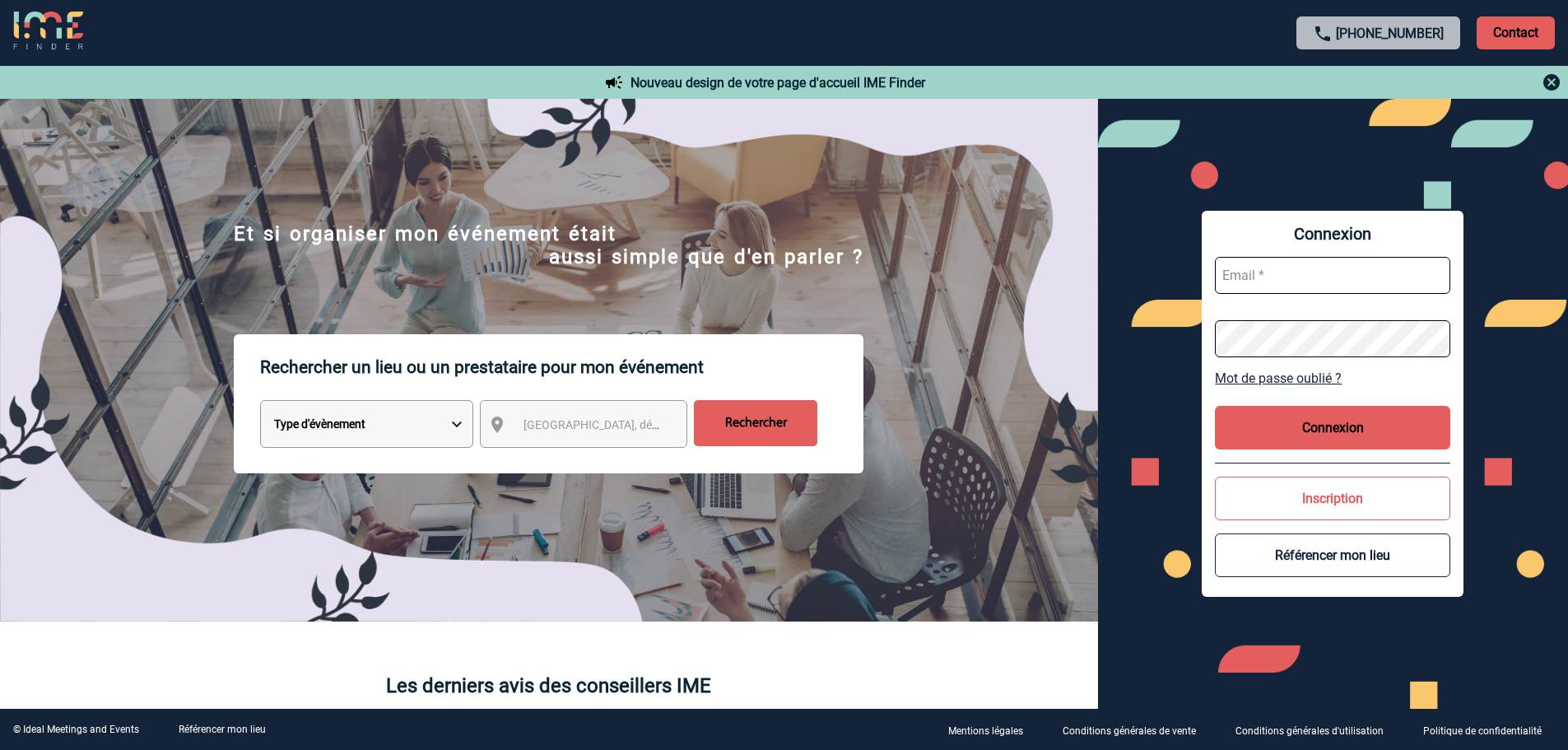
click at [1242, 272] on input "text" at bounding box center [1332, 275] width 235 height 37
type input "[EMAIL_ADDRESS][DOMAIN_NAME]"
click at [1354, 418] on button "Connexion" at bounding box center [1332, 427] width 235 height 43
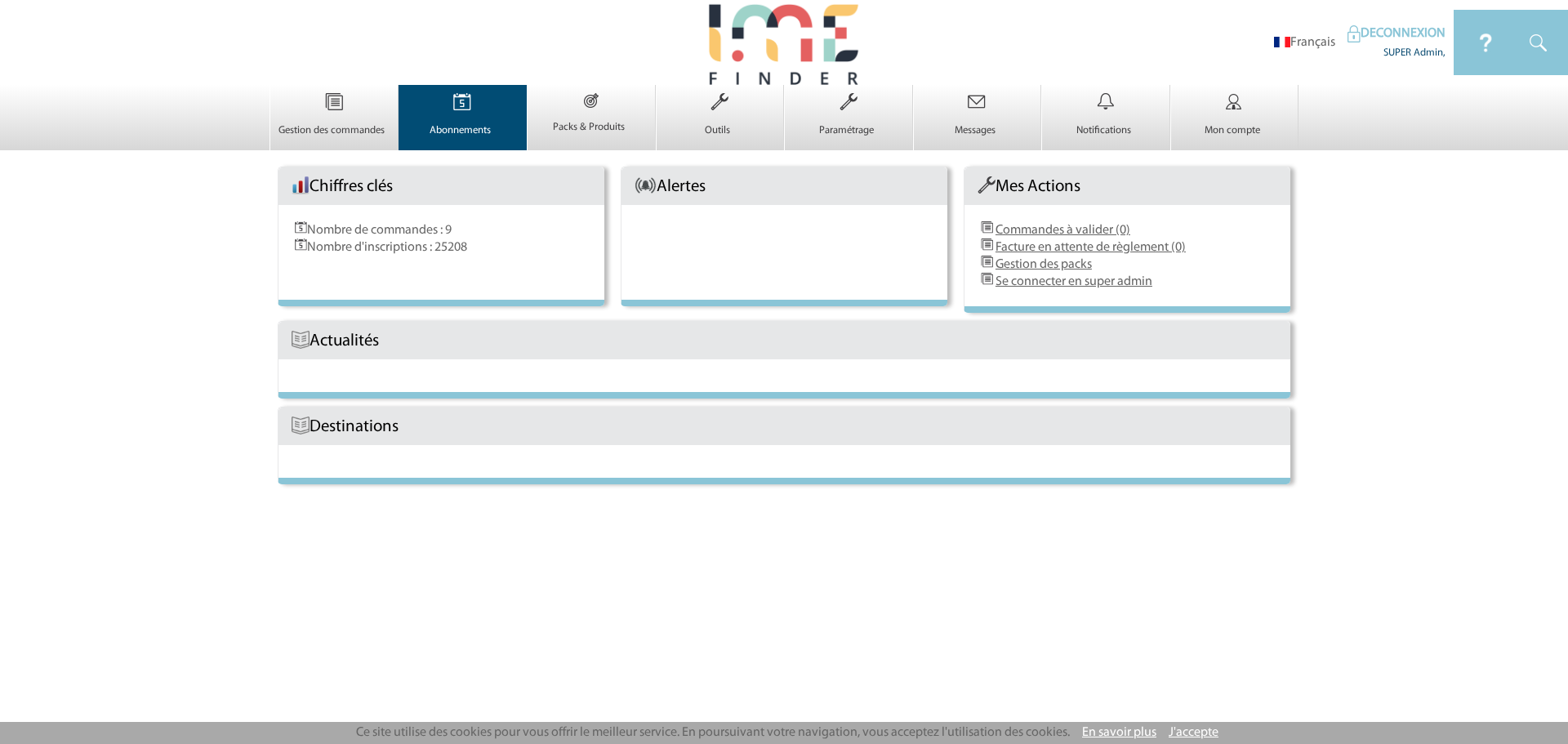
click at [400, 85] on td "Abonnements 0" at bounding box center [464, 118] width 129 height 65
click at [464, 93] on img at bounding box center [463, 102] width 67 height 34
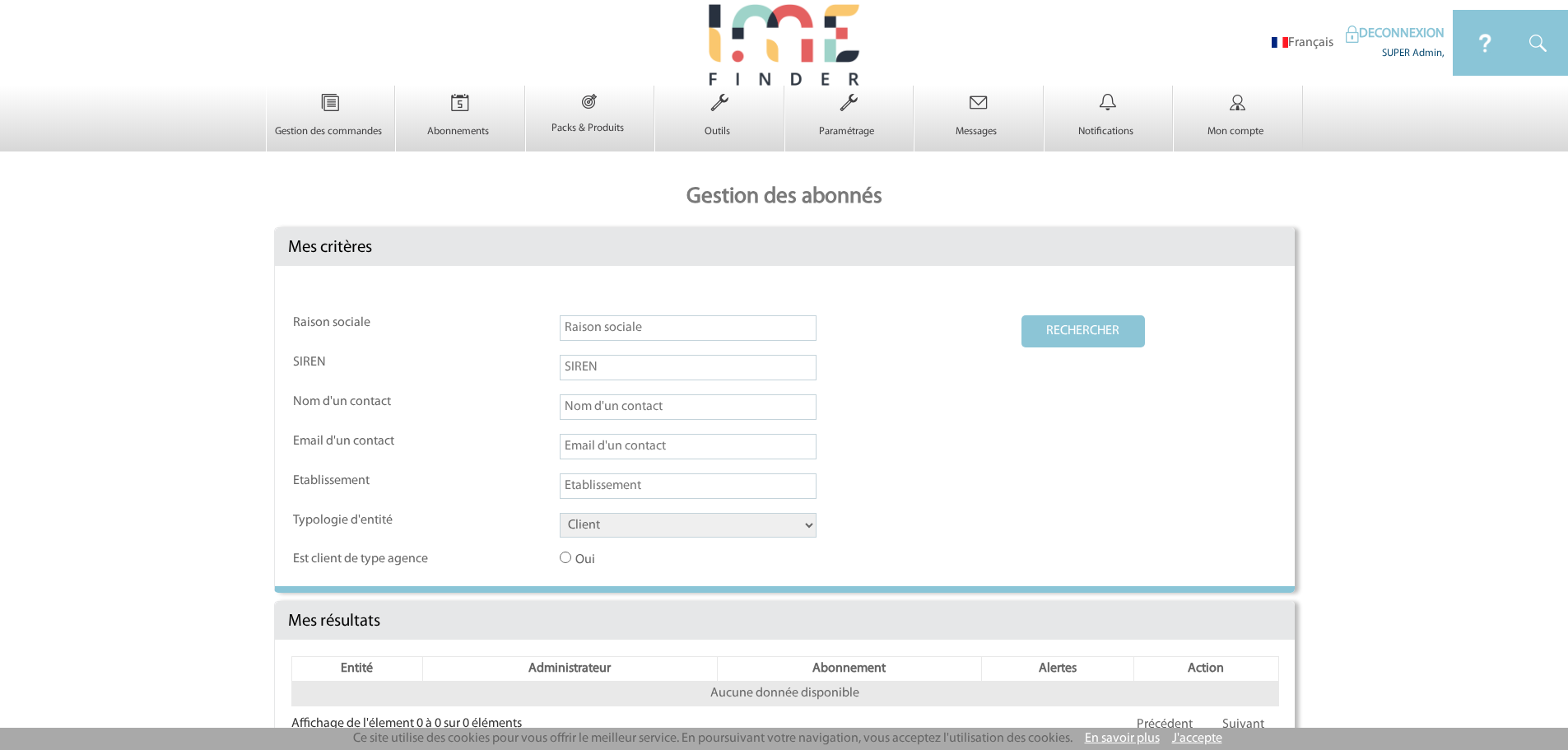
click at [590, 448] on input "text" at bounding box center [688, 446] width 257 height 25
paste input "[EMAIL_ADDRESS][PERSON_NAME][DOMAIN_NAME]"
drag, startPoint x: 637, startPoint y: 447, endPoint x: 466, endPoint y: 470, distance: 172.5
click at [466, 470] on tr "Email d'un contact Ashley.SOLER@3ds.com" at bounding box center [784, 453] width 984 height 38
click at [1047, 339] on button "RECHERCHER" at bounding box center [1083, 331] width 123 height 32
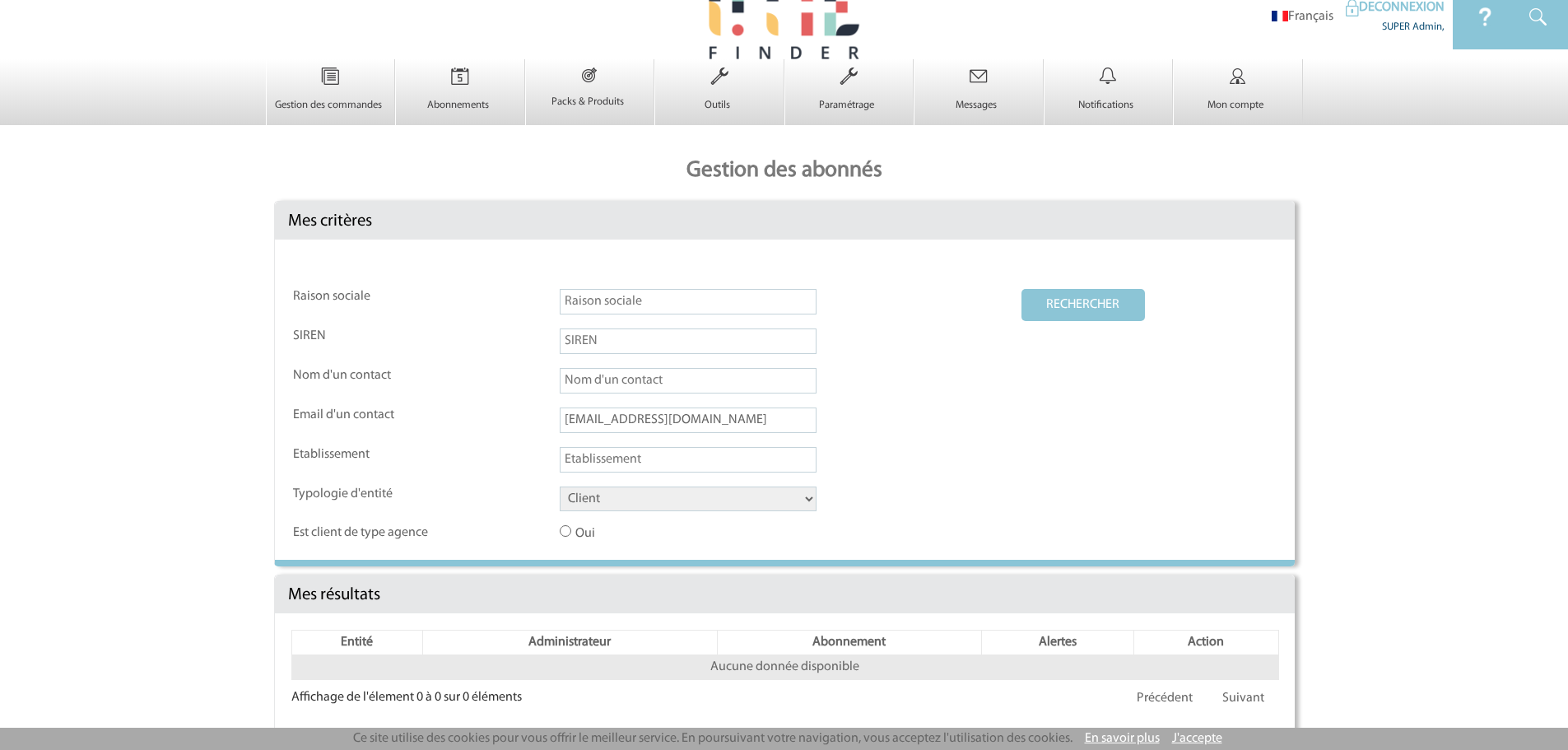
scroll to position [40, 0]
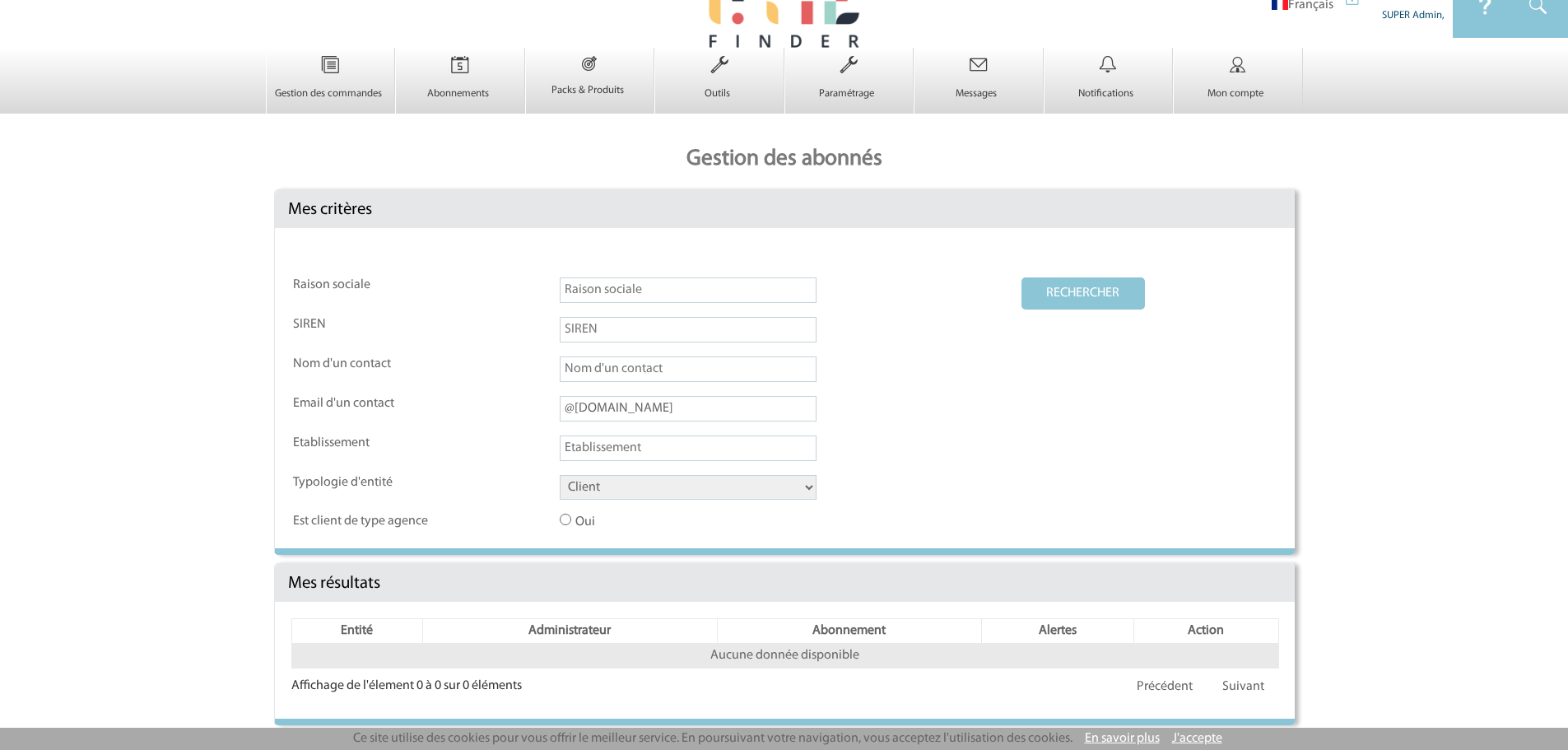
type input "@3ds.com"
click at [1098, 280] on button "RECHERCHER" at bounding box center [1083, 293] width 123 height 32
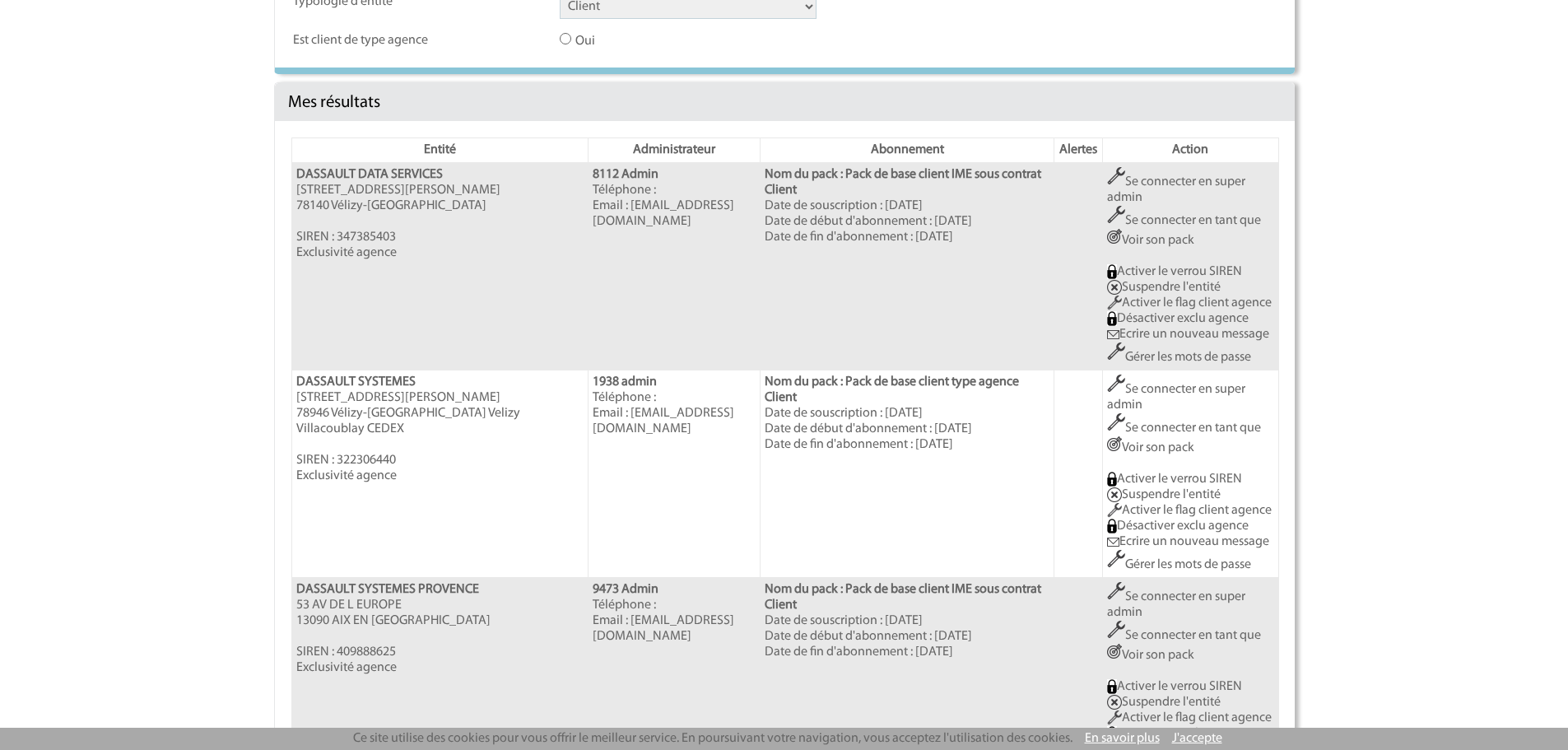
scroll to position [589, 0]
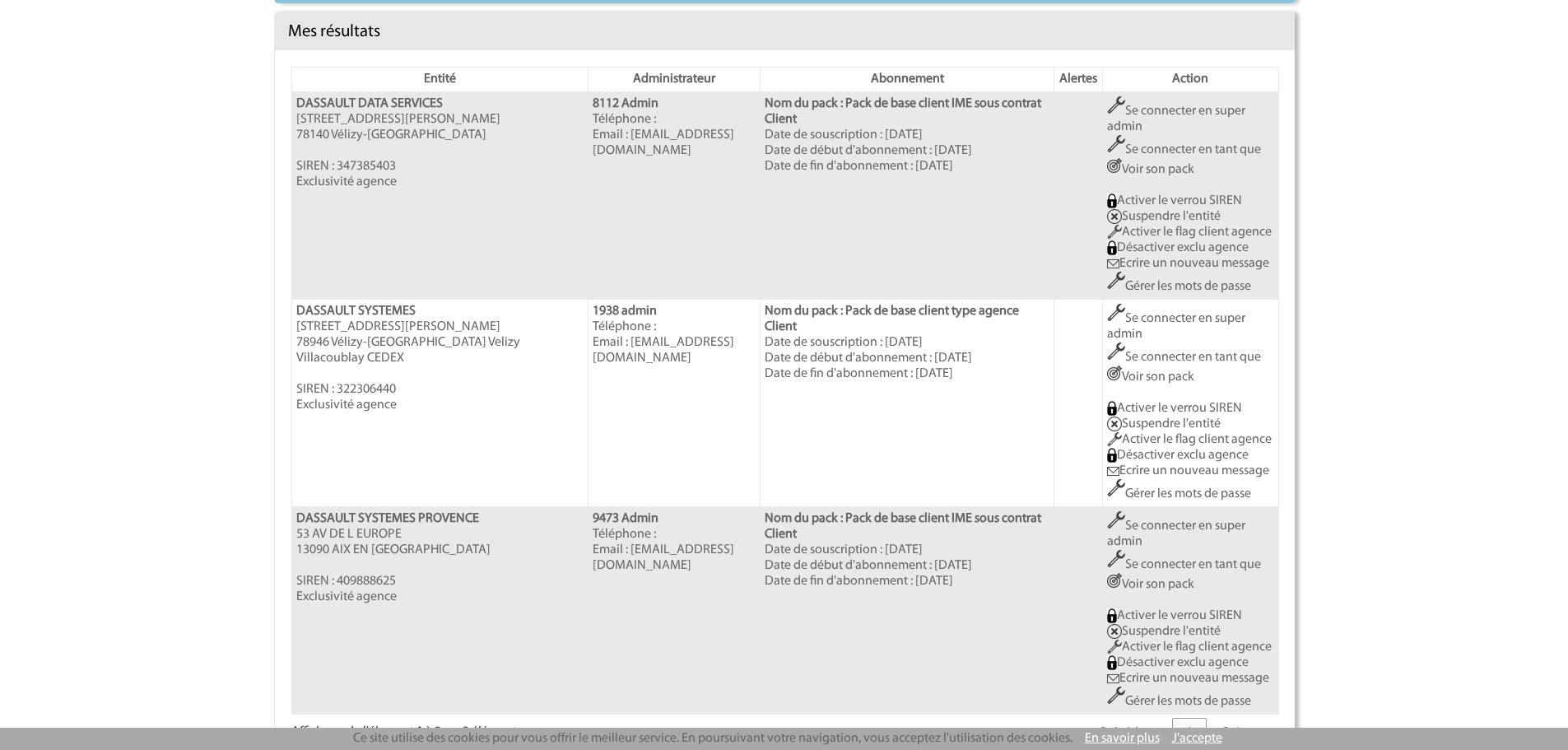
click at [1151, 327] on link "Se connecter en super admin" at bounding box center [1176, 326] width 138 height 29
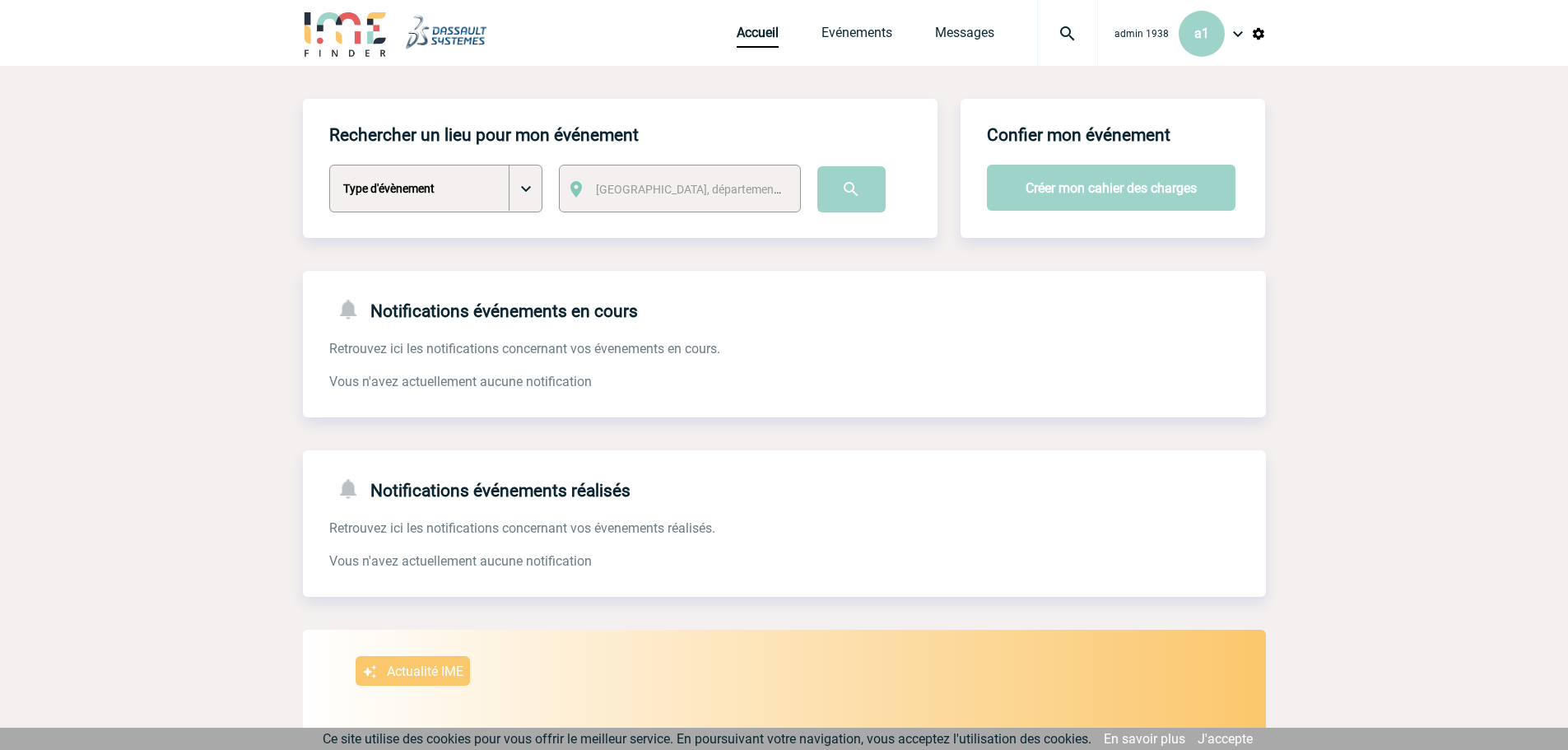
click at [1268, 36] on div "admin 1938 a1 Accueil Evénements" at bounding box center [784, 33] width 1568 height 66
click at [1259, 30] on img at bounding box center [1258, 33] width 15 height 15
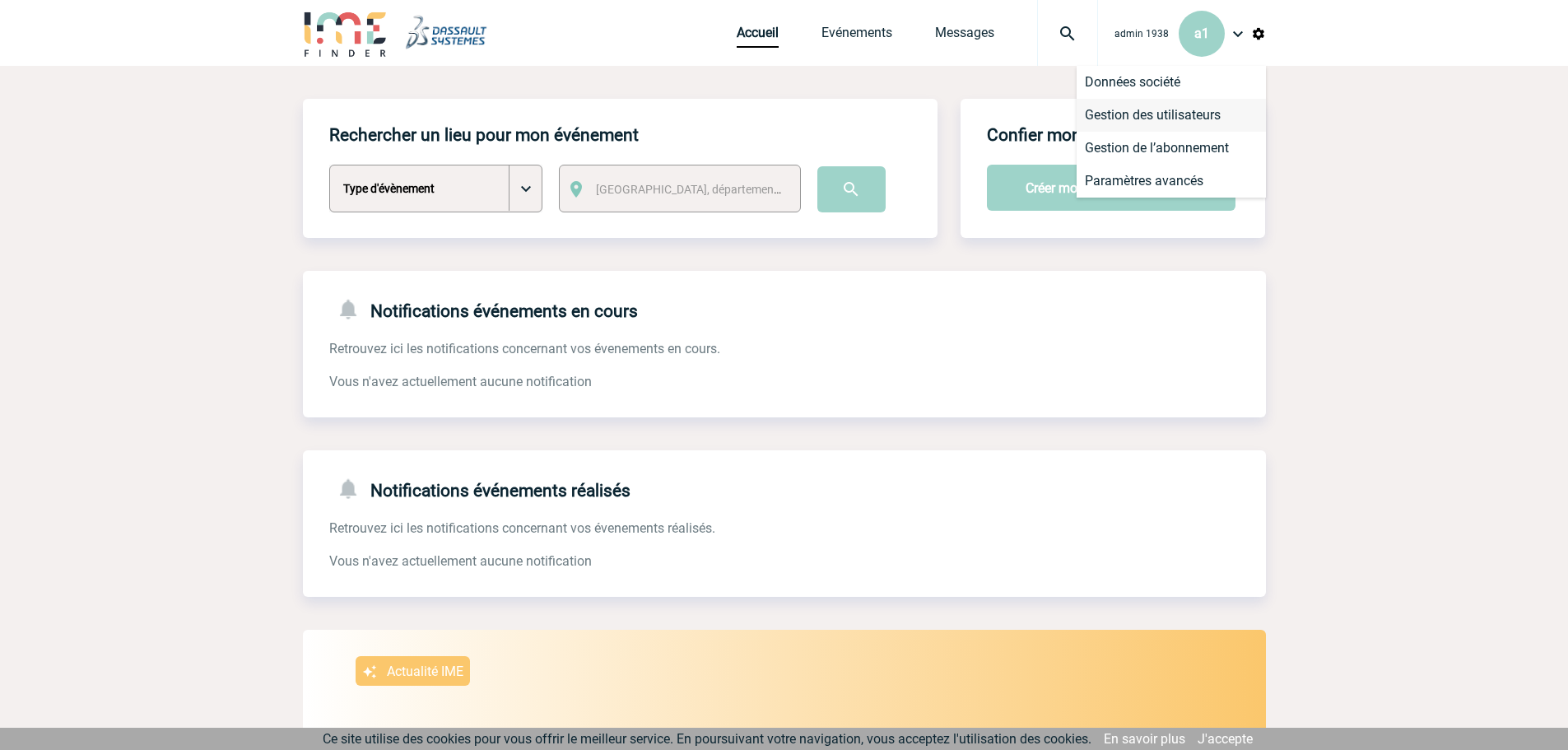
click at [1199, 113] on li "Gestion des utilisateurs" at bounding box center [1171, 115] width 189 height 33
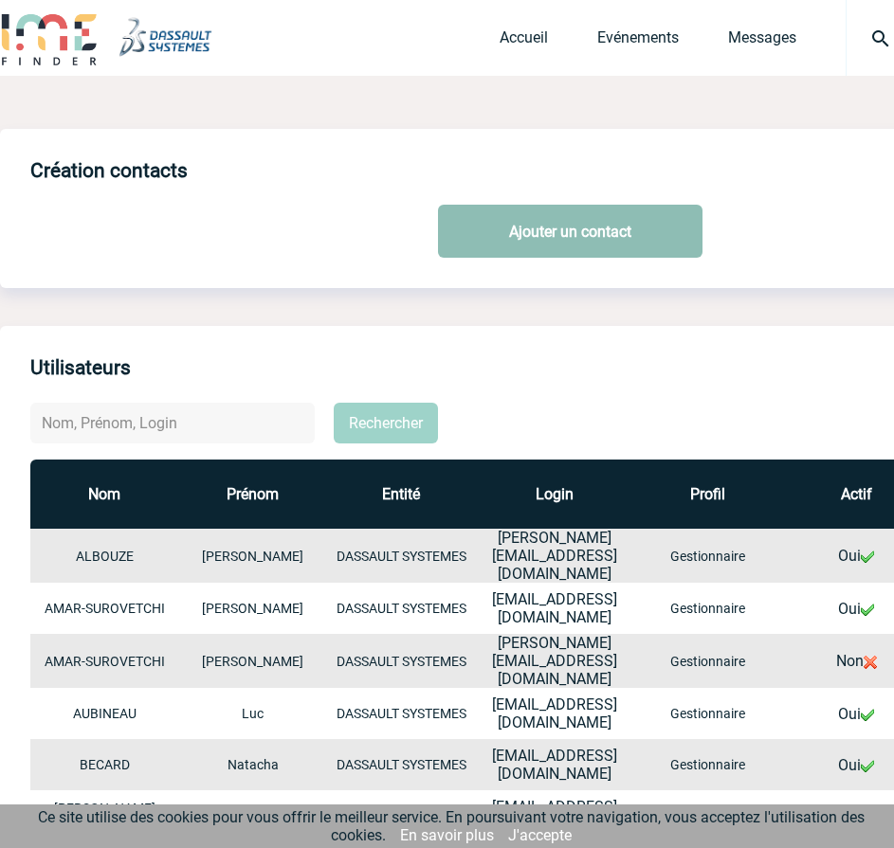
click at [569, 218] on link "Ajouter un contact" at bounding box center [570, 231] width 264 height 53
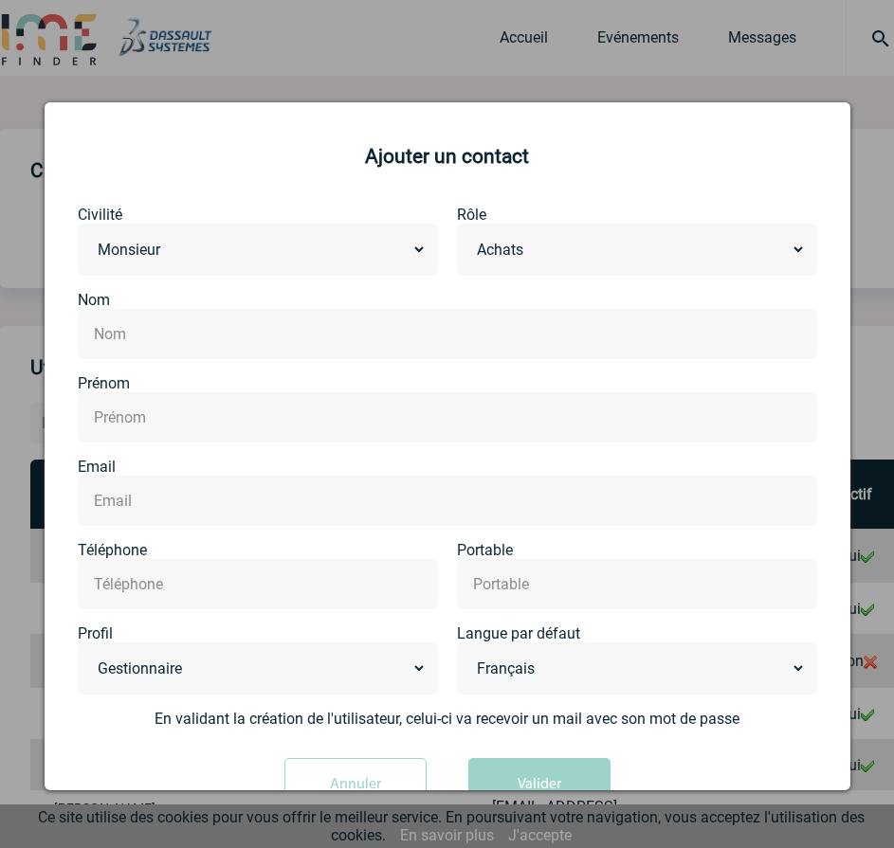
click at [288, 255] on select "Monsieur [PERSON_NAME]" at bounding box center [257, 249] width 337 height 29
select select "MADAME"
click at [89, 236] on select "Monsieur [PERSON_NAME]" at bounding box center [257, 249] width 337 height 29
click at [558, 233] on div "Achats Administratif Autre Communication / Marketing Comptabilité Contact événe…" at bounding box center [637, 250] width 360 height 52
click at [559, 242] on select "Achats Administratif Autre Communication / Marketing Comptabilité Contact événe…" at bounding box center [636, 249] width 337 height 29
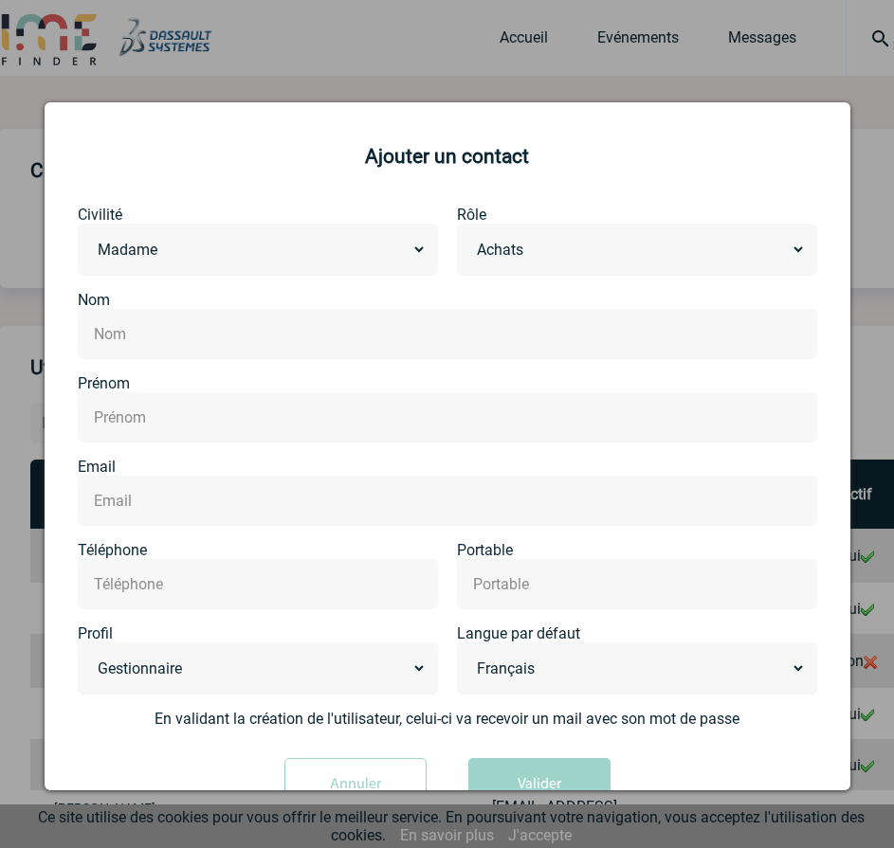
select select "AUTRE"
click at [468, 236] on select "Achats Administratif Autre Communication / Marketing Comptabilité Contact événe…" at bounding box center [636, 249] width 337 height 29
click at [401, 349] on div at bounding box center [447, 334] width 739 height 50
click at [559, 335] on input "text" at bounding box center [447, 333] width 717 height 27
type input "SOLER"
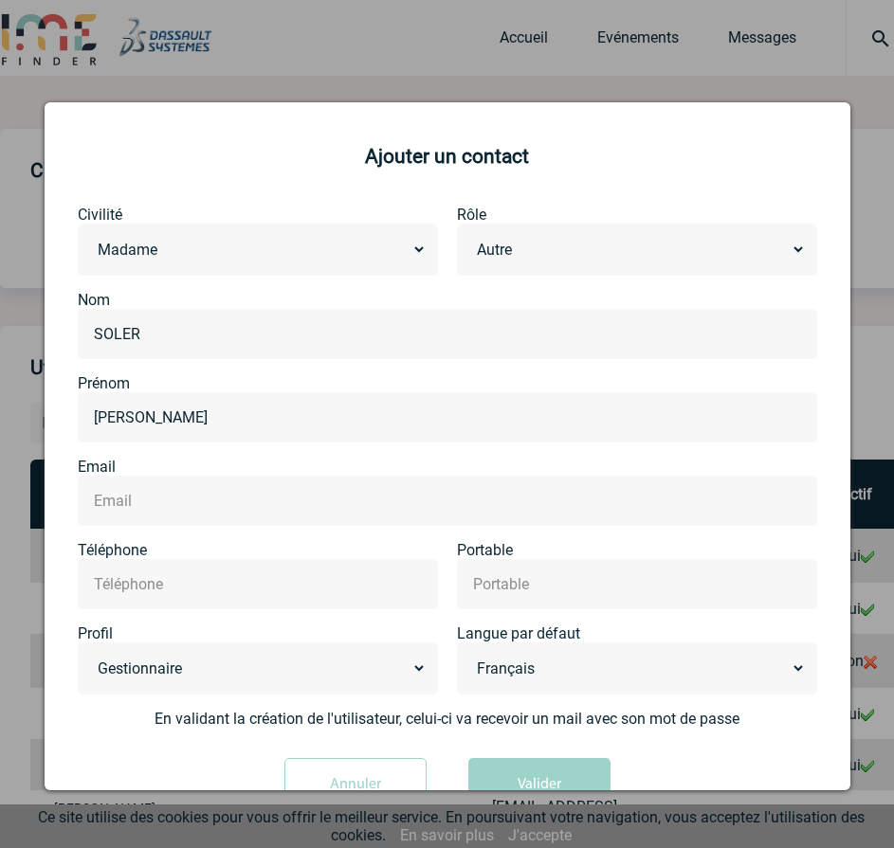
type input "Ashley"
paste input "Ashley.SOLER@3ds.com"
type input "Ashley.SOLER@3ds.com"
click at [332, 578] on input "text" at bounding box center [257, 584] width 337 height 27
paste input "+33161625911"
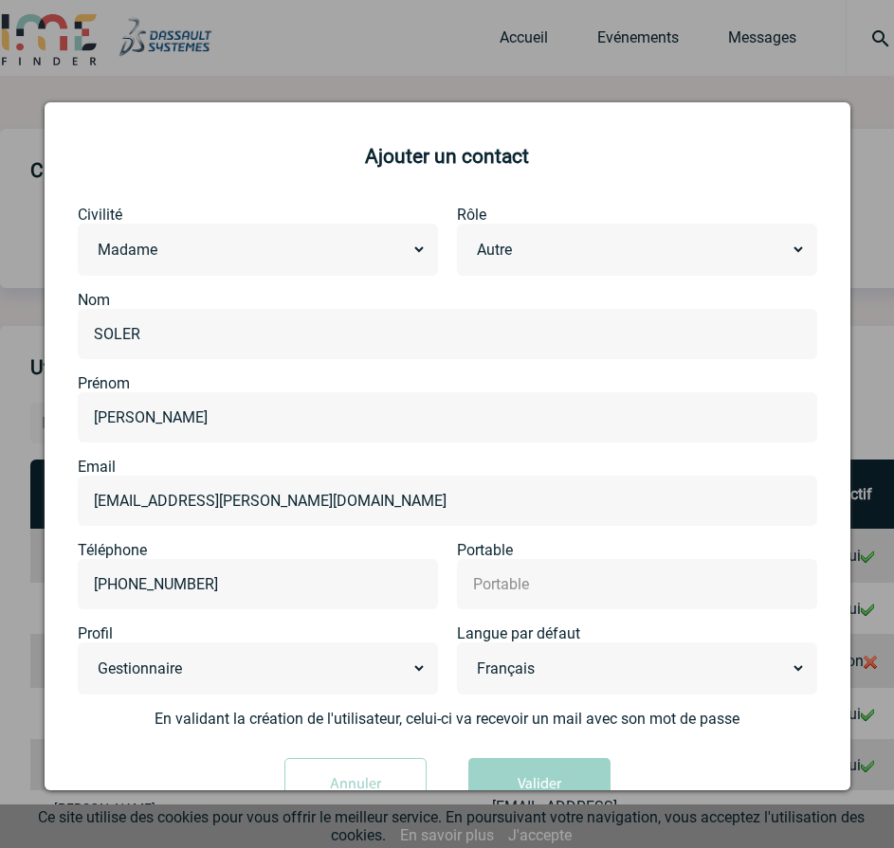
type input "+33161625911"
click at [600, 609] on div at bounding box center [637, 584] width 360 height 50
click at [591, 592] on input "text" at bounding box center [636, 584] width 337 height 27
paste input "+33789573355"
type input "+33789573355"
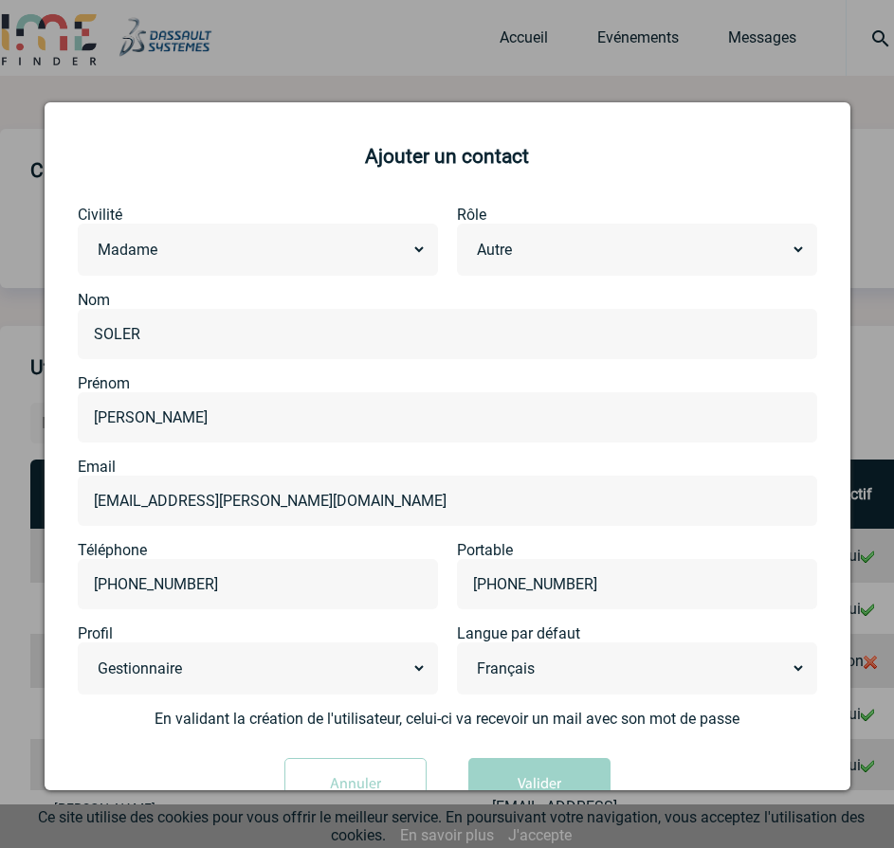
click at [418, 594] on input "+33161625911" at bounding box center [257, 584] width 337 height 27
click at [317, 652] on div "Administrateur Gestionnaire" at bounding box center [258, 669] width 360 height 52
click at [376, 684] on div "Administrateur Gestionnaire" at bounding box center [258, 669] width 360 height 52
click at [182, 671] on select "Administrateur Gestionnaire" at bounding box center [257, 668] width 337 height 29
click at [200, 655] on select "Administrateur Gestionnaire" at bounding box center [257, 668] width 337 height 29
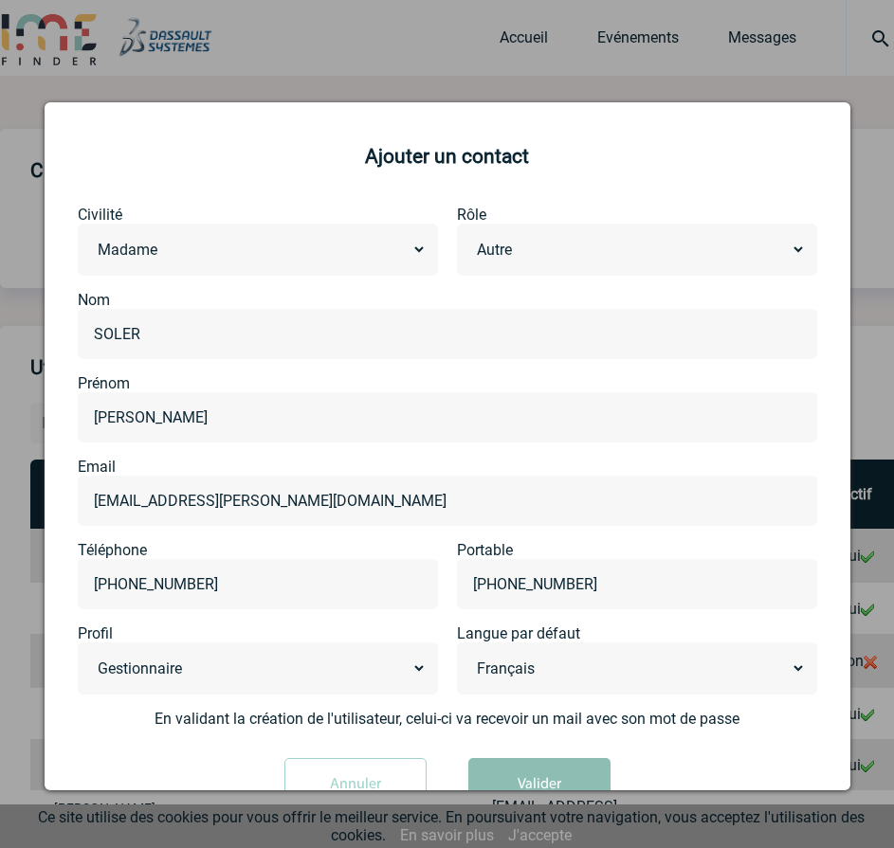
click at [532, 773] on button "Valider" at bounding box center [539, 784] width 142 height 53
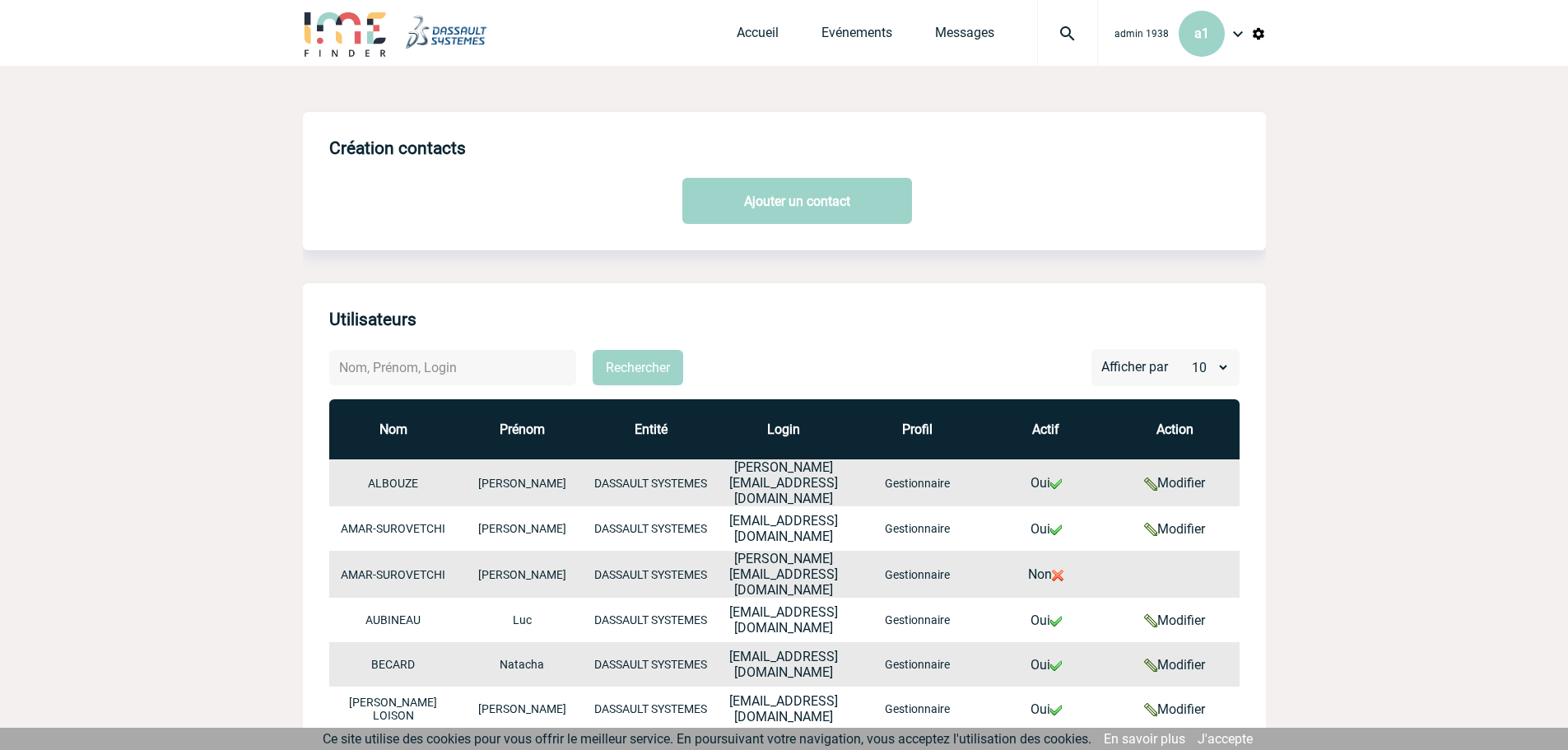
click at [1236, 30] on img at bounding box center [1237, 33] width 20 height 20
click at [1172, 205] on li "Déconnexion" at bounding box center [1171, 214] width 189 height 33
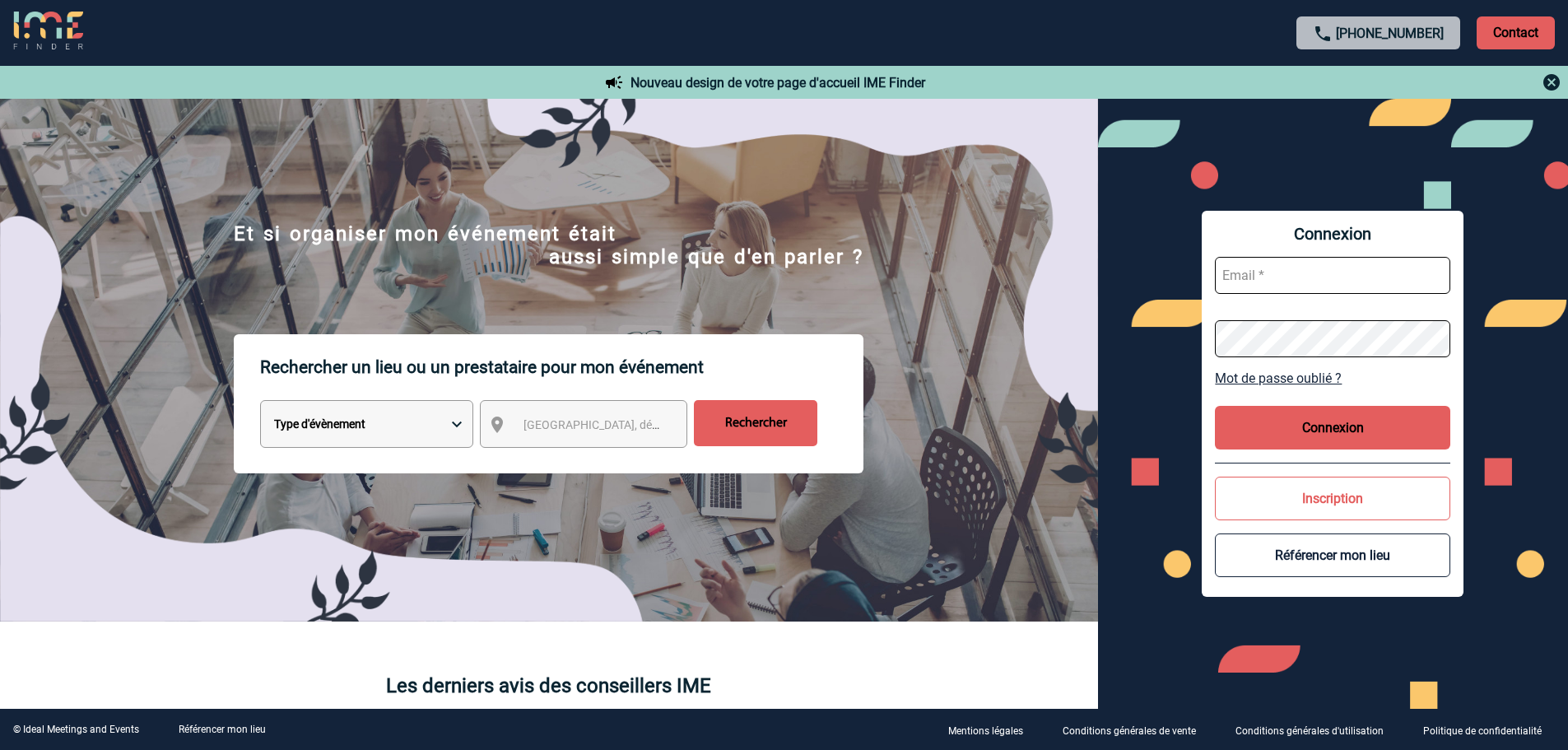
drag, startPoint x: 1254, startPoint y: 271, endPoint x: 1257, endPoint y: 280, distance: 9.5
click at [1254, 271] on input "text" at bounding box center [1332, 275] width 235 height 37
type input "[EMAIL_ADDRESS][DOMAIN_NAME]"
click at [1335, 426] on button "Connexion" at bounding box center [1332, 427] width 235 height 43
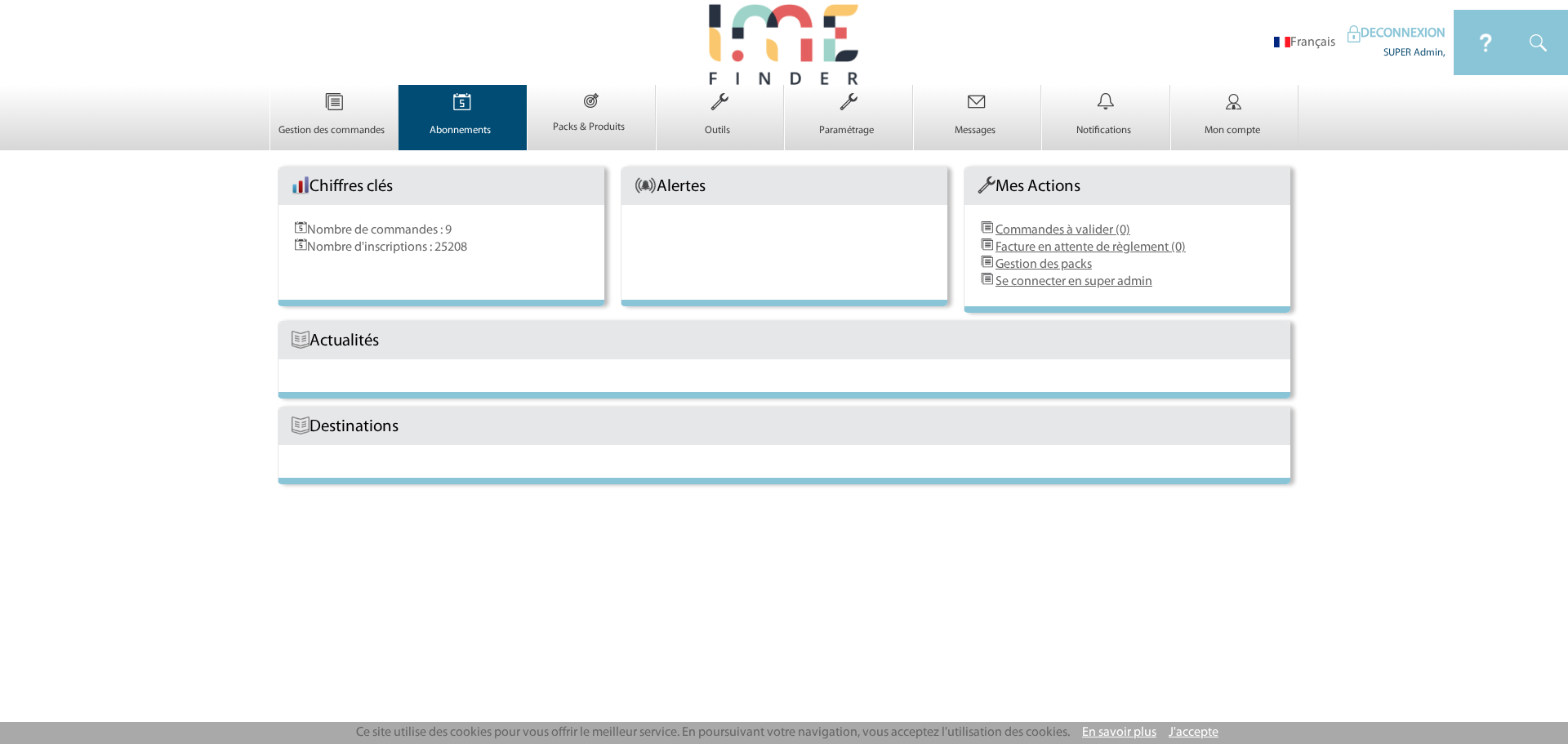
click at [454, 120] on link "Abonnements 0" at bounding box center [464, 123] width 128 height 28
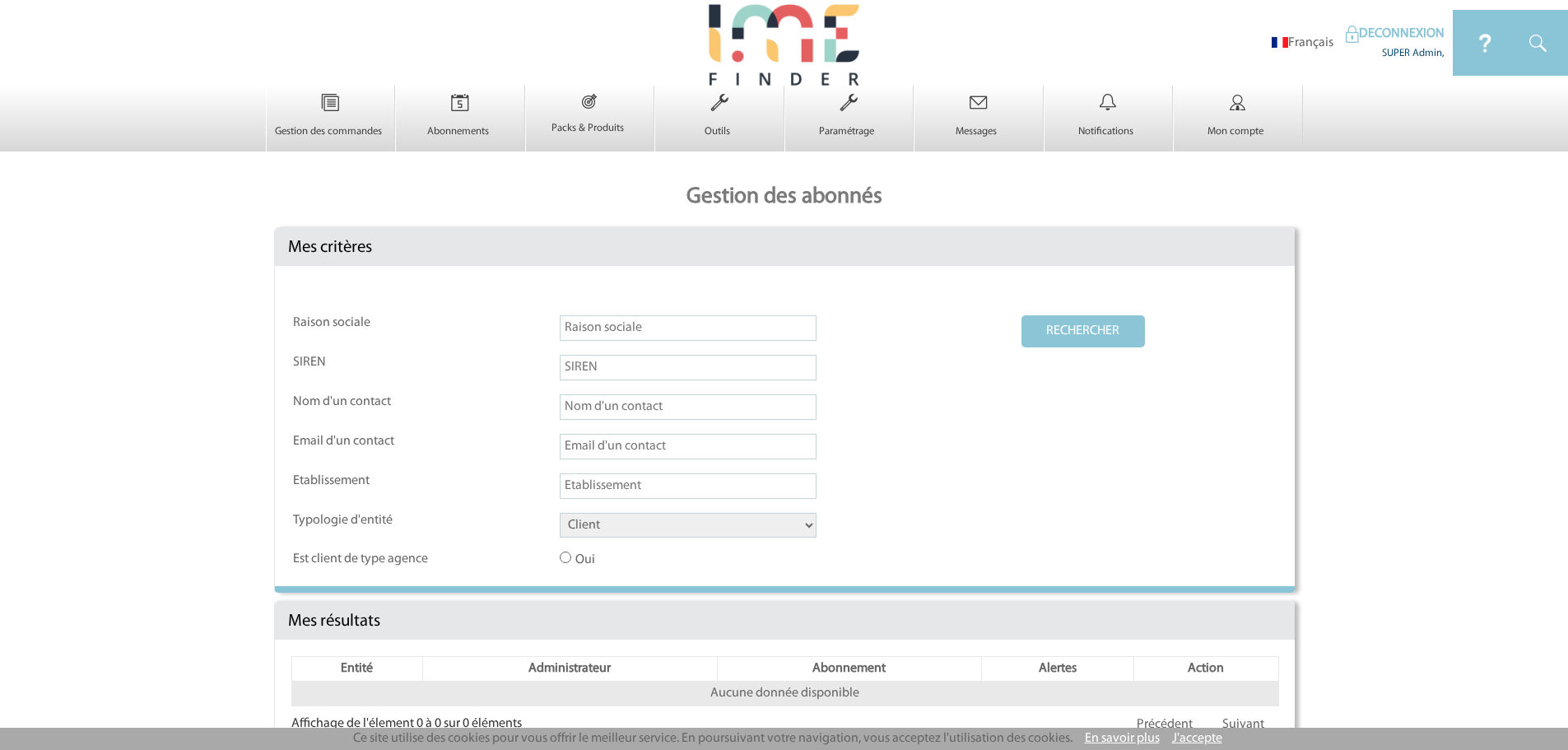
click at [586, 327] on input "text" at bounding box center [688, 327] width 257 height 25
type input "dassault"
click at [1021, 315] on button "RECHERCHER" at bounding box center [1083, 331] width 123 height 32
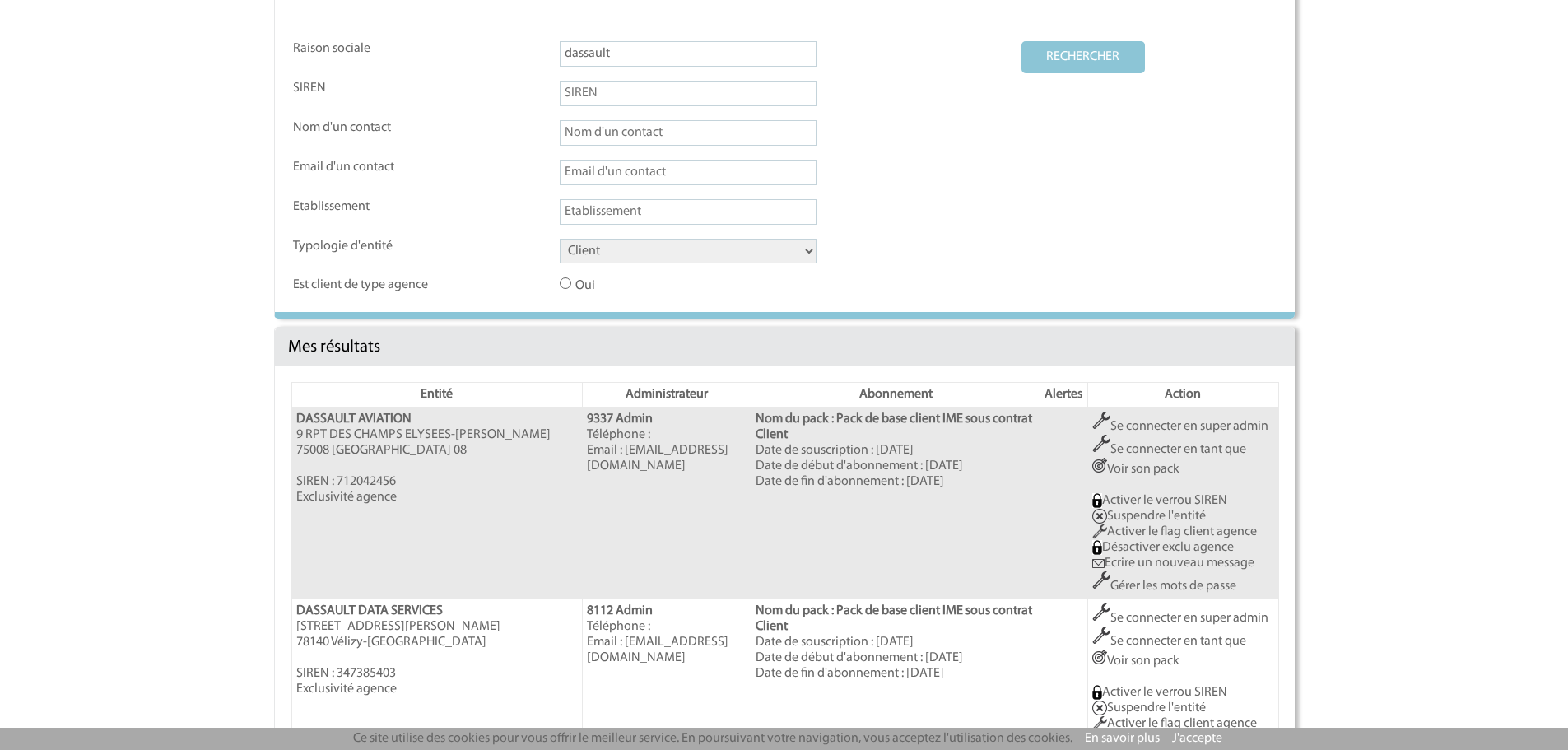
scroll to position [549, 0]
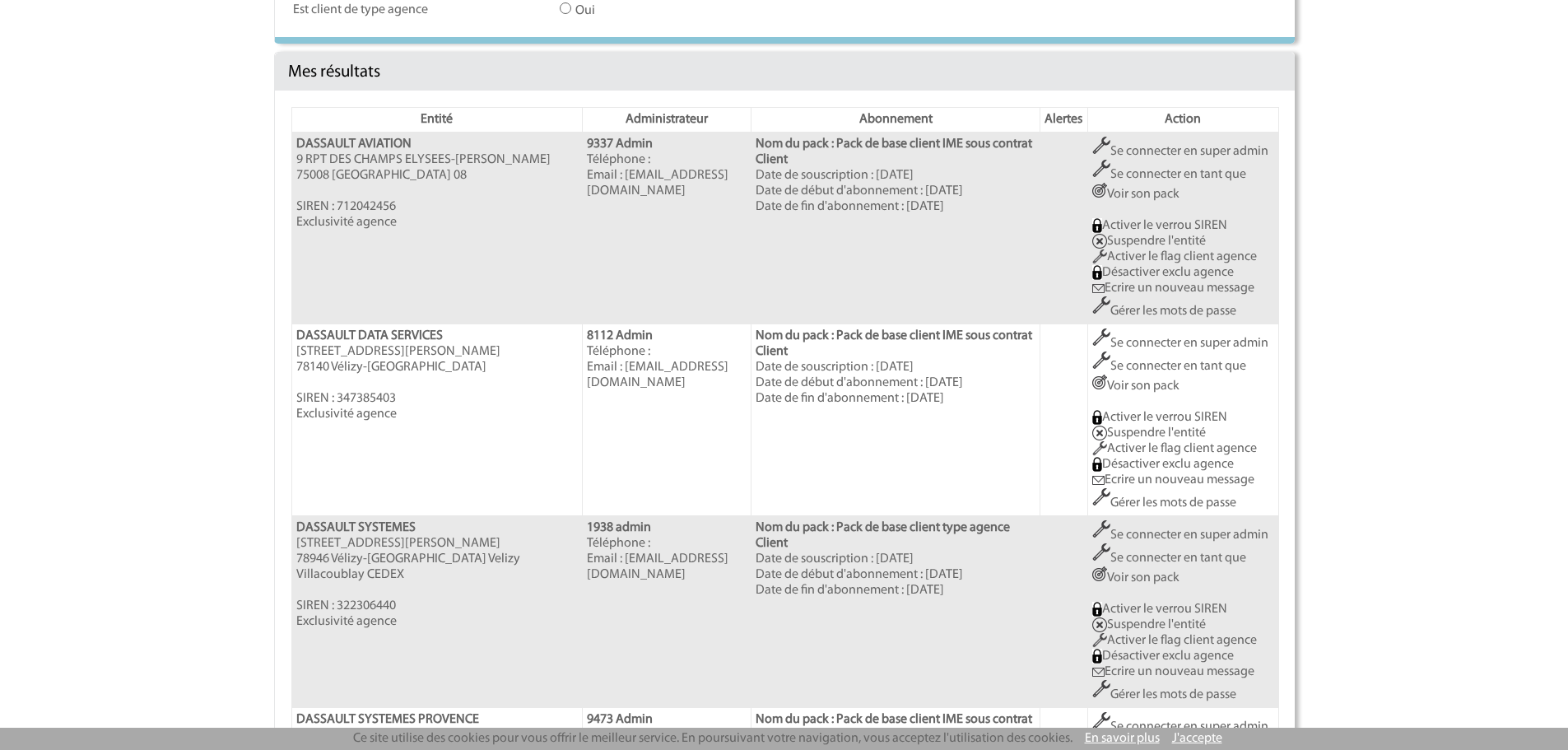
click at [1150, 339] on link "Se connecter en super admin" at bounding box center [1180, 343] width 176 height 13
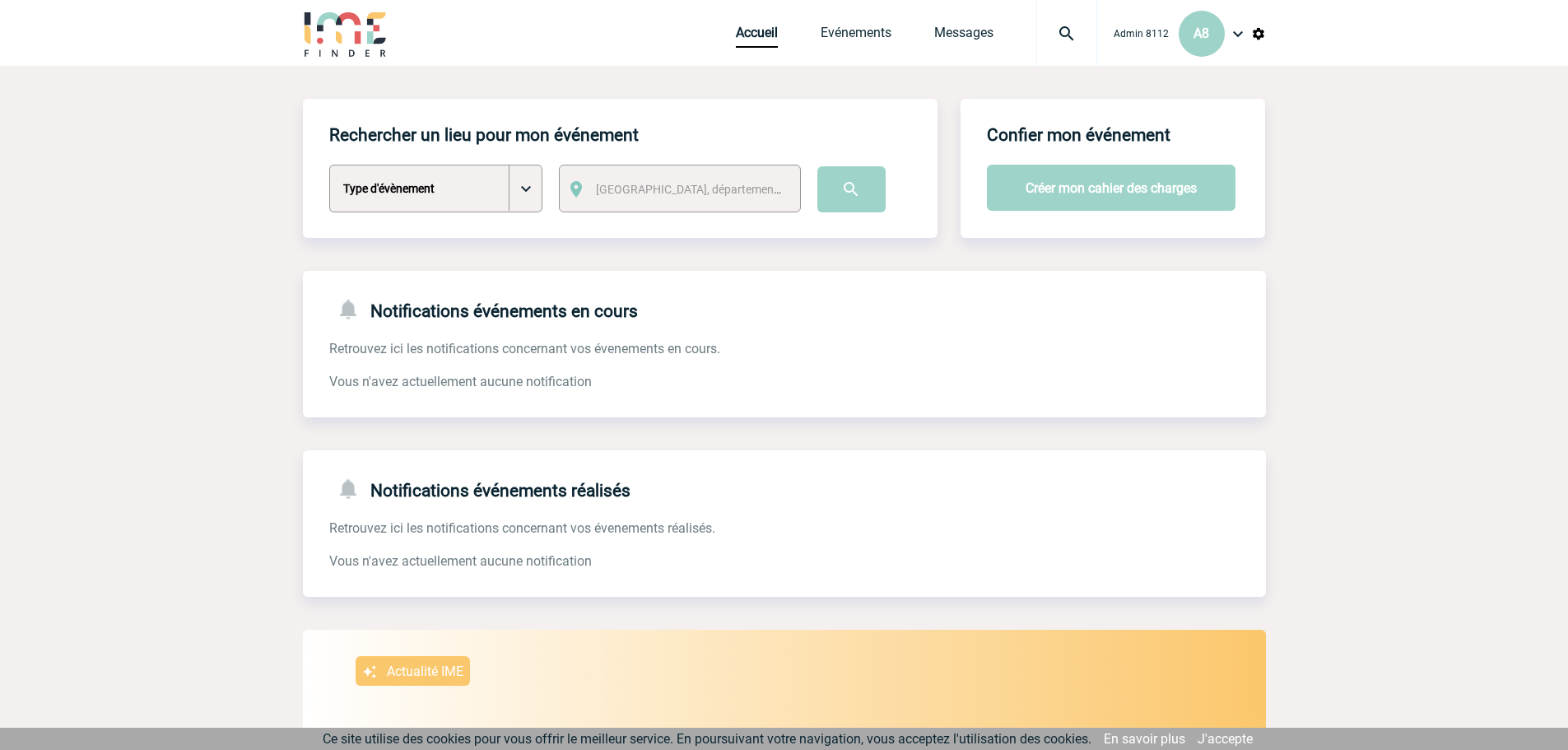
click at [1242, 36] on img at bounding box center [1237, 33] width 20 height 20
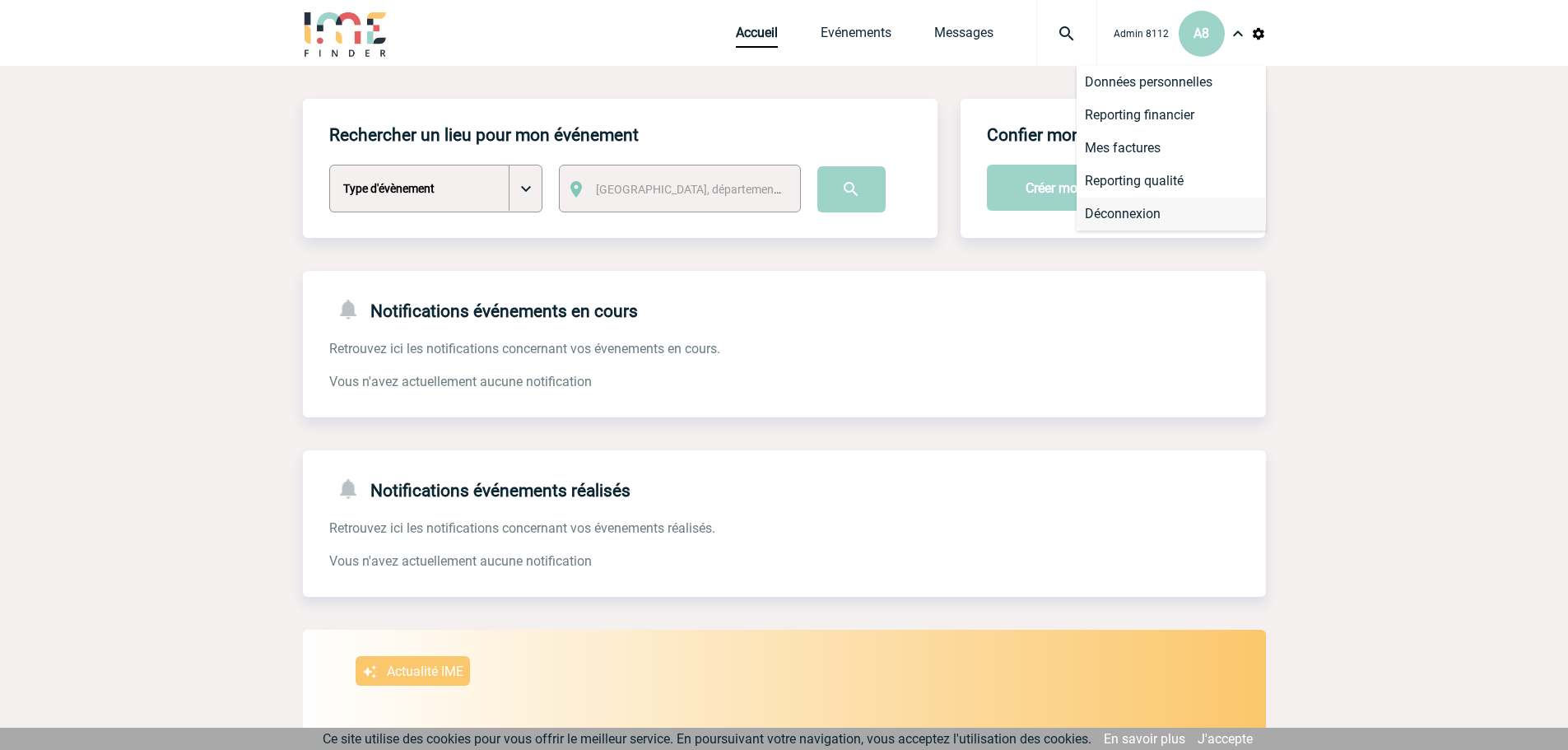
click at [1172, 219] on li "Déconnexion" at bounding box center [1171, 214] width 189 height 33
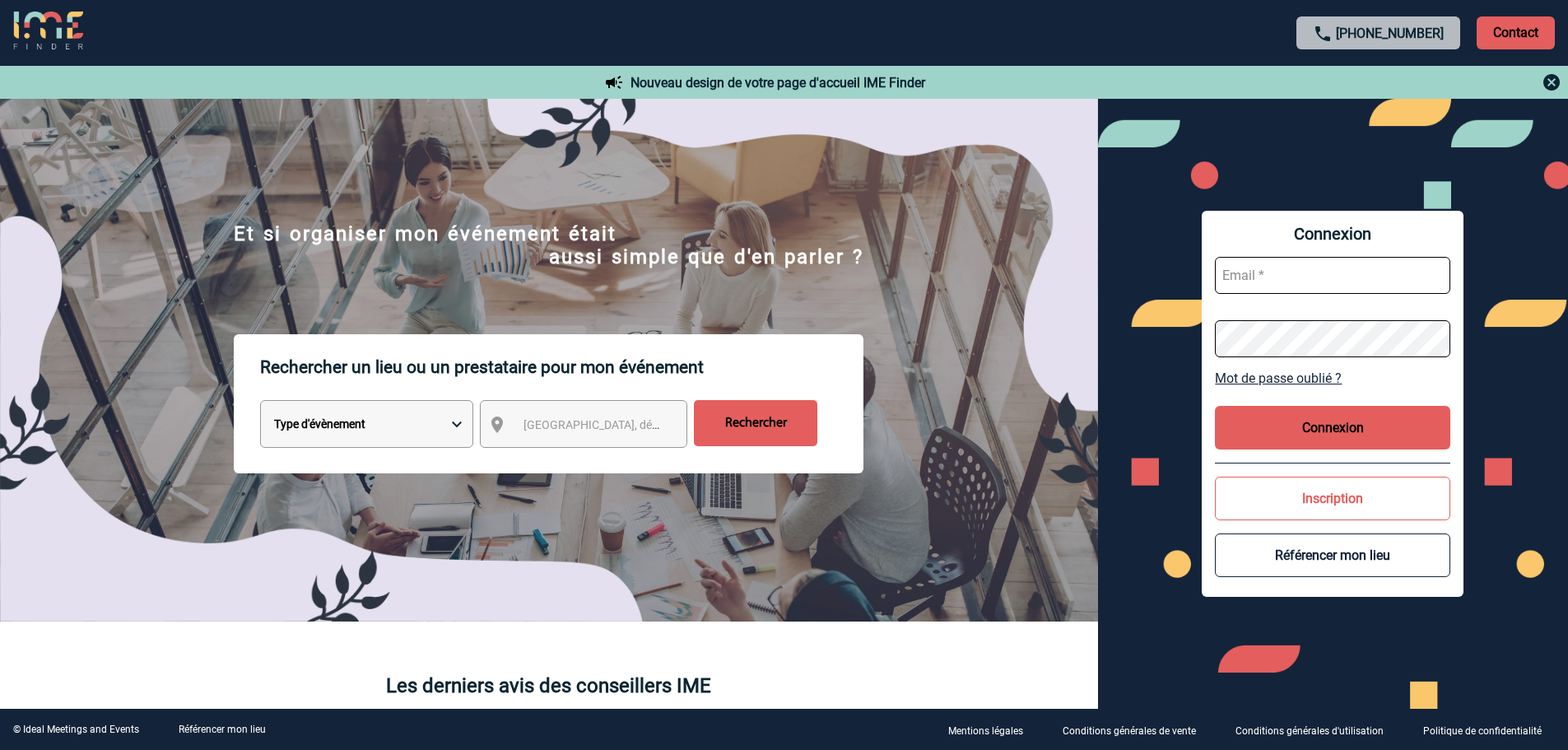
drag, startPoint x: 1292, startPoint y: 287, endPoint x: 1288, endPoint y: 298, distance: 11.7
click at [1292, 287] on input "text" at bounding box center [1332, 275] width 235 height 37
type input "admin_plateforme@ime-groupe.com"
click at [1336, 424] on button "Connexion" at bounding box center [1332, 427] width 235 height 43
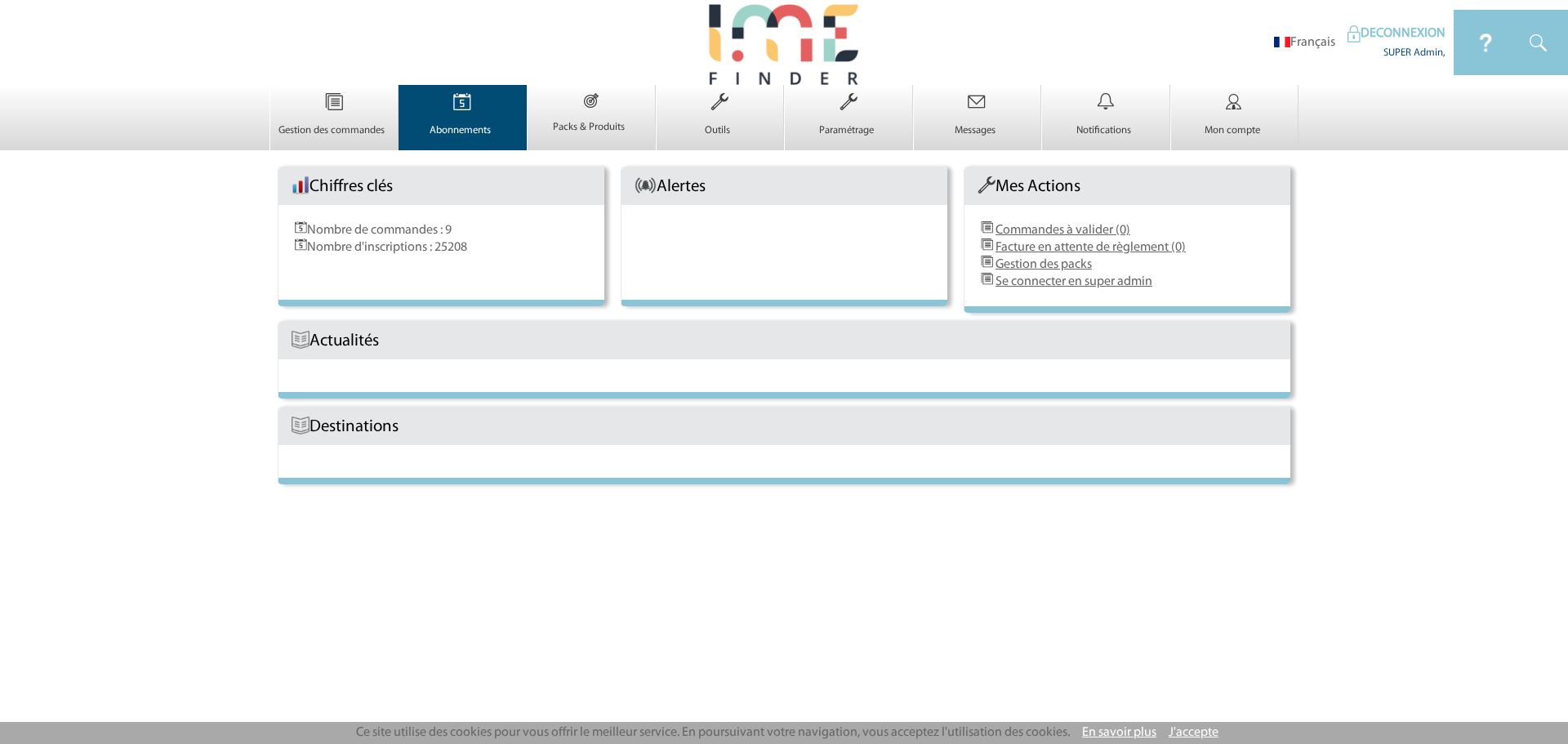
click at [473, 116] on img at bounding box center [463, 102] width 67 height 34
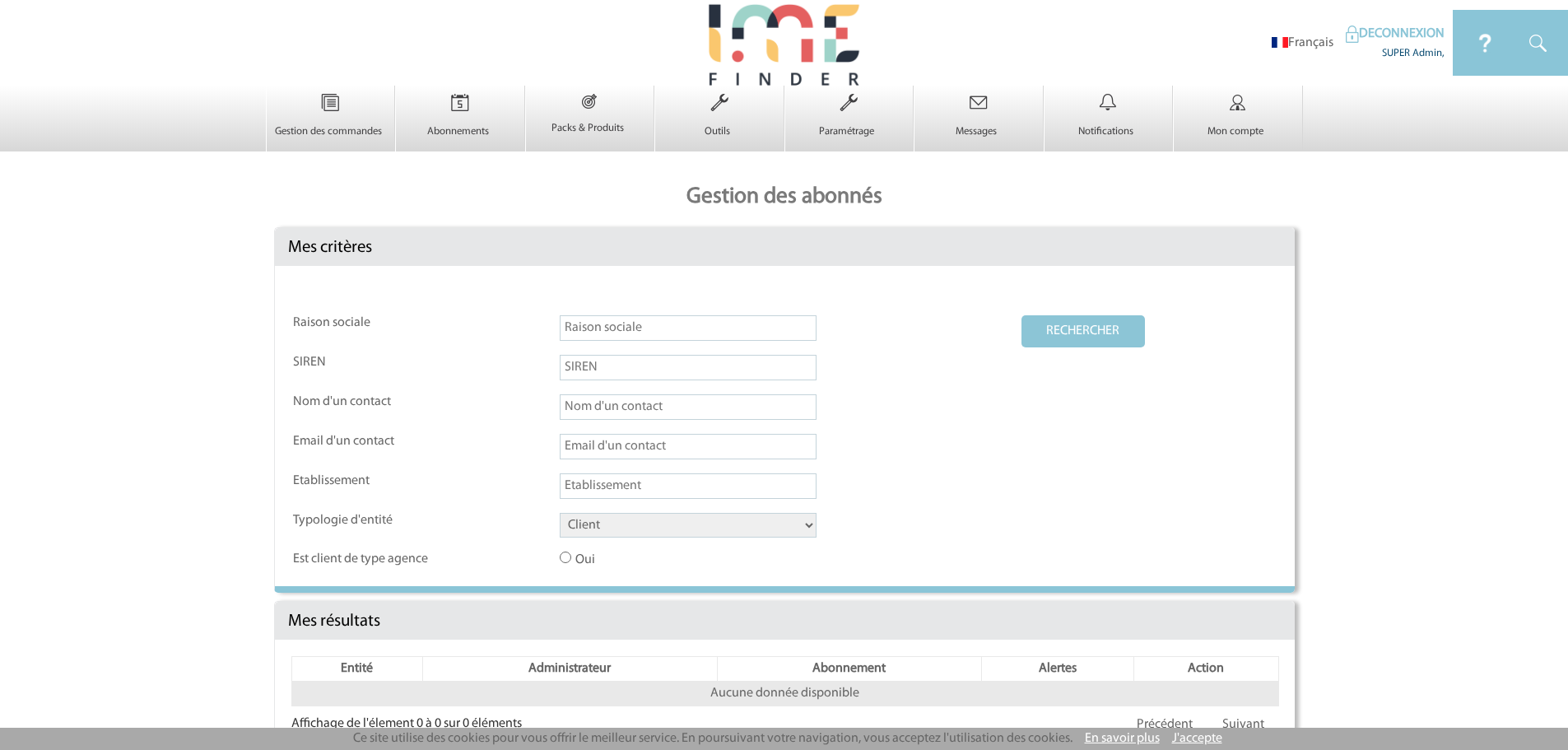
click at [588, 315] on table "Raison sociale RECHERCHER SIREN Nom d'un contact Email d'un contact Etablisseme…" at bounding box center [785, 441] width 987 height 256
click at [585, 329] on input "text" at bounding box center [688, 327] width 257 height 25
type input "dassault"
click at [1079, 321] on button "RECHERCHER" at bounding box center [1083, 331] width 123 height 32
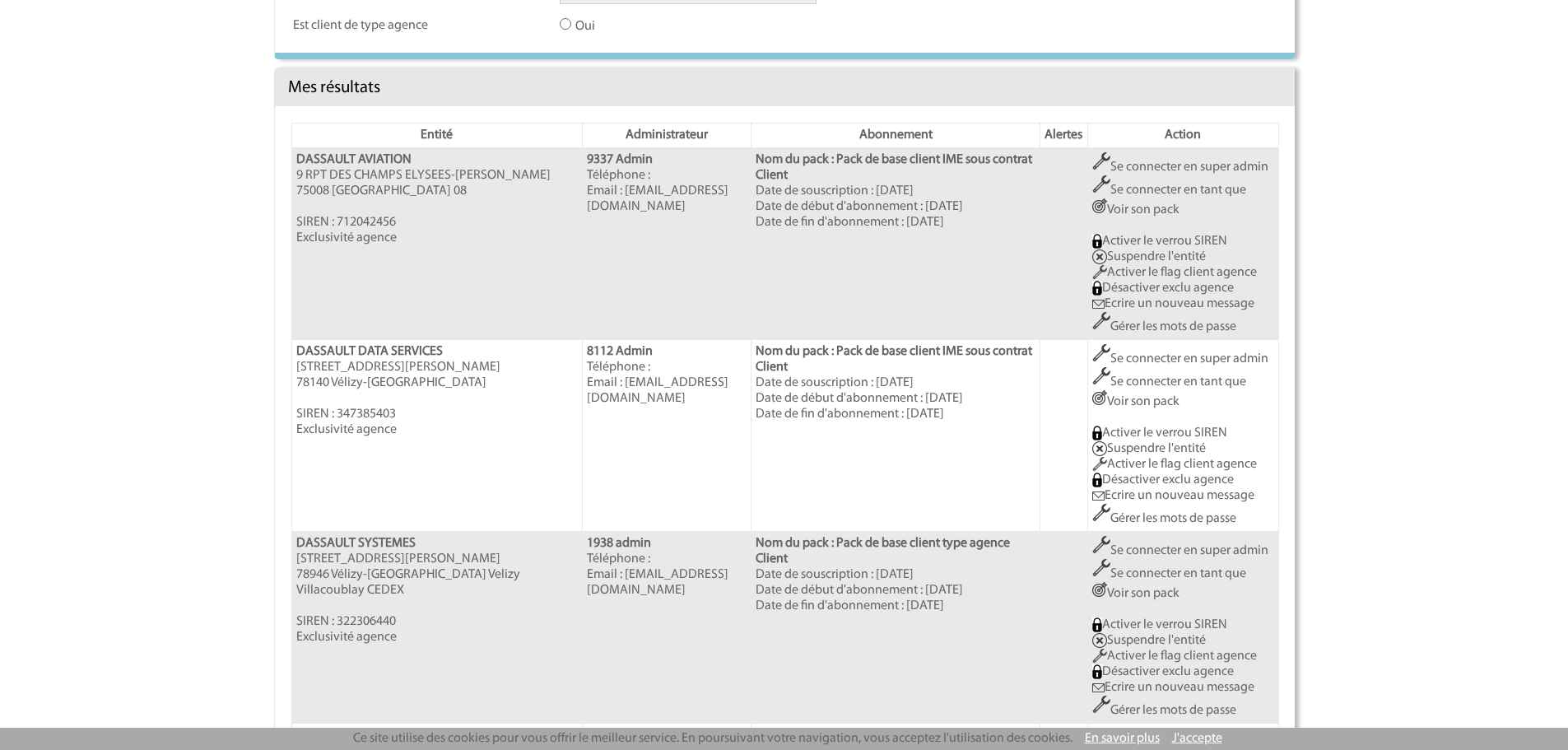
scroll to position [549, 0]
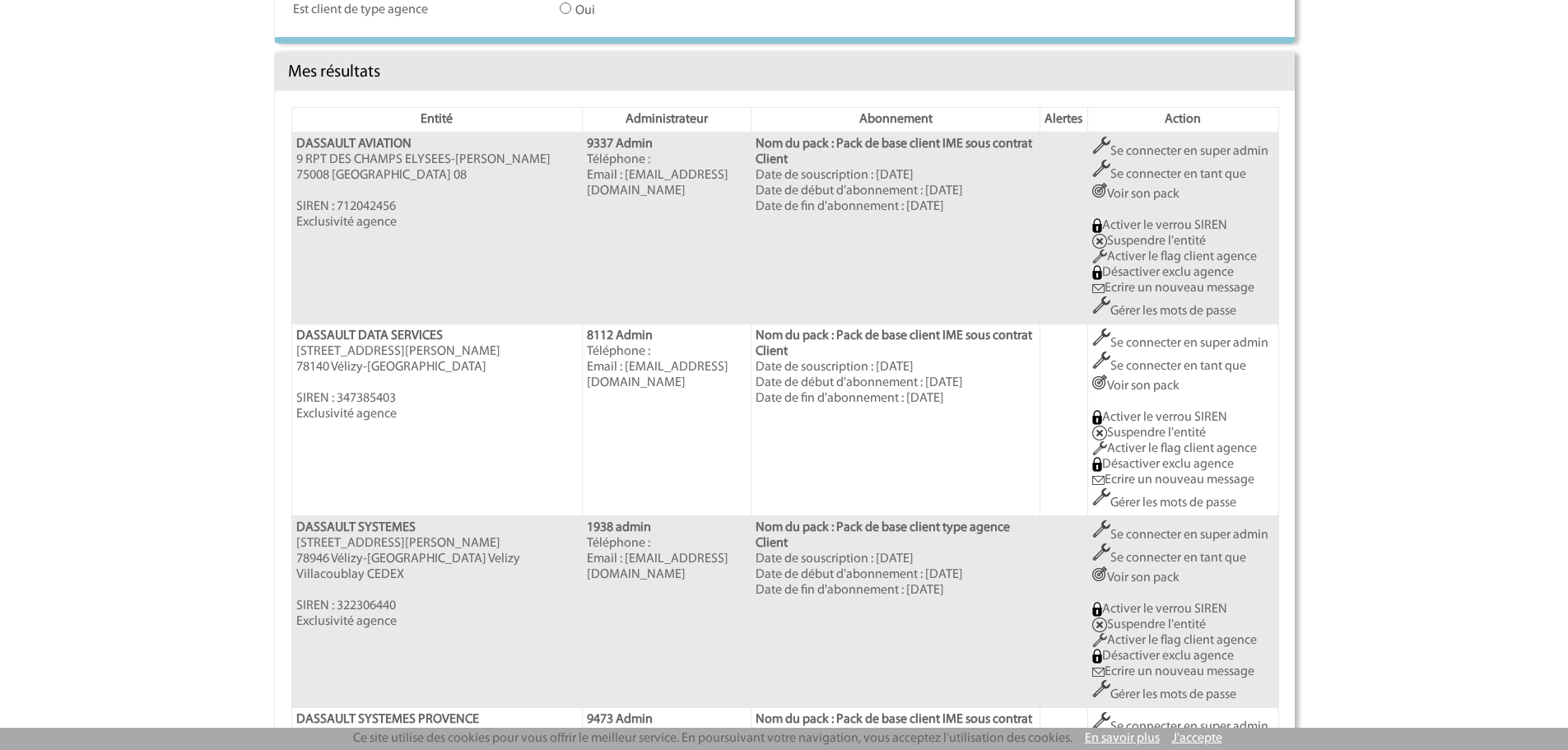
click at [1147, 530] on link "Se connecter en super admin" at bounding box center [1180, 535] width 176 height 13
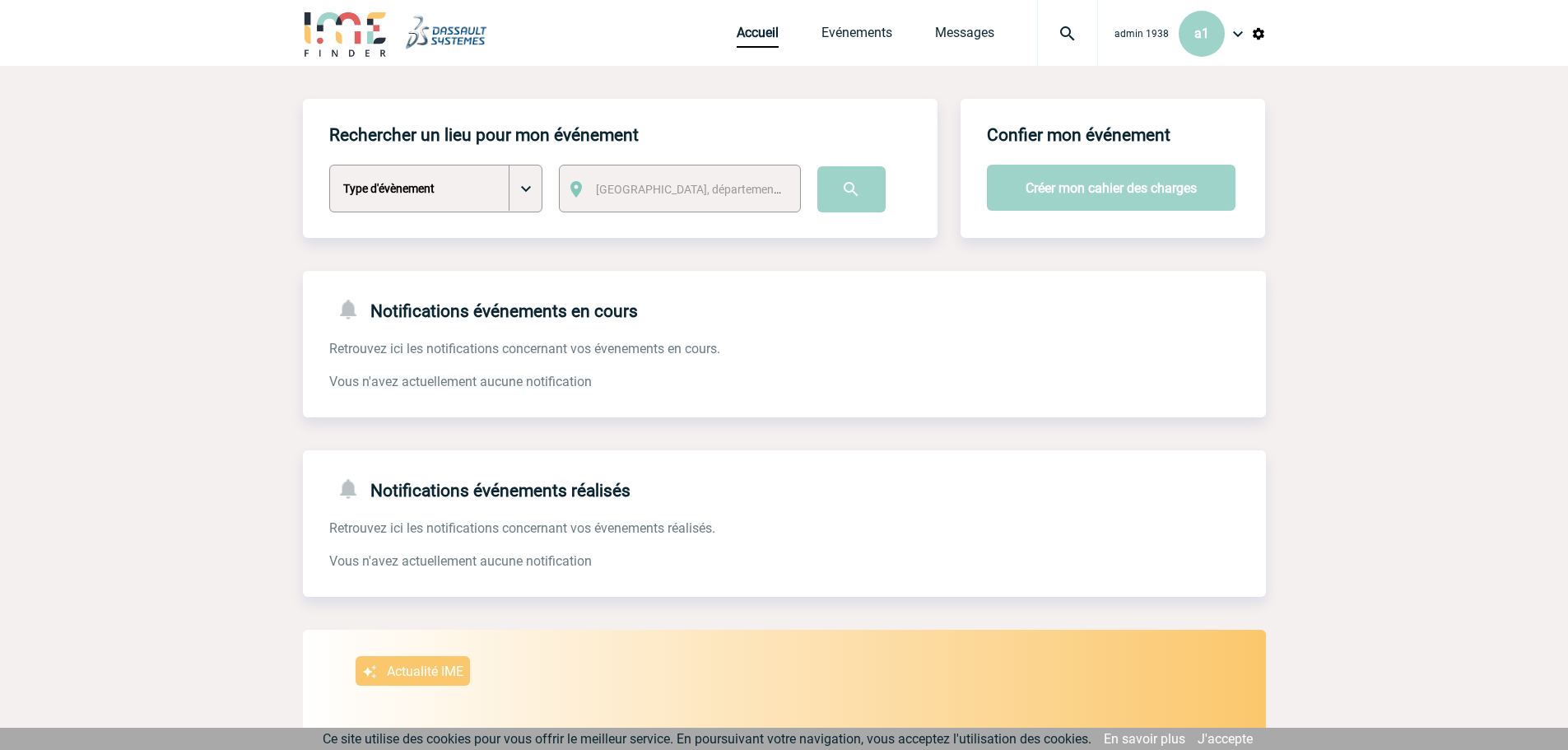
click at [1260, 31] on img at bounding box center [1258, 33] width 15 height 15
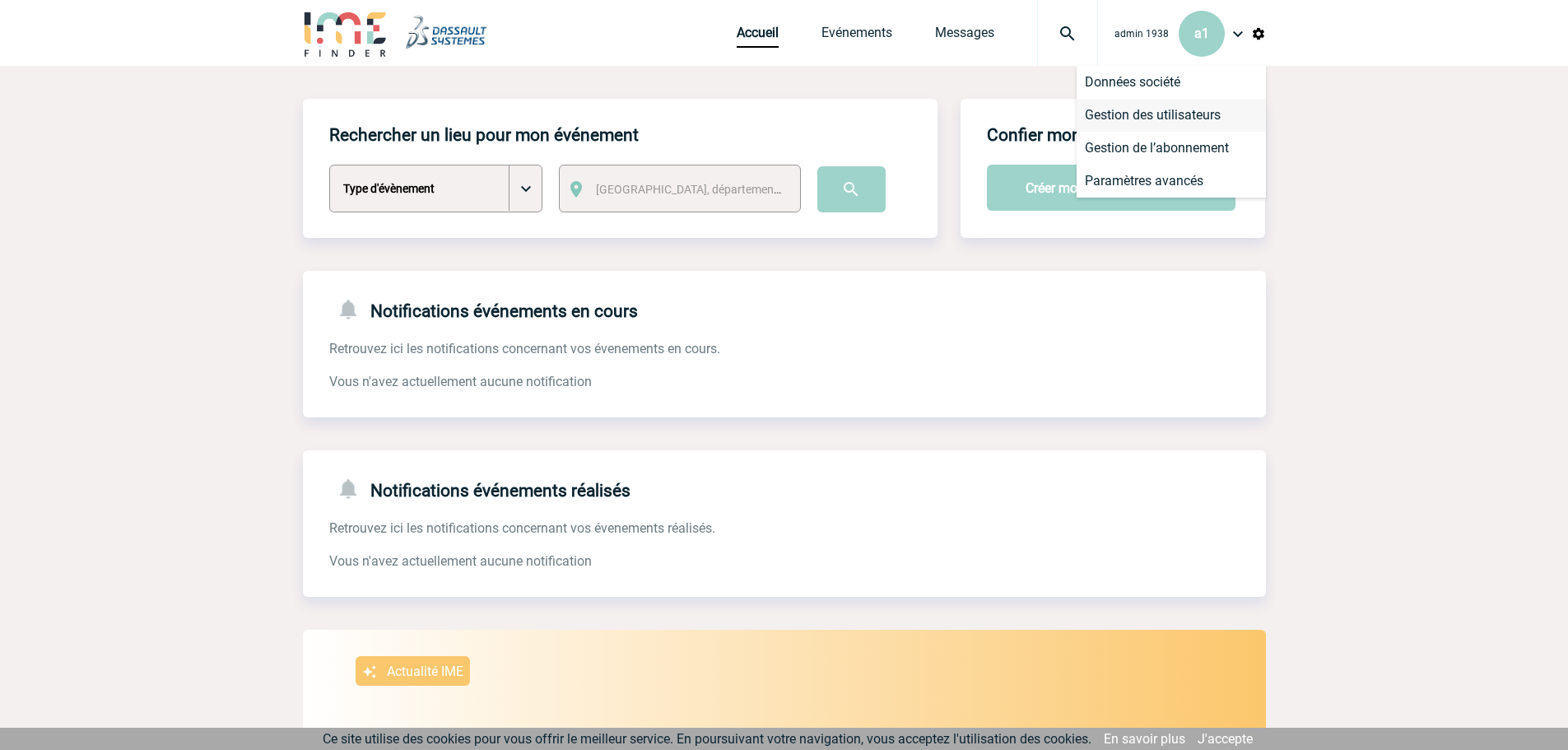
click at [1181, 110] on li "Gestion des utilisateurs" at bounding box center [1171, 115] width 189 height 33
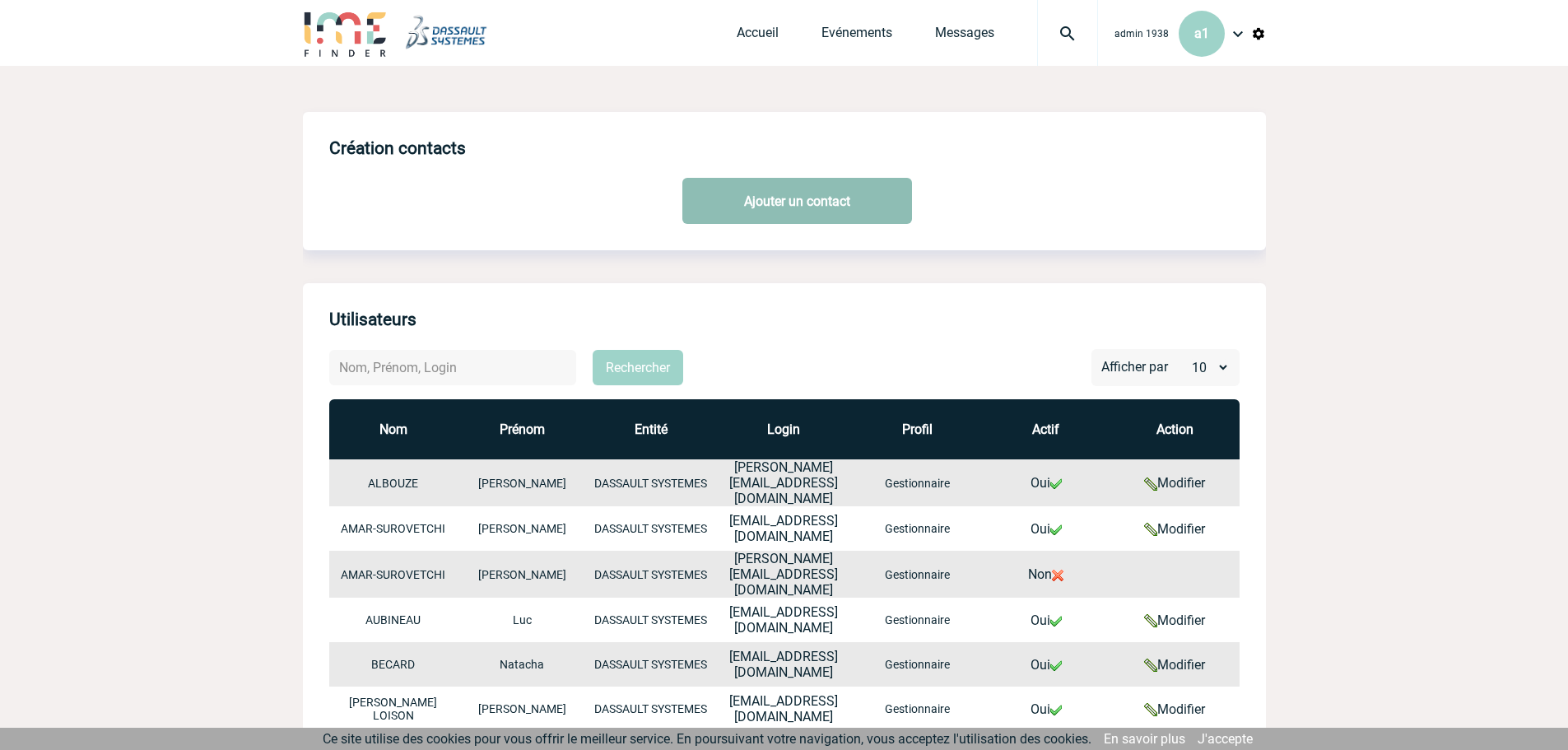
click at [768, 204] on link "Ajouter un contact" at bounding box center [797, 201] width 229 height 46
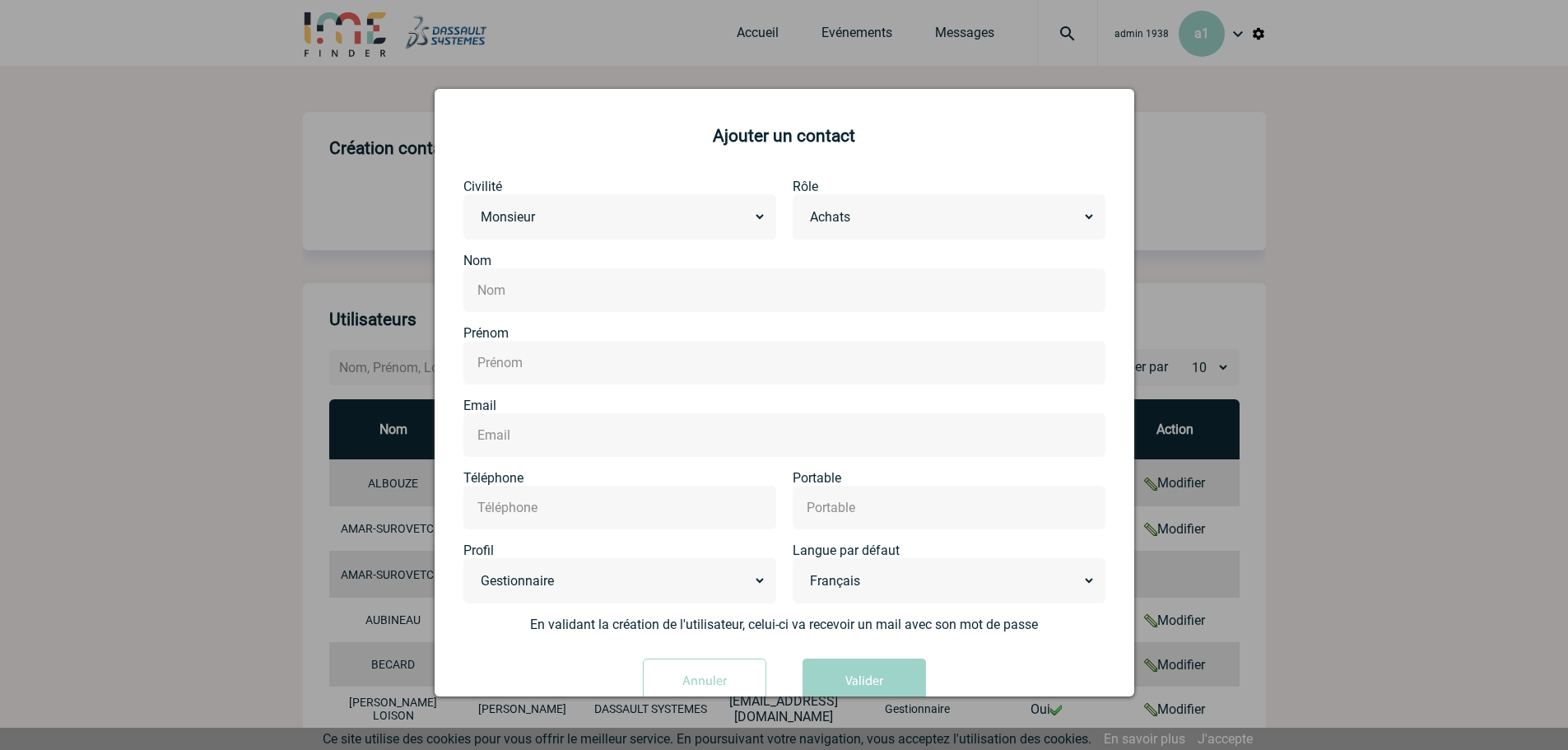
drag, startPoint x: 703, startPoint y: 213, endPoint x: 685, endPoint y: 228, distance: 23.4
click at [703, 213] on select "Monsieur [PERSON_NAME]" at bounding box center [619, 216] width 293 height 25
select select "MADAME"
click at [473, 205] on select "Monsieur [PERSON_NAME]" at bounding box center [619, 216] width 293 height 25
click at [1318, 490] on div at bounding box center [784, 375] width 1568 height 750
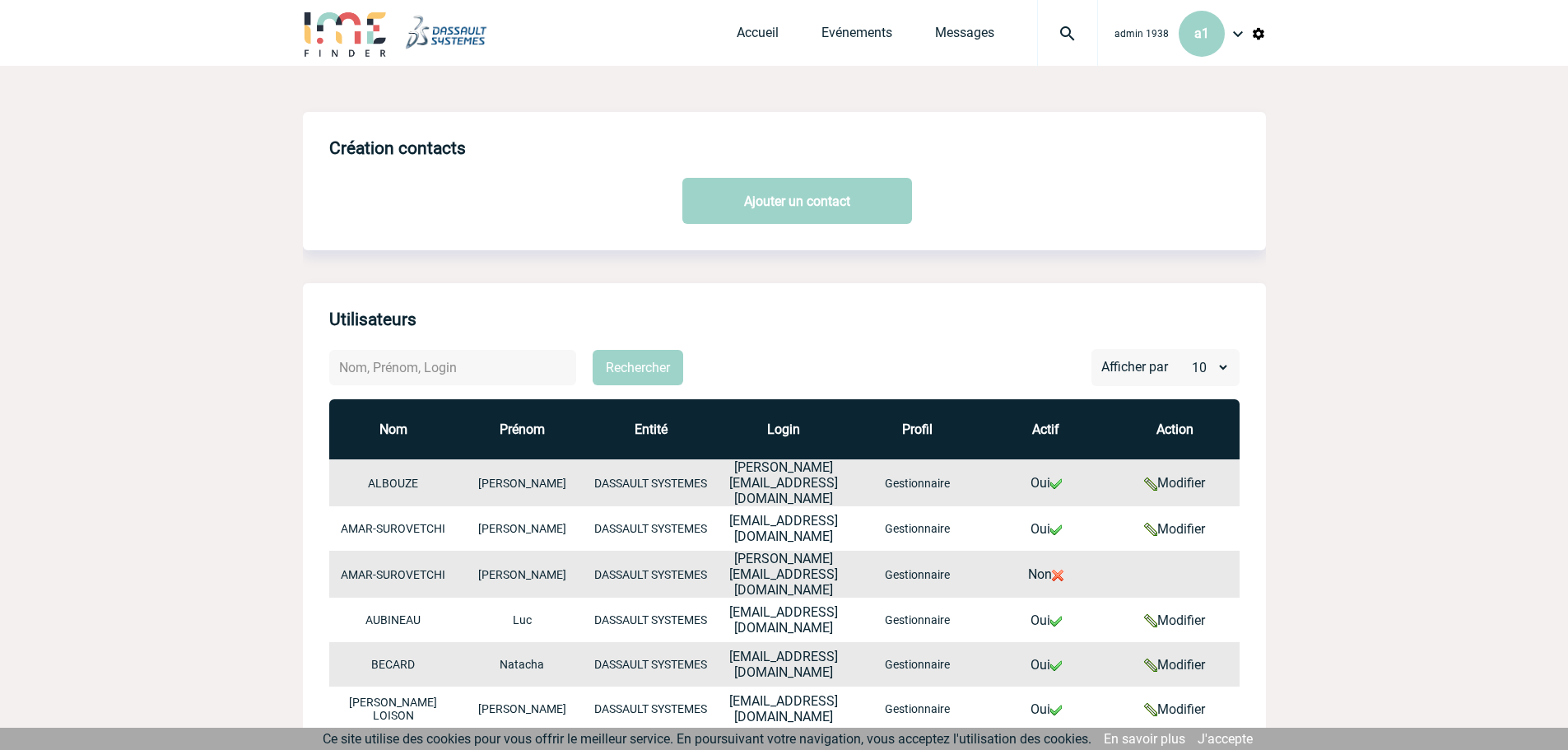
click at [244, 672] on body "admin 1938 a1 Accueil Evénements" at bounding box center [784, 655] width 1568 height 1309
click at [1238, 42] on img at bounding box center [1237, 33] width 20 height 20
click at [1430, 232] on body "admin 1938 a1 Accueil Evénements" at bounding box center [784, 655] width 1568 height 1309
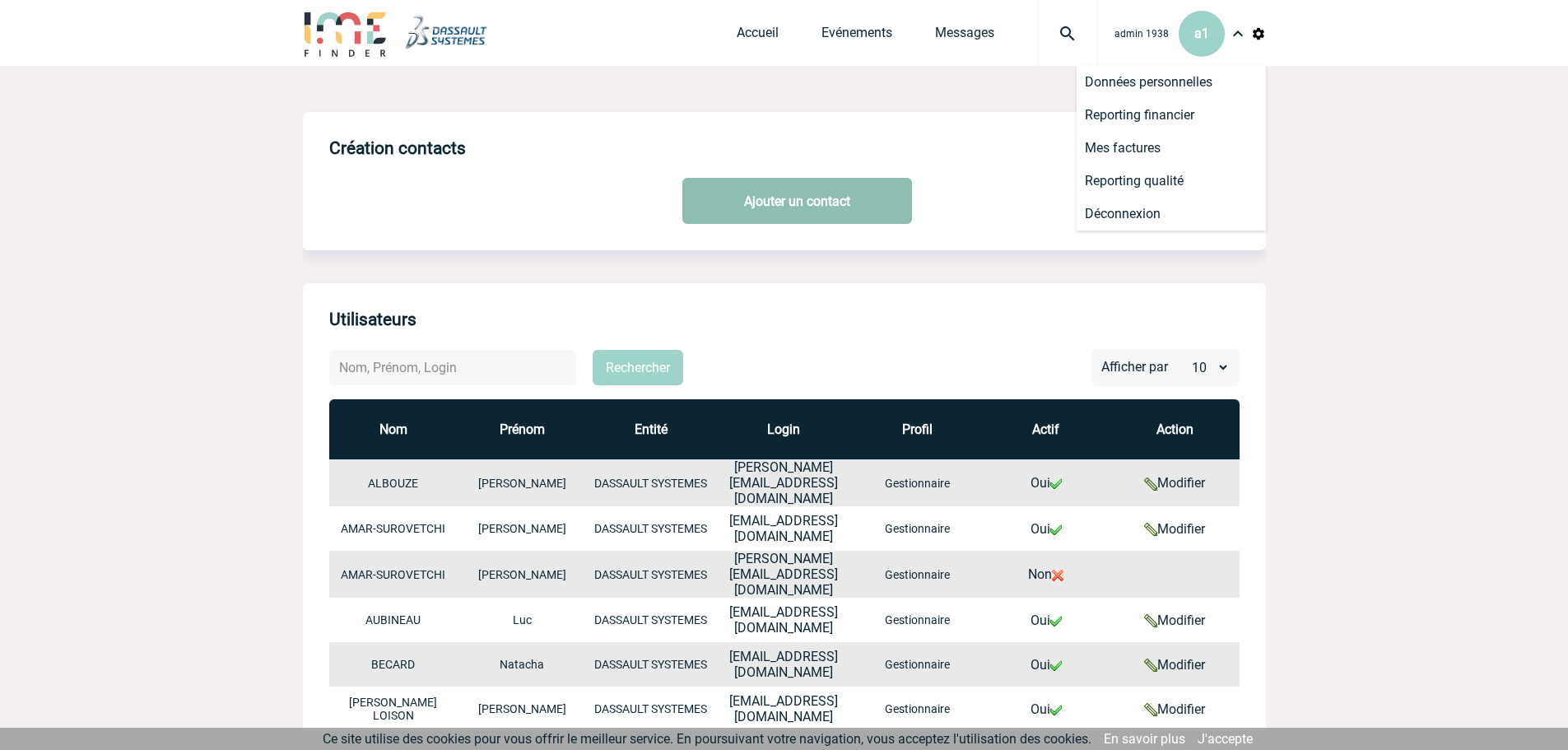
click at [838, 208] on link "Ajouter un contact" at bounding box center [797, 201] width 229 height 46
